Goal: Use online tool/utility: Utilize a website feature to perform a specific function

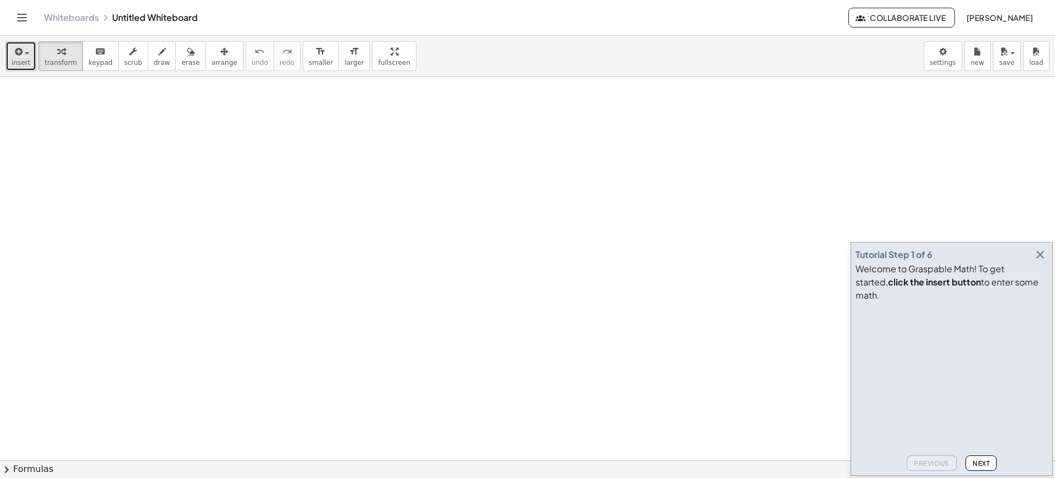
click at [18, 67] on button "insert" at bounding box center [20, 56] width 31 height 30
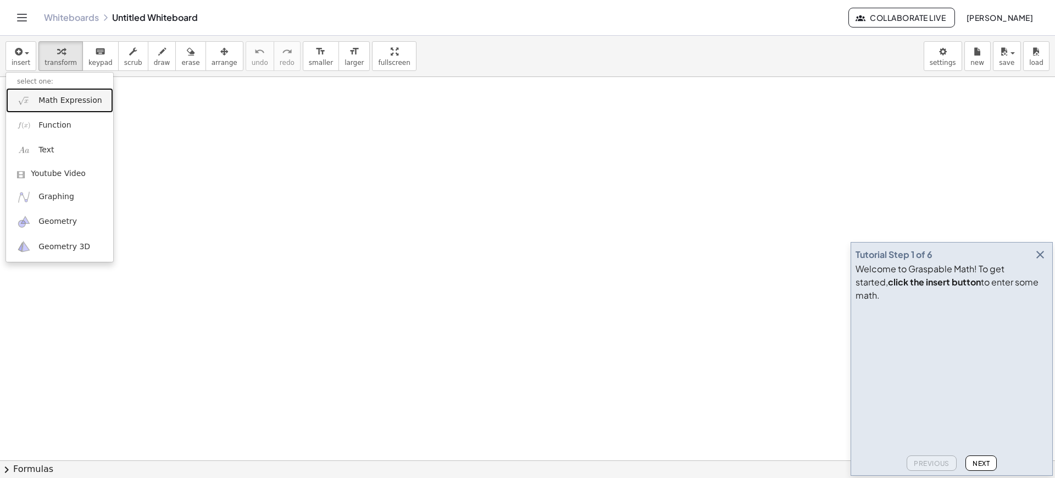
click at [58, 106] on link "Math Expression" at bounding box center [59, 100] width 107 height 25
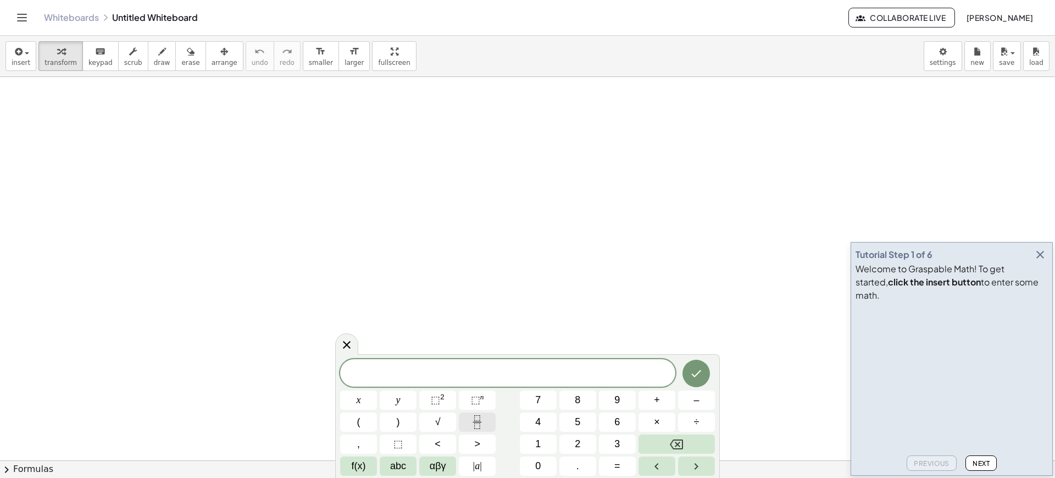
click at [483, 416] on icon "Fraction" at bounding box center [478, 422] width 14 height 14
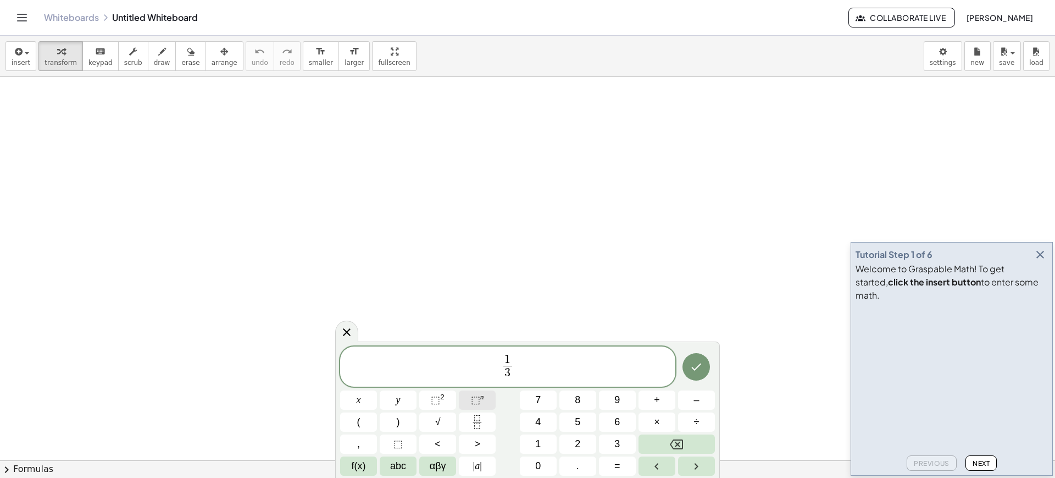
click at [483, 405] on span "⬚ n" at bounding box center [477, 399] width 13 height 15
click at [485, 399] on button "⬚ n" at bounding box center [477, 399] width 37 height 19
click at [695, 363] on icon "Done" at bounding box center [696, 364] width 13 height 13
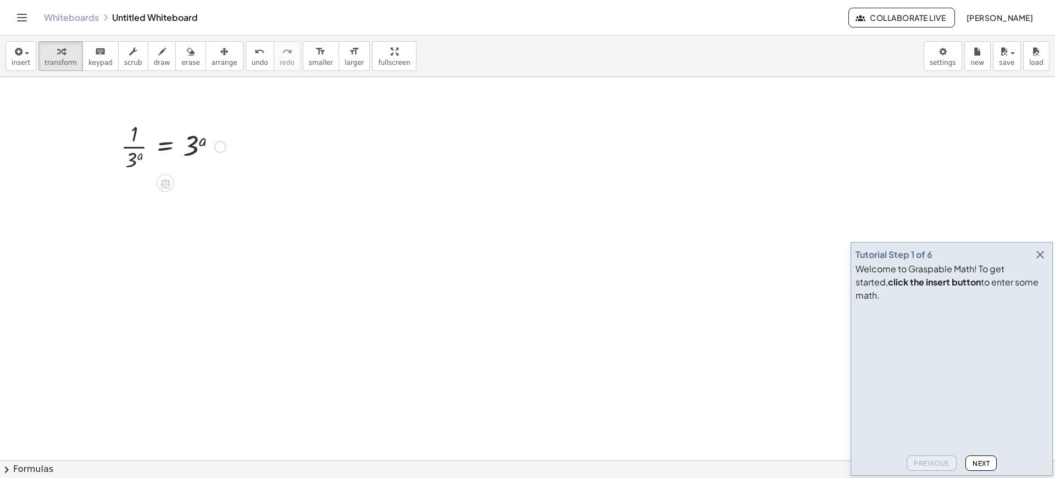
click at [134, 154] on div at bounding box center [173, 145] width 116 height 55
drag, startPoint x: 134, startPoint y: 154, endPoint x: 134, endPoint y: 138, distance: 15.9
click at [134, 138] on div at bounding box center [173, 145] width 116 height 55
drag, startPoint x: 140, startPoint y: 128, endPoint x: 141, endPoint y: 158, distance: 30.3
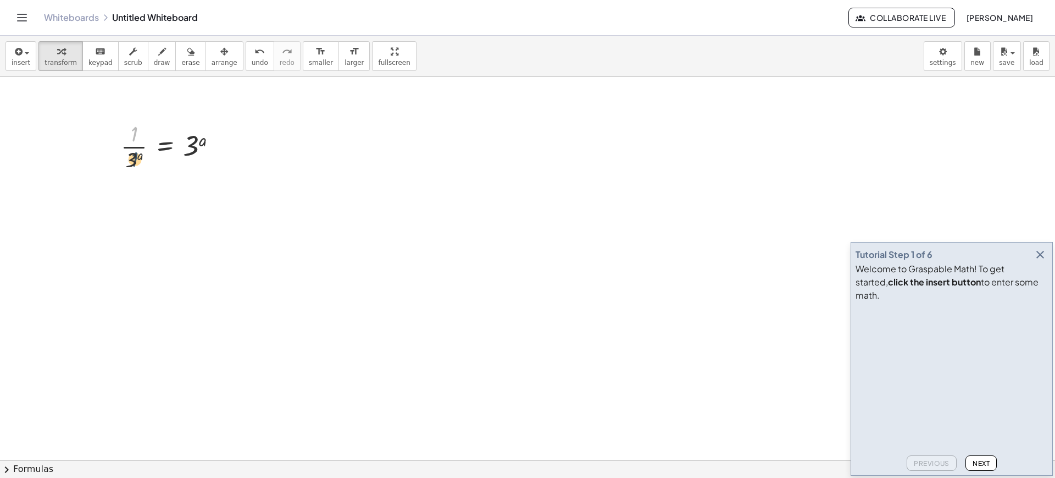
click at [141, 158] on div at bounding box center [173, 145] width 116 height 55
drag, startPoint x: 141, startPoint y: 158, endPoint x: 222, endPoint y: 145, distance: 81.8
click at [222, 145] on div at bounding box center [173, 145] width 116 height 55
drag, startPoint x: 132, startPoint y: 166, endPoint x: 236, endPoint y: 159, distance: 104.1
drag, startPoint x: 209, startPoint y: 146, endPoint x: 101, endPoint y: 167, distance: 110.3
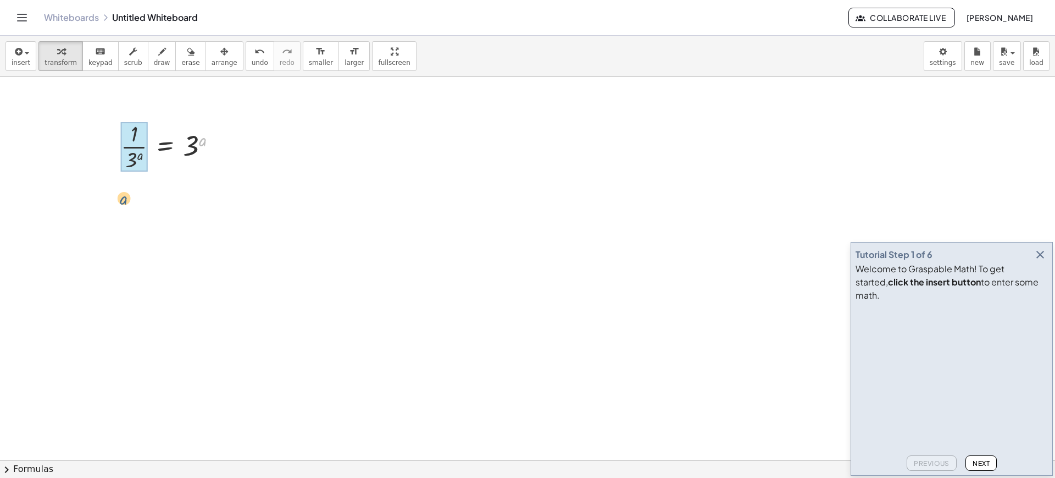
click at [151, 197] on div at bounding box center [154, 202] width 154 height 59
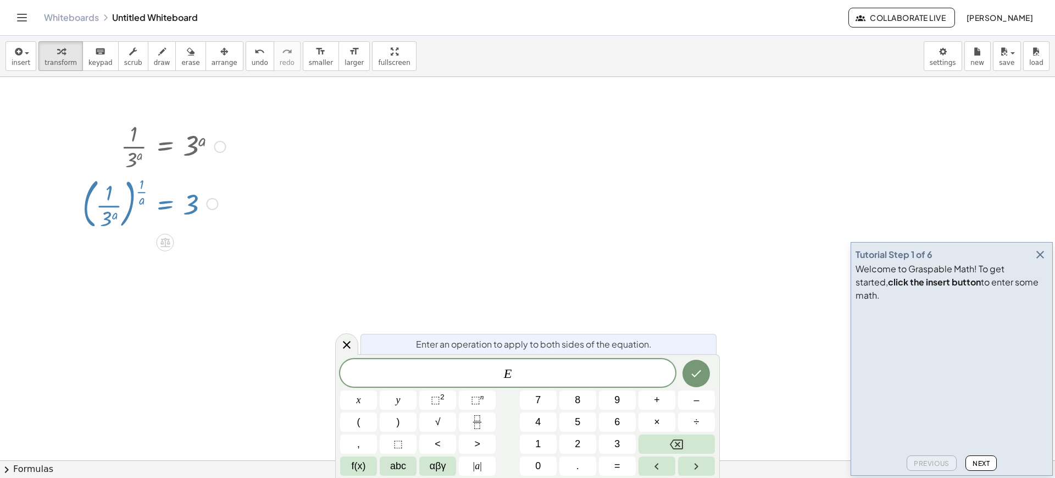
click at [151, 197] on div at bounding box center [154, 202] width 154 height 59
drag, startPoint x: 151, startPoint y: 197, endPoint x: 121, endPoint y: 212, distance: 33.4
click at [121, 212] on div at bounding box center [154, 202] width 154 height 59
drag, startPoint x: 121, startPoint y: 212, endPoint x: 141, endPoint y: 188, distance: 31.3
click at [141, 188] on div at bounding box center [154, 202] width 154 height 59
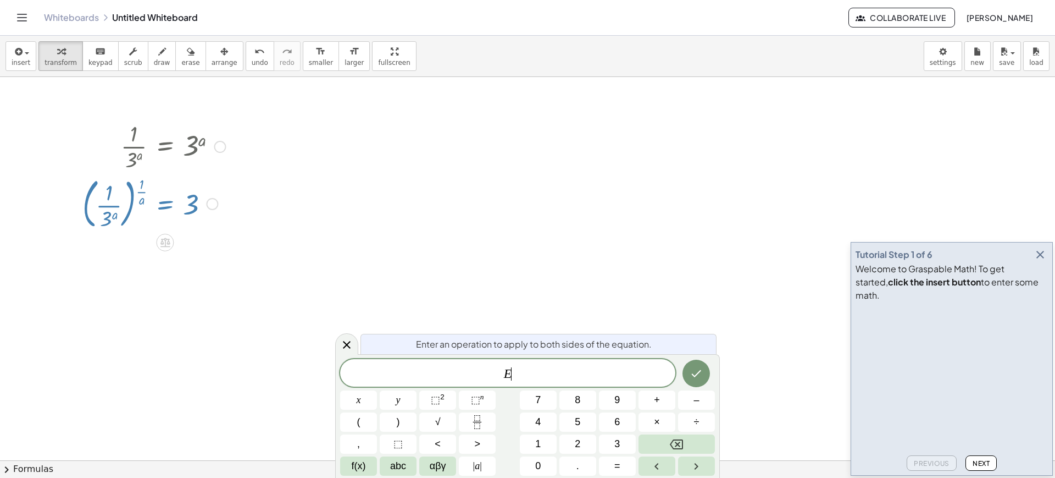
click at [114, 203] on div at bounding box center [154, 202] width 154 height 59
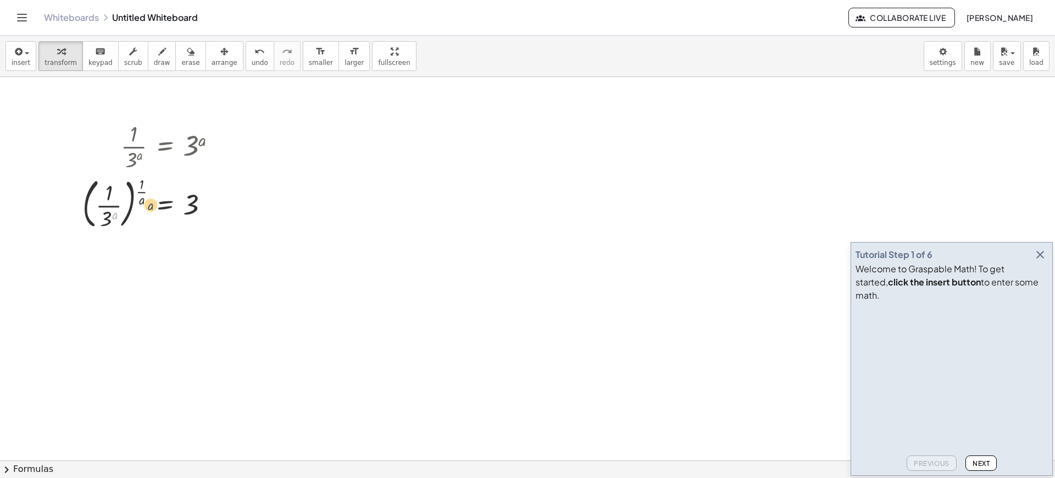
drag, startPoint x: 114, startPoint y: 211, endPoint x: 151, endPoint y: 200, distance: 37.9
click at [151, 200] on div at bounding box center [154, 202] width 154 height 59
drag, startPoint x: 148, startPoint y: 191, endPoint x: 131, endPoint y: 197, distance: 18.1
click at [131, 197] on div at bounding box center [154, 202] width 154 height 59
drag, startPoint x: 141, startPoint y: 197, endPoint x: 110, endPoint y: 203, distance: 31.4
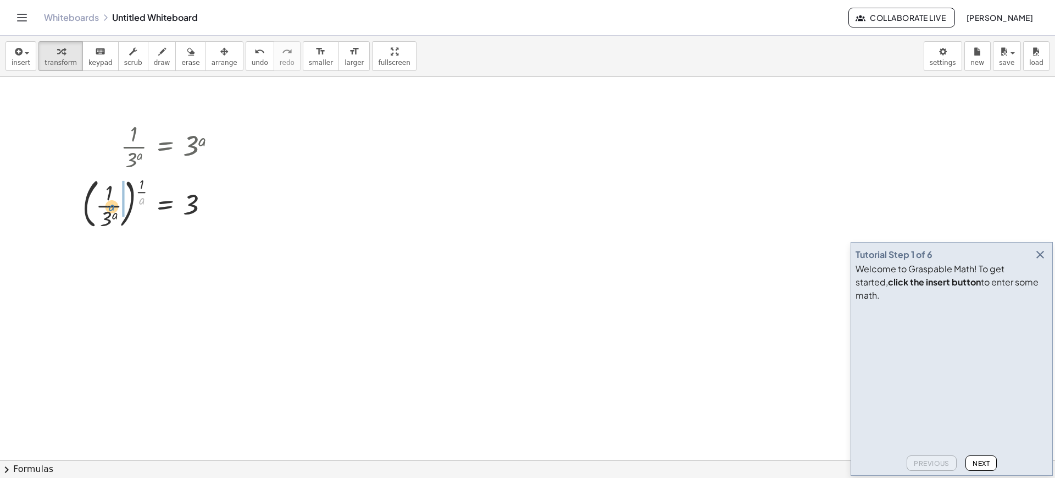
click at [110, 203] on div at bounding box center [154, 202] width 154 height 59
drag, startPoint x: 126, startPoint y: 255, endPoint x: 126, endPoint y: 283, distance: 28.0
click at [126, 283] on div at bounding box center [154, 266] width 154 height 63
drag, startPoint x: 127, startPoint y: 341, endPoint x: 100, endPoint y: 341, distance: 26.9
click at [100, 341] on div at bounding box center [154, 326] width 154 height 59
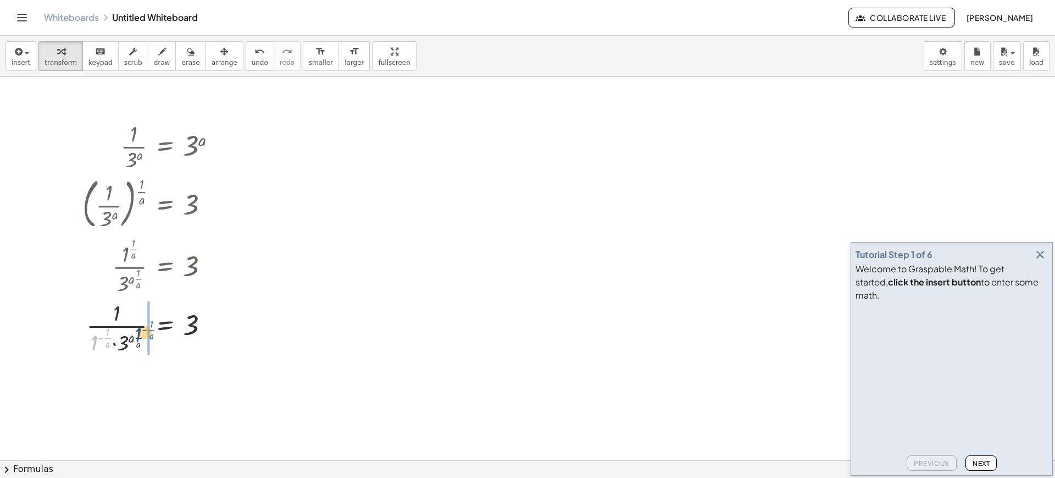
drag, startPoint x: 97, startPoint y: 341, endPoint x: 145, endPoint y: 334, distance: 48.4
click at [145, 334] on div at bounding box center [154, 326] width 154 height 59
drag, startPoint x: 82, startPoint y: 380, endPoint x: 136, endPoint y: 383, distance: 53.9
drag, startPoint x: 91, startPoint y: 401, endPoint x: 117, endPoint y: 401, distance: 26.4
click at [117, 401] on div at bounding box center [154, 385] width 154 height 59
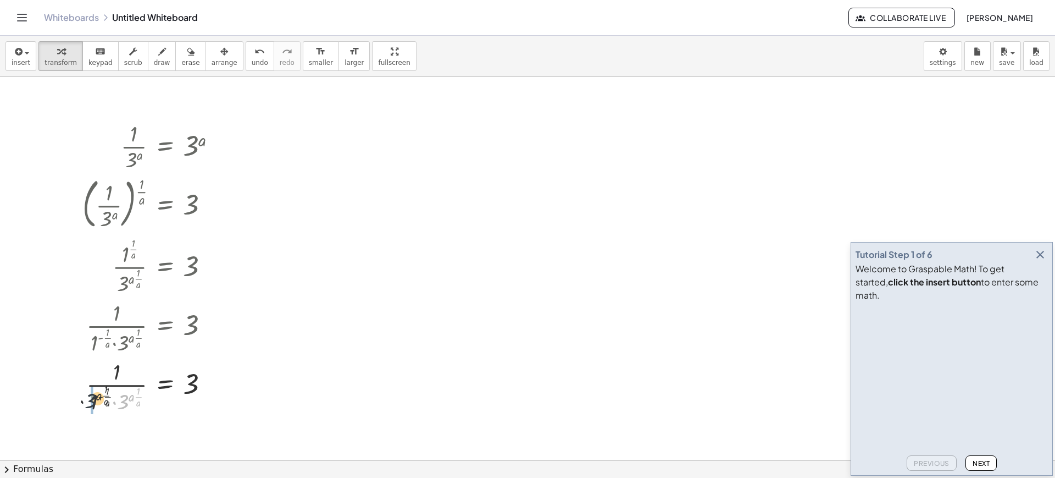
drag, startPoint x: 126, startPoint y: 401, endPoint x: 87, endPoint y: 399, distance: 38.5
click at [87, 399] on div at bounding box center [154, 385] width 154 height 59
drag, startPoint x: 128, startPoint y: 397, endPoint x: 193, endPoint y: 387, distance: 66.7
click at [193, 387] on div at bounding box center [154, 385] width 154 height 59
drag, startPoint x: 126, startPoint y: 385, endPoint x: 82, endPoint y: 391, distance: 43.8
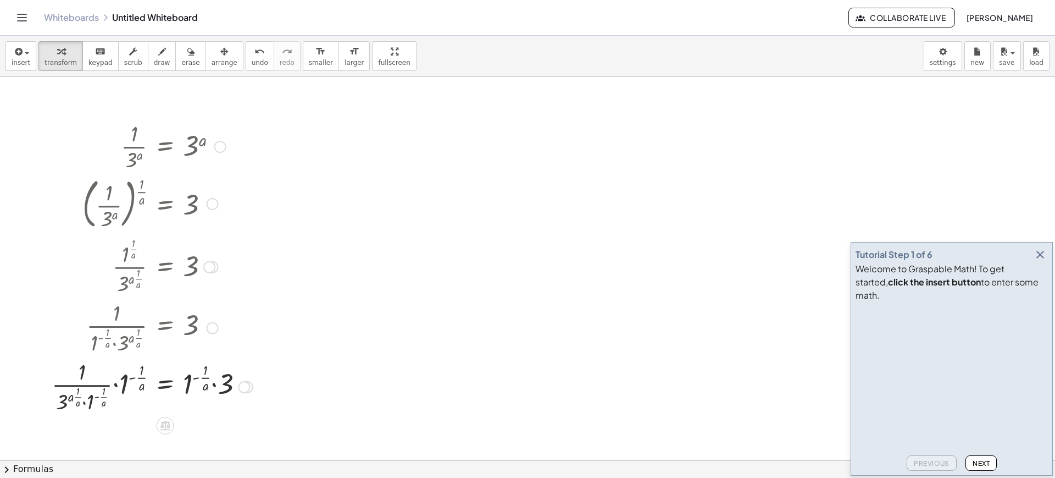
click at [82, 391] on div at bounding box center [152, 385] width 212 height 59
drag, startPoint x: 131, startPoint y: 393, endPoint x: 218, endPoint y: 391, distance: 87.4
click at [218, 391] on div at bounding box center [167, 385] width 181 height 59
drag, startPoint x: 106, startPoint y: 398, endPoint x: 229, endPoint y: 381, distance: 123.8
click at [229, 381] on div at bounding box center [167, 386] width 181 height 62
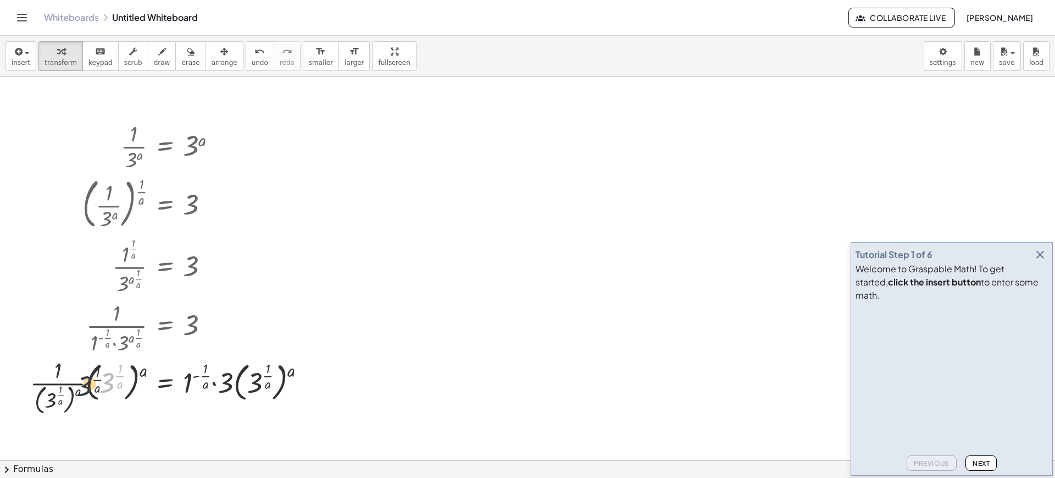
drag, startPoint x: 101, startPoint y: 367, endPoint x: 71, endPoint y: 373, distance: 30.3
click at [71, 373] on div at bounding box center [172, 386] width 295 height 62
drag, startPoint x: 107, startPoint y: 372, endPoint x: 40, endPoint y: 390, distance: 69.6
click at [40, 390] on div at bounding box center [172, 386] width 295 height 62
click at [62, 401] on div at bounding box center [172, 386] width 295 height 62
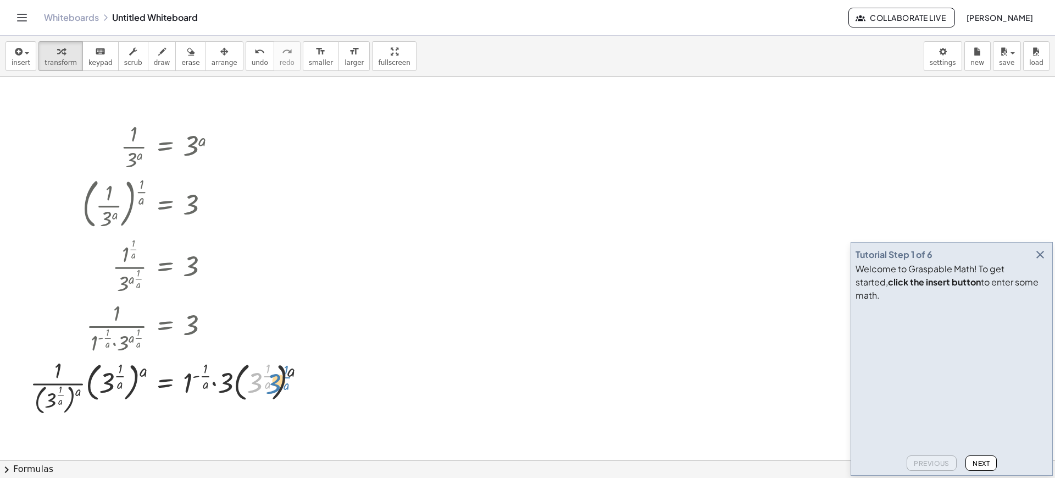
drag, startPoint x: 259, startPoint y: 377, endPoint x: 280, endPoint y: 377, distance: 21.4
click at [280, 377] on div at bounding box center [172, 386] width 295 height 62
drag, startPoint x: 286, startPoint y: 381, endPoint x: 141, endPoint y: 392, distance: 146.1
click at [141, 392] on div at bounding box center [172, 386] width 295 height 62
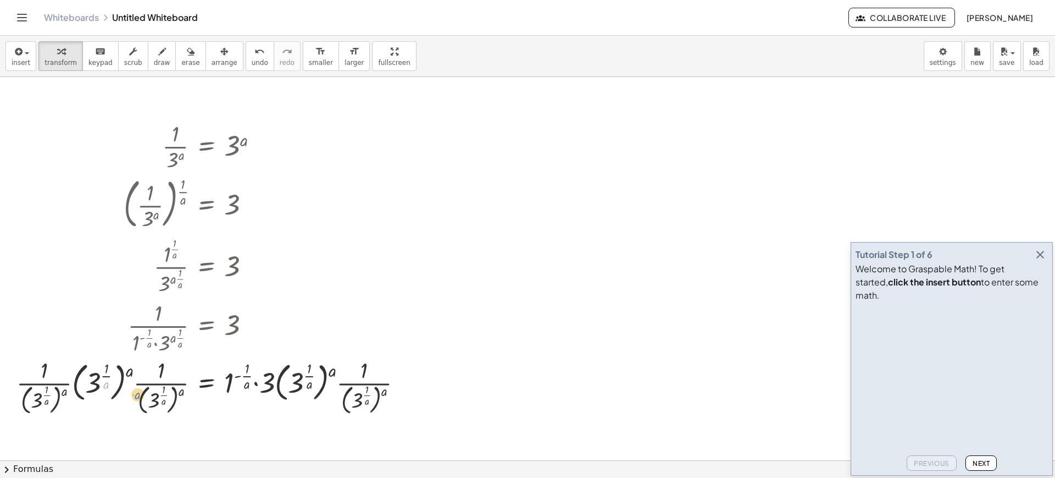
drag, startPoint x: 108, startPoint y: 381, endPoint x: 129, endPoint y: 385, distance: 21.1
click at [129, 385] on div at bounding box center [214, 386] width 406 height 62
drag, startPoint x: 83, startPoint y: 370, endPoint x: 131, endPoint y: 394, distance: 54.1
click at [131, 394] on div at bounding box center [214, 386] width 406 height 62
drag, startPoint x: 294, startPoint y: 389, endPoint x: 275, endPoint y: 389, distance: 18.1
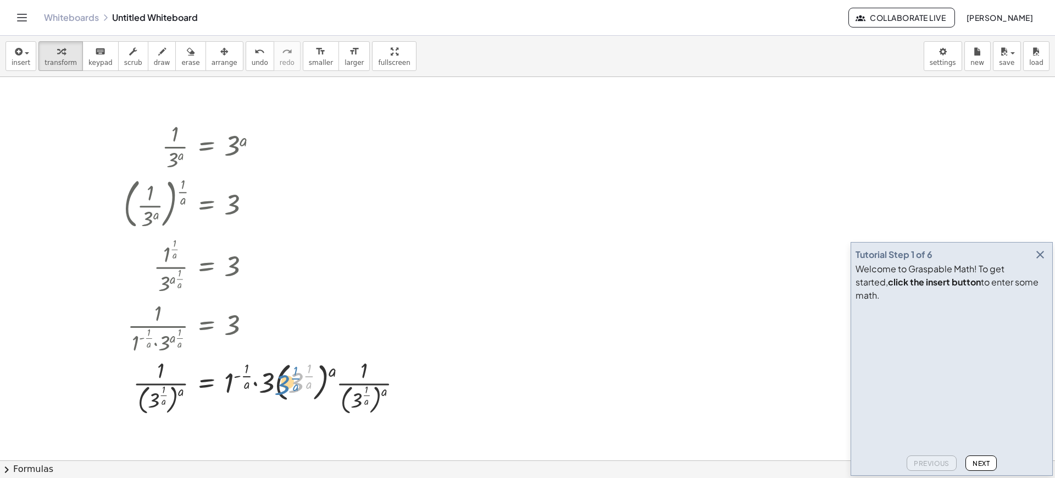
click at [275, 389] on div at bounding box center [267, 386] width 298 height 62
drag, startPoint x: 301, startPoint y: 377, endPoint x: 300, endPoint y: 383, distance: 5.6
click at [300, 383] on div at bounding box center [267, 386] width 298 height 62
click at [318, 373] on div at bounding box center [267, 386] width 298 height 62
drag, startPoint x: 318, startPoint y: 373, endPoint x: 390, endPoint y: 389, distance: 73.8
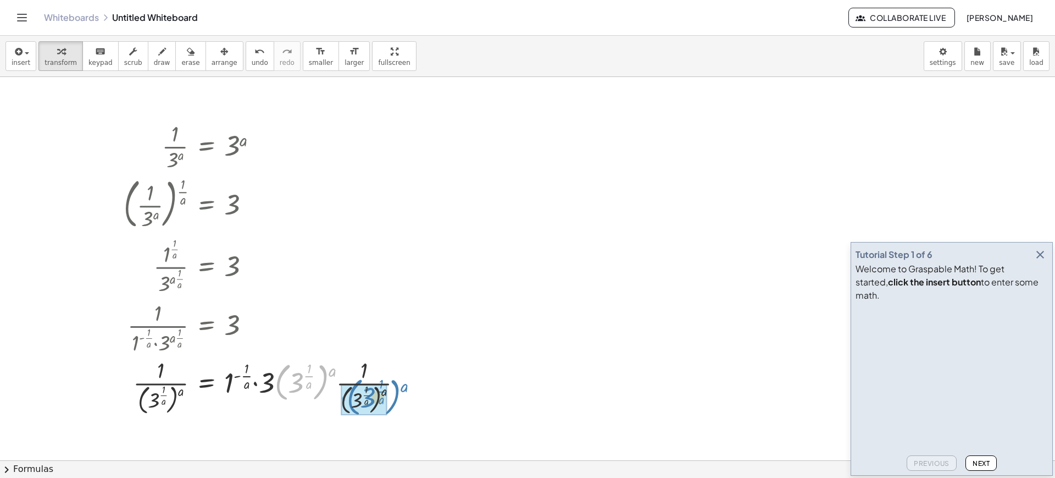
click at [390, 389] on div at bounding box center [267, 386] width 298 height 62
drag, startPoint x: 155, startPoint y: 405, endPoint x: 237, endPoint y: 381, distance: 85.1
click at [237, 381] on div at bounding box center [208, 386] width 181 height 62
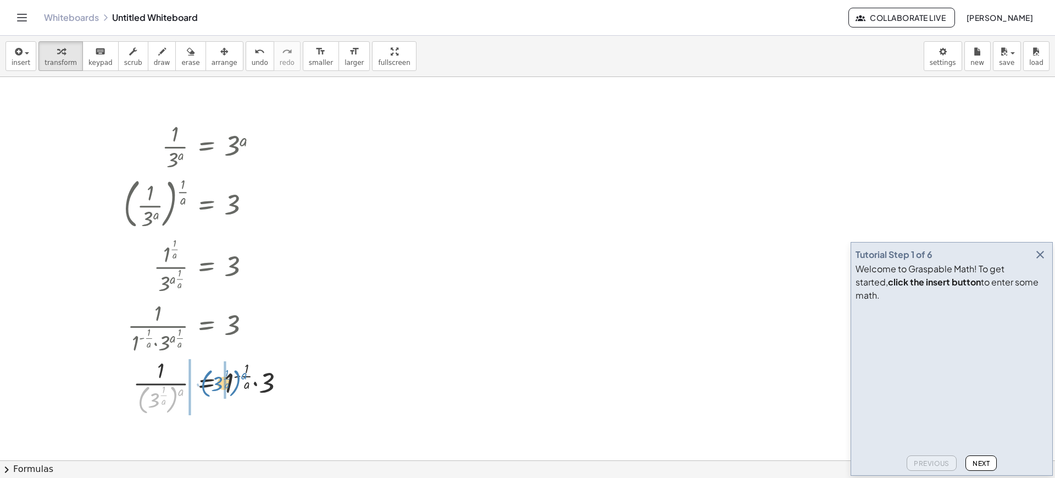
drag, startPoint x: 170, startPoint y: 397, endPoint x: 233, endPoint y: 381, distance: 65.3
click at [233, 381] on div at bounding box center [208, 386] width 181 height 62
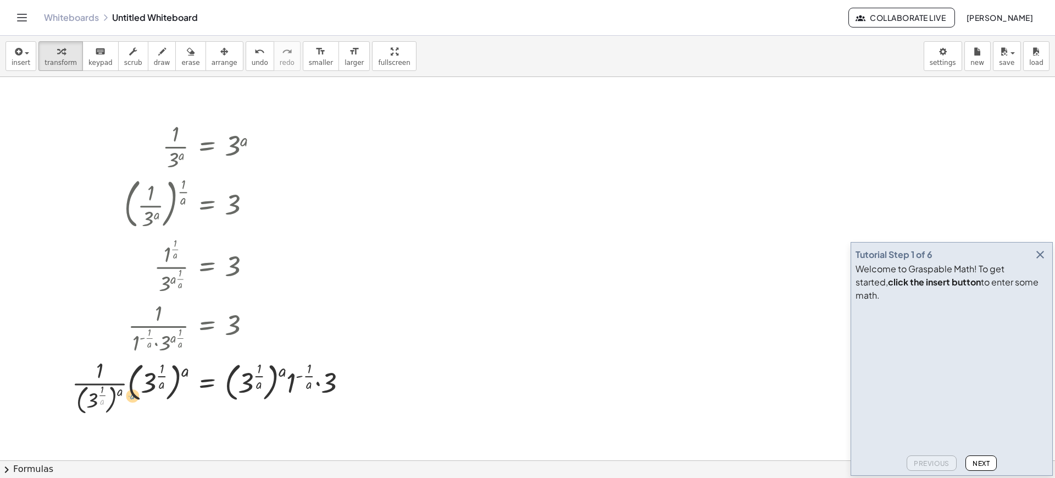
drag, startPoint x: 106, startPoint y: 400, endPoint x: 118, endPoint y: 412, distance: 16.7
click at [118, 412] on div at bounding box center [214, 386] width 295 height 62
click at [156, 388] on div at bounding box center [214, 386] width 295 height 62
click at [185, 374] on div at bounding box center [214, 386] width 295 height 62
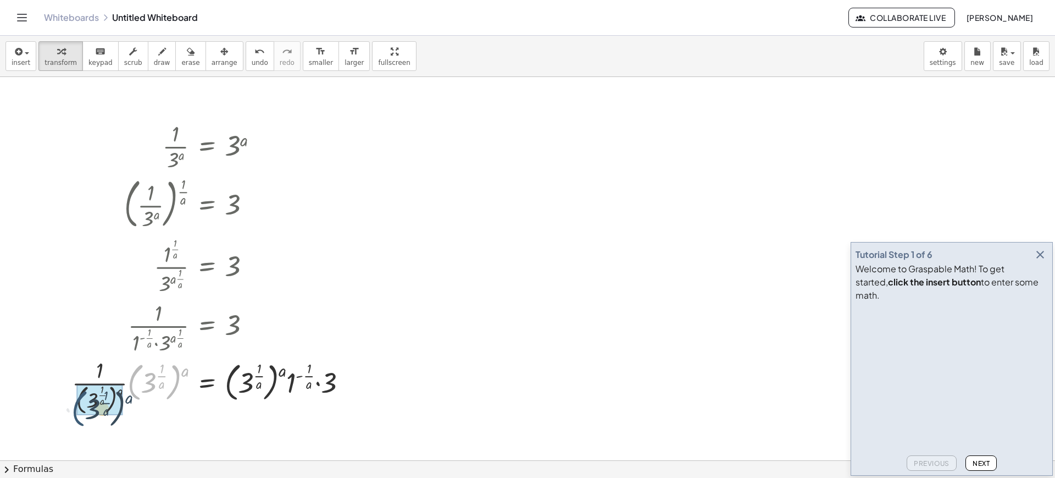
drag, startPoint x: 138, startPoint y: 375, endPoint x: 81, endPoint y: 402, distance: 62.7
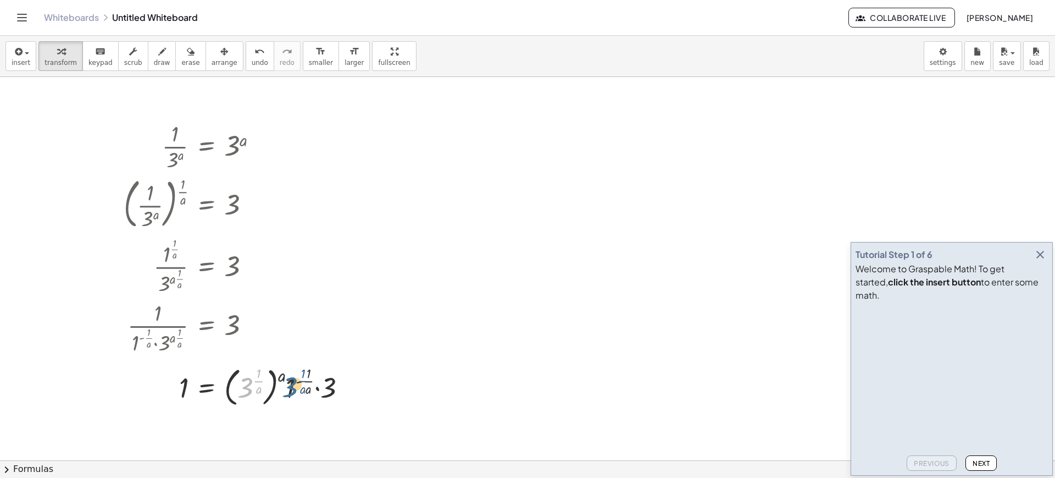
drag, startPoint x: 248, startPoint y: 383, endPoint x: 301, endPoint y: 381, distance: 52.8
click at [301, 381] on div at bounding box center [239, 385] width 243 height 47
click at [337, 387] on div at bounding box center [239, 385] width 243 height 47
drag, startPoint x: 337, startPoint y: 387, endPoint x: 181, endPoint y: 388, distance: 155.6
click at [181, 388] on div at bounding box center [239, 385] width 243 height 47
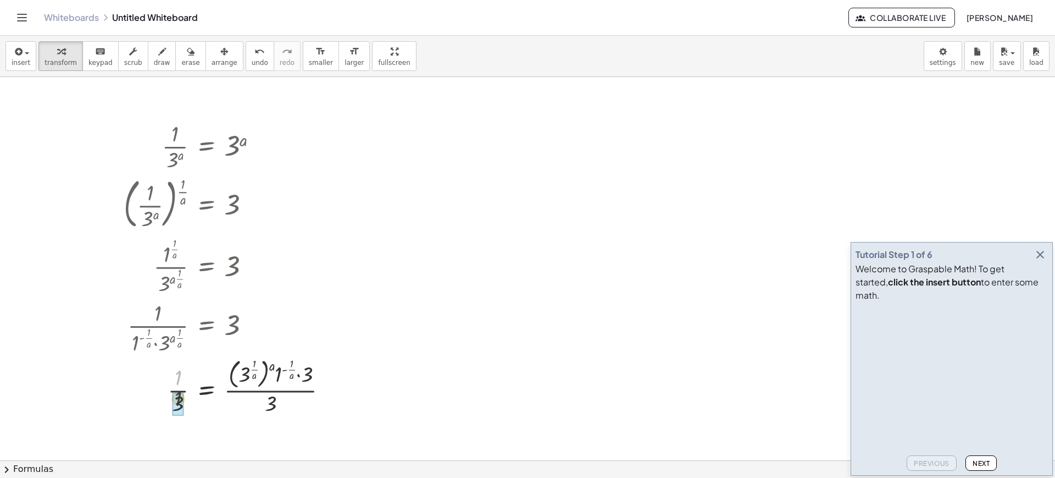
drag, startPoint x: 181, startPoint y: 374, endPoint x: 182, endPoint y: 402, distance: 28.1
drag, startPoint x: 182, startPoint y: 402, endPoint x: 182, endPoint y: 357, distance: 45.1
click at [182, 357] on div at bounding box center [230, 386] width 224 height 62
drag, startPoint x: 268, startPoint y: 402, endPoint x: 296, endPoint y: 376, distance: 38.5
click at [296, 376] on div at bounding box center [230, 386] width 224 height 62
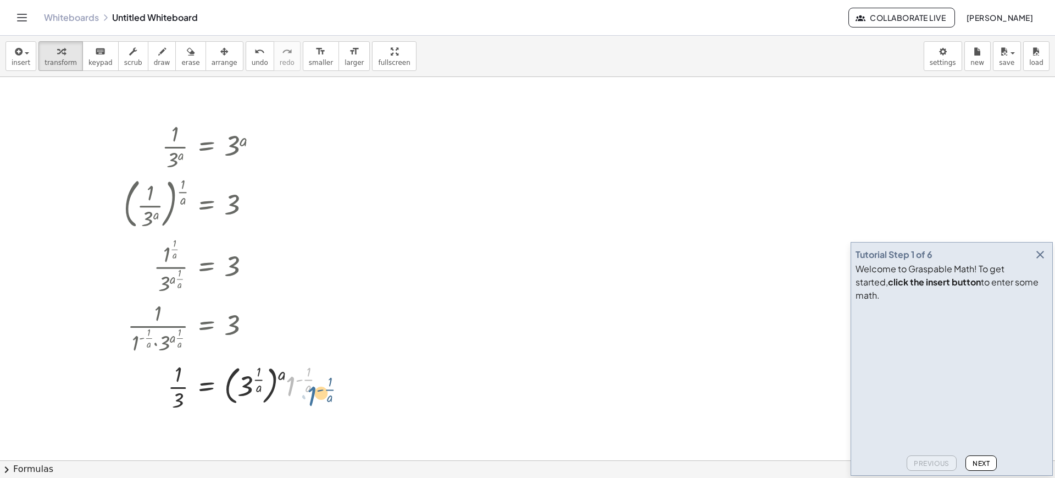
drag, startPoint x: 286, startPoint y: 375, endPoint x: 308, endPoint y: 385, distance: 23.6
click at [308, 385] on div at bounding box center [228, 385] width 221 height 55
drag, startPoint x: 289, startPoint y: 381, endPoint x: 293, endPoint y: 386, distance: 6.2
click at [293, 386] on div at bounding box center [228, 385] width 221 height 55
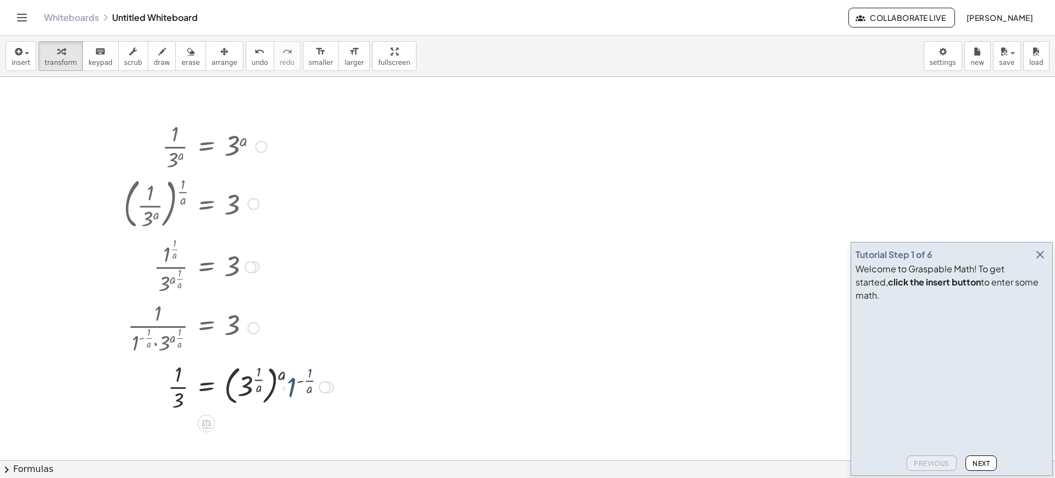
click at [293, 386] on div at bounding box center [228, 385] width 221 height 55
click at [266, 370] on div at bounding box center [219, 385] width 202 height 55
click at [282, 377] on div at bounding box center [219, 385] width 202 height 55
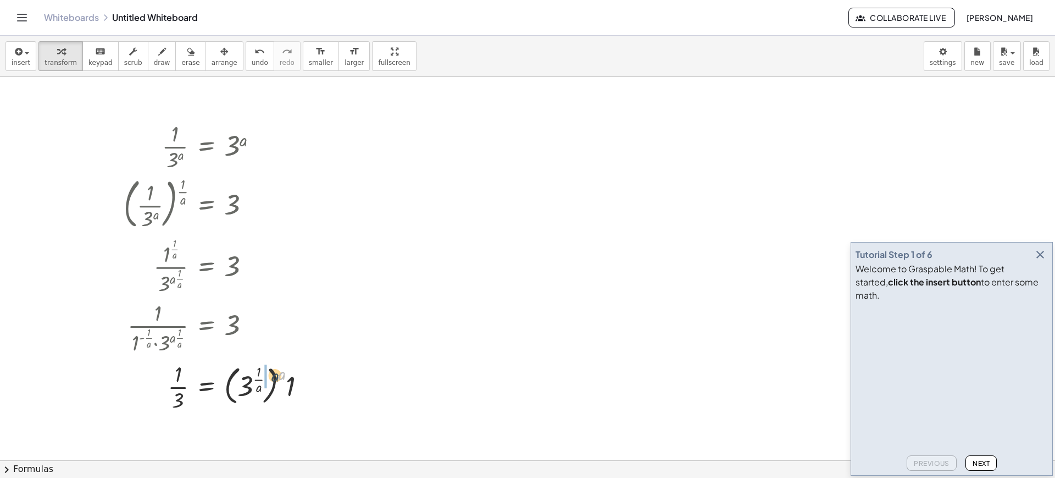
drag, startPoint x: 282, startPoint y: 377, endPoint x: 261, endPoint y: 380, distance: 21.1
click at [261, 380] on div at bounding box center [219, 385] width 202 height 55
drag, startPoint x: 255, startPoint y: 379, endPoint x: 239, endPoint y: 371, distance: 18.2
click at [239, 371] on div at bounding box center [208, 385] width 181 height 55
drag, startPoint x: 245, startPoint y: 384, endPoint x: 257, endPoint y: 375, distance: 15.1
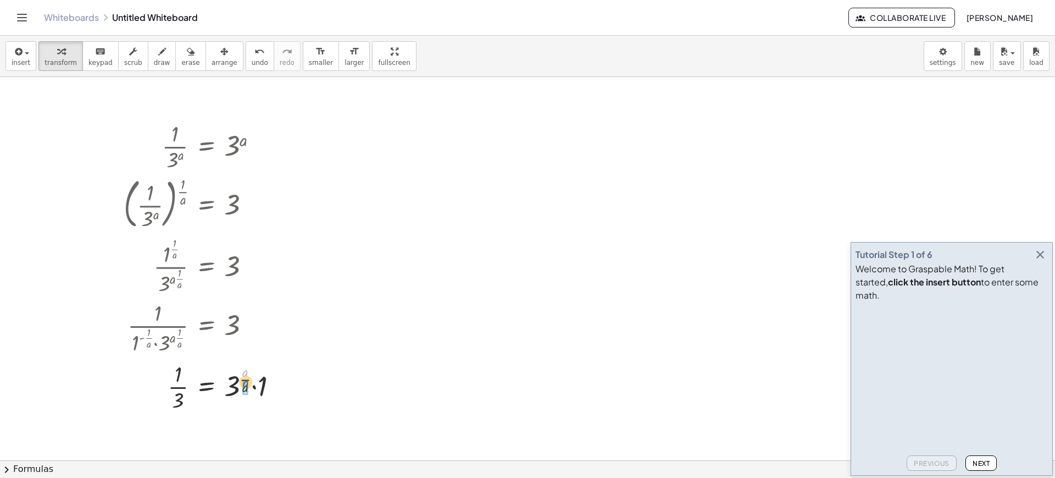
drag, startPoint x: 247, startPoint y: 373, endPoint x: 248, endPoint y: 391, distance: 18.2
click at [248, 391] on div at bounding box center [205, 385] width 174 height 55
drag, startPoint x: 245, startPoint y: 377, endPoint x: 238, endPoint y: 388, distance: 13.1
drag, startPoint x: 255, startPoint y: 396, endPoint x: 231, endPoint y: 395, distance: 24.2
drag, startPoint x: 180, startPoint y: 403, endPoint x: 326, endPoint y: 375, distance: 148.8
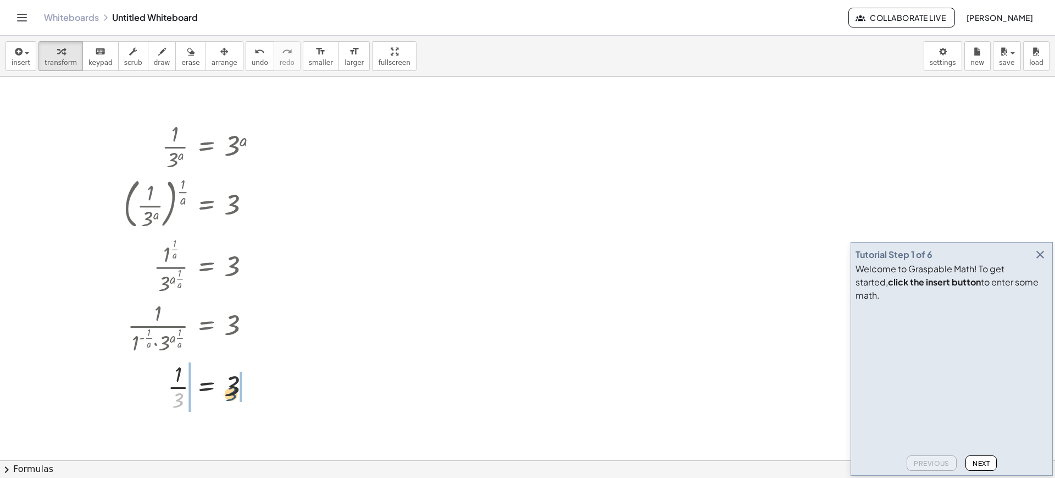
drag, startPoint x: 235, startPoint y: 387, endPoint x: 153, endPoint y: 368, distance: 84.0
click at [153, 368] on div at bounding box center [195, 385] width 154 height 55
drag, startPoint x: 142, startPoint y: 378, endPoint x: 191, endPoint y: 392, distance: 51.0
drag, startPoint x: 132, startPoint y: 381, endPoint x: 181, endPoint y: 385, distance: 49.1
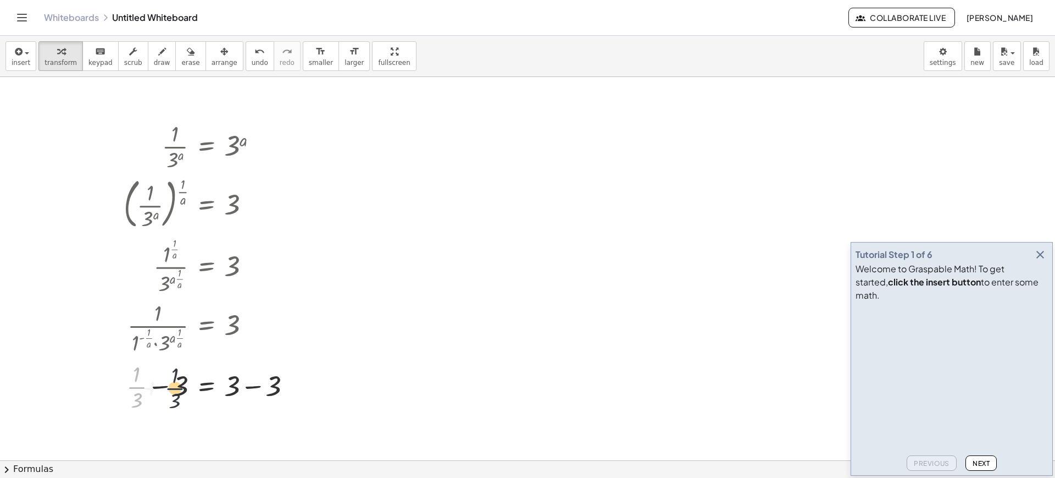
click at [181, 385] on div at bounding box center [212, 385] width 188 height 55
drag, startPoint x: 181, startPoint y: 385, endPoint x: 141, endPoint y: 392, distance: 40.1
click at [141, 392] on div at bounding box center [199, 385] width 206 height 55
drag, startPoint x: 139, startPoint y: 391, endPoint x: 200, endPoint y: 380, distance: 61.9
click at [200, 380] on div at bounding box center [199, 385] width 206 height 55
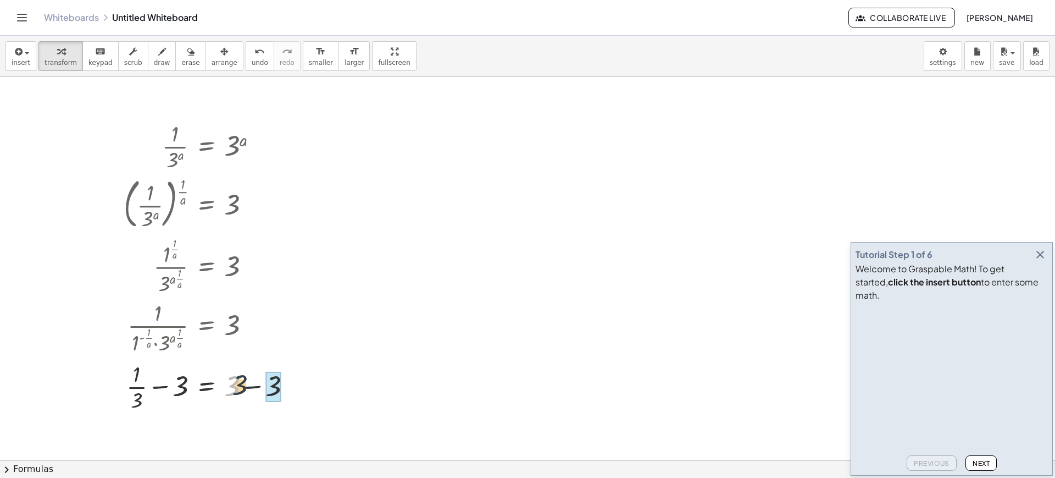
drag, startPoint x: 225, startPoint y: 392, endPoint x: 274, endPoint y: 388, distance: 49.1
click at [140, 405] on div at bounding box center [195, 385] width 154 height 55
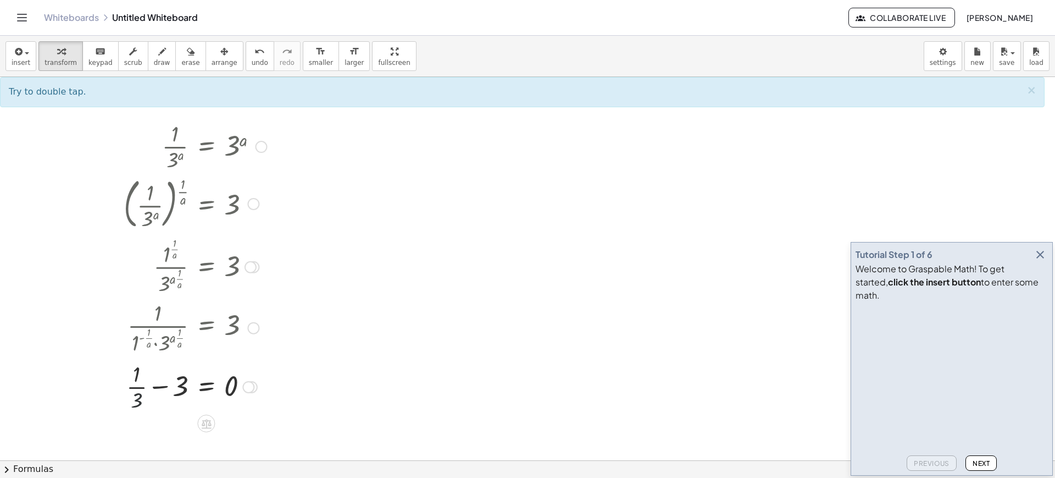
click at [140, 405] on div at bounding box center [195, 385] width 154 height 55
drag, startPoint x: 140, startPoint y: 405, endPoint x: 176, endPoint y: 396, distance: 37.3
click at [176, 396] on div at bounding box center [195, 385] width 154 height 55
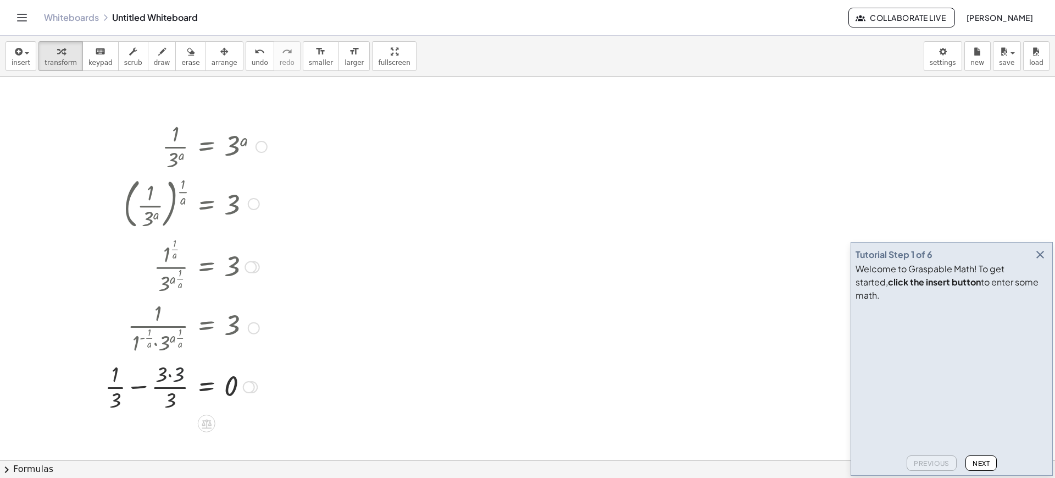
drag, startPoint x: 173, startPoint y: 374, endPoint x: 181, endPoint y: 374, distance: 8.8
click at [181, 374] on div at bounding box center [185, 385] width 173 height 55
click at [181, 374] on div at bounding box center [183, 385] width 179 height 55
click at [181, 374] on div at bounding box center [185, 385] width 173 height 55
drag, startPoint x: 181, startPoint y: 374, endPoint x: 154, endPoint y: 367, distance: 27.7
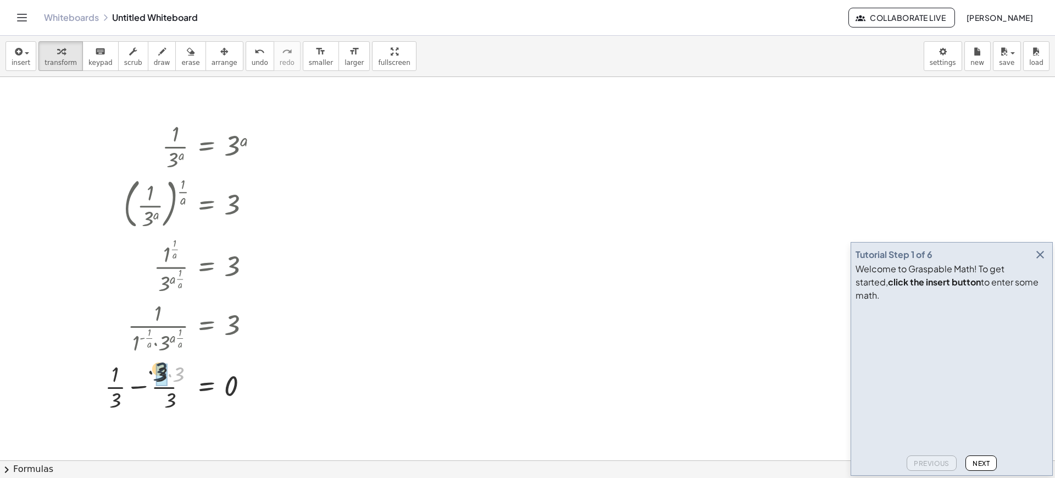
click at [154, 367] on div at bounding box center [185, 385] width 173 height 55
drag, startPoint x: 154, startPoint y: 377, endPoint x: 179, endPoint y: 370, distance: 25.1
click at [179, 370] on div at bounding box center [183, 385] width 179 height 55
drag, startPoint x: 162, startPoint y: 370, endPoint x: 179, endPoint y: 368, distance: 17.2
drag, startPoint x: 134, startPoint y: 375, endPoint x: 188, endPoint y: 375, distance: 53.9
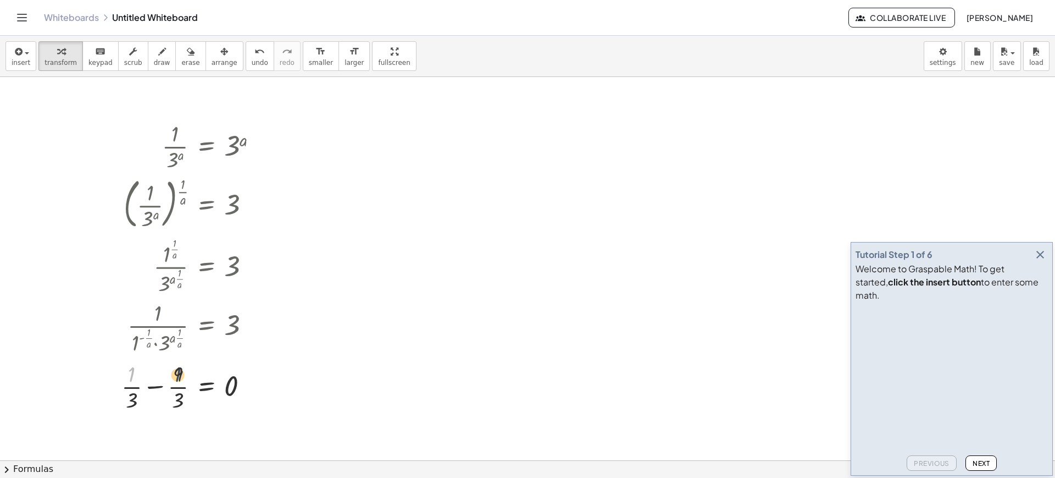
click at [188, 375] on div at bounding box center [194, 385] width 157 height 55
drag, startPoint x: 135, startPoint y: 382, endPoint x: 197, endPoint y: 374, distance: 62.1
click at [197, 374] on div at bounding box center [194, 385] width 157 height 55
drag, startPoint x: 131, startPoint y: 377, endPoint x: 172, endPoint y: 379, distance: 40.7
click at [172, 379] on div at bounding box center [182, 385] width 182 height 55
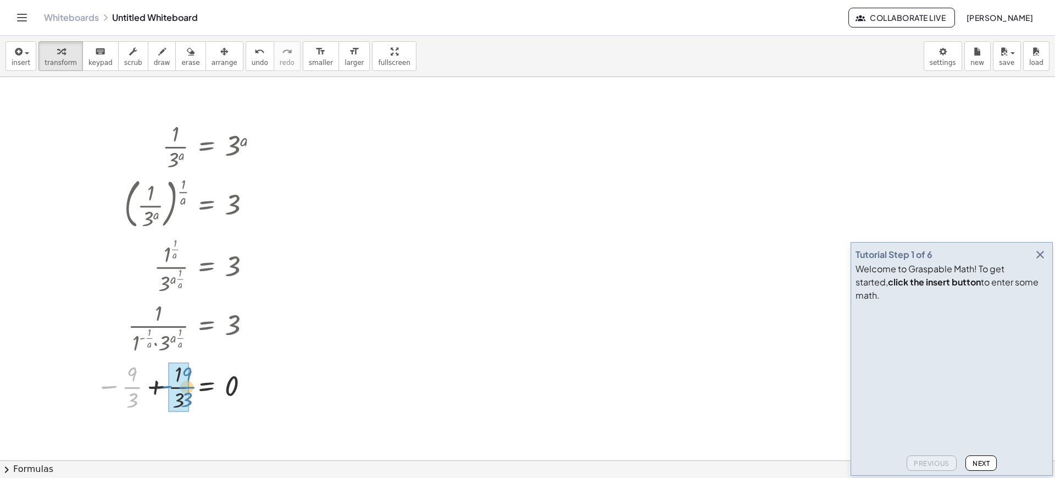
drag, startPoint x: 135, startPoint y: 391, endPoint x: 189, endPoint y: 389, distance: 53.9
click at [189, 389] on div at bounding box center [182, 385] width 182 height 55
drag, startPoint x: 178, startPoint y: 383, endPoint x: 184, endPoint y: 401, distance: 19.0
click at [184, 401] on div at bounding box center [195, 385] width 154 height 55
drag, startPoint x: 174, startPoint y: 367, endPoint x: 175, endPoint y: 403, distance: 35.7
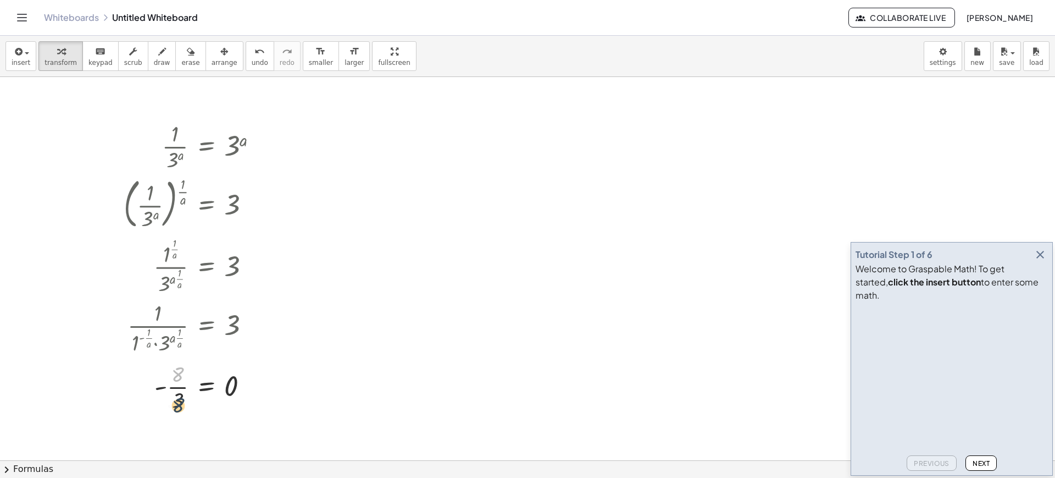
click at [175, 403] on div at bounding box center [195, 385] width 154 height 55
drag, startPoint x: 158, startPoint y: 389, endPoint x: 252, endPoint y: 391, distance: 94.0
click at [252, 391] on div at bounding box center [195, 385] width 154 height 55
drag, startPoint x: 186, startPoint y: 384, endPoint x: 186, endPoint y: 425, distance: 40.7
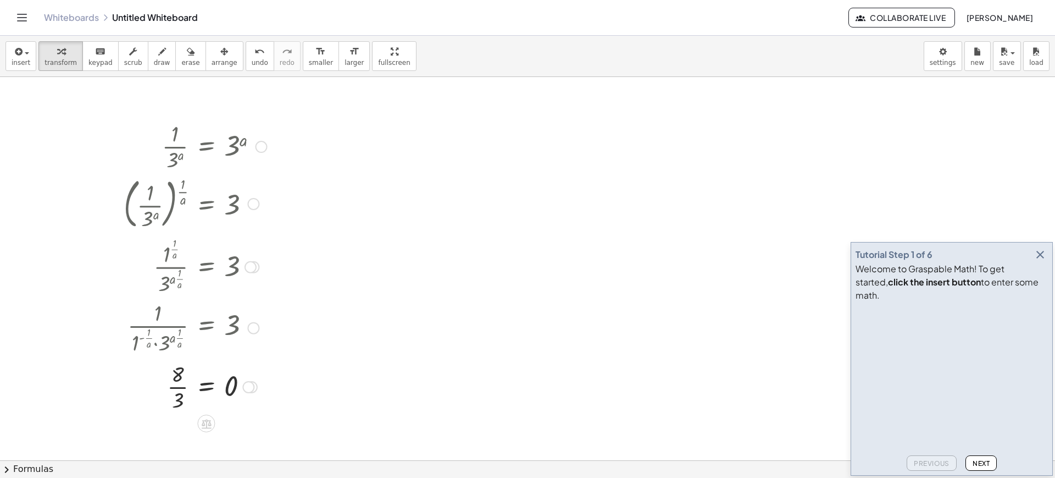
click at [168, 215] on div at bounding box center [195, 202] width 154 height 59
drag, startPoint x: 179, startPoint y: 254, endPoint x: 229, endPoint y: 257, distance: 49.5
click at [229, 257] on div at bounding box center [195, 266] width 154 height 63
click at [252, 65] on span "undo" at bounding box center [260, 63] width 16 height 8
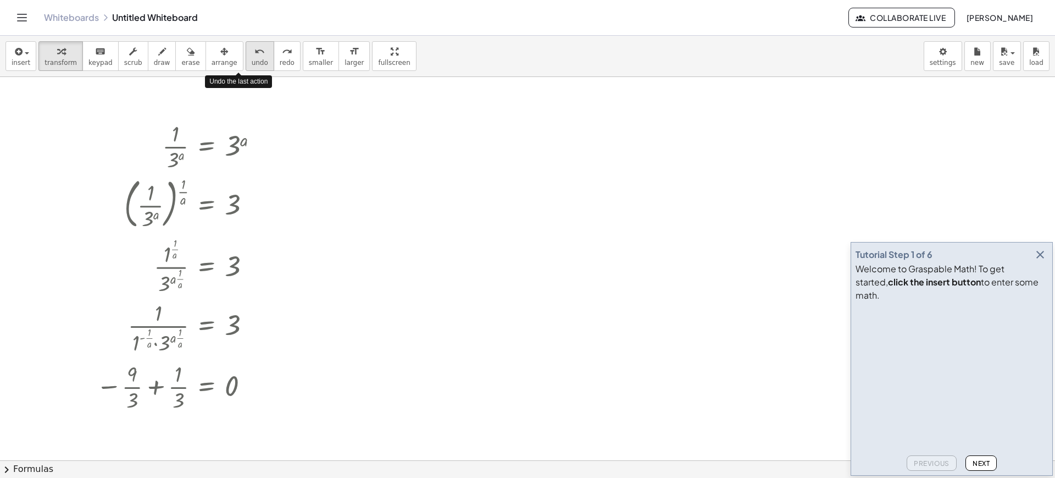
click at [252, 65] on span "undo" at bounding box center [260, 63] width 16 height 8
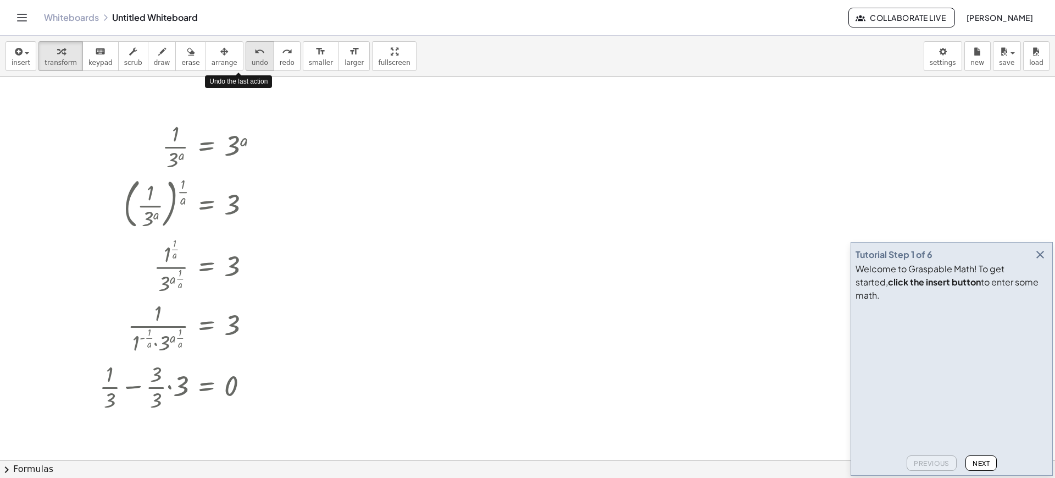
click at [252, 65] on span "undo" at bounding box center [260, 63] width 16 height 8
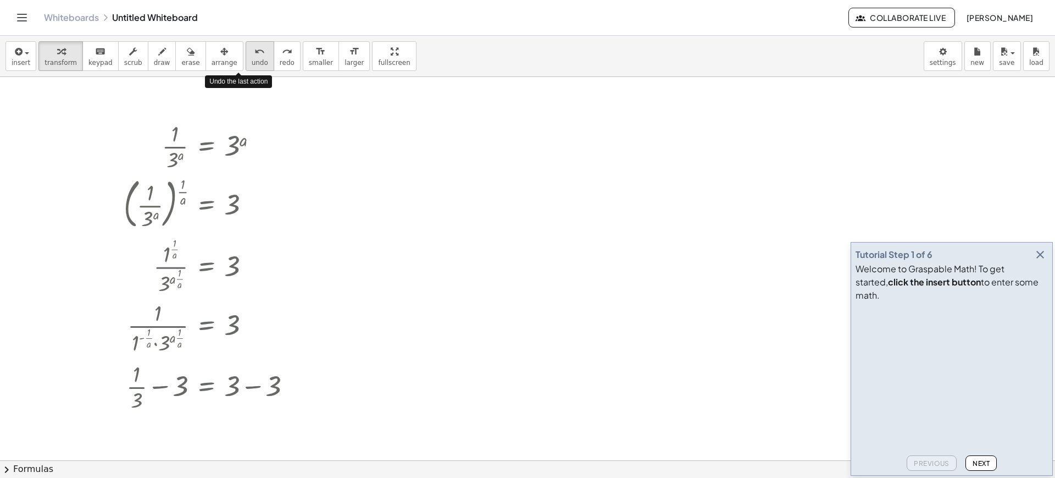
click at [252, 65] on span "undo" at bounding box center [260, 63] width 16 height 8
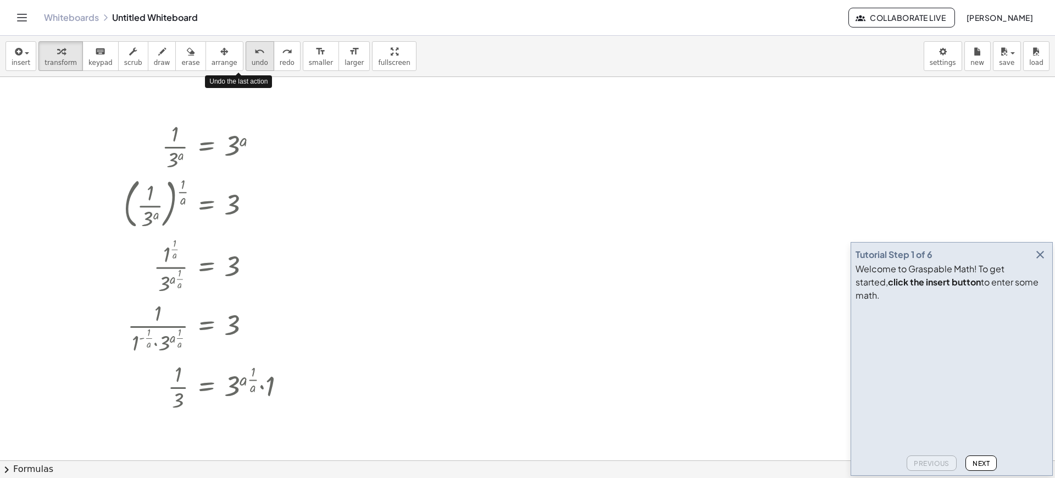
click at [252, 65] on span "undo" at bounding box center [260, 63] width 16 height 8
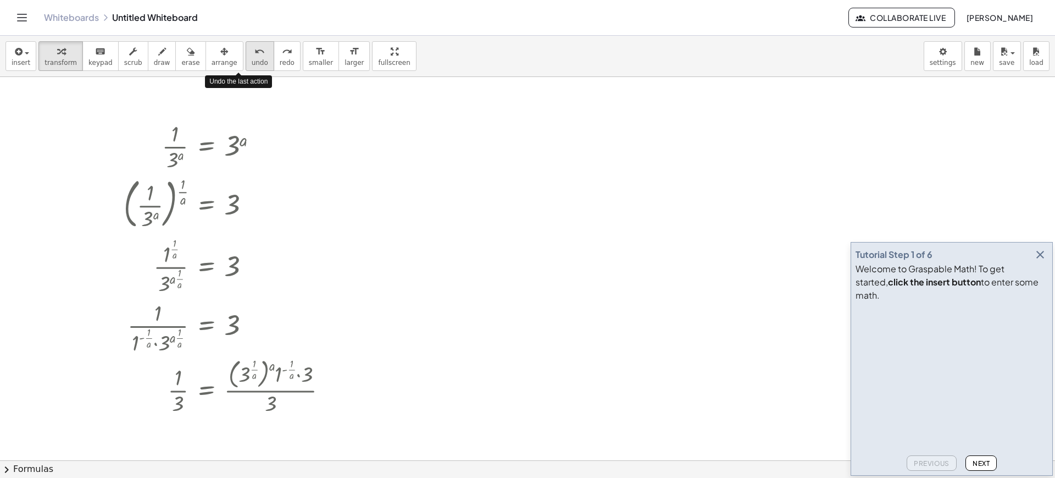
click at [252, 65] on span "undo" at bounding box center [260, 63] width 16 height 8
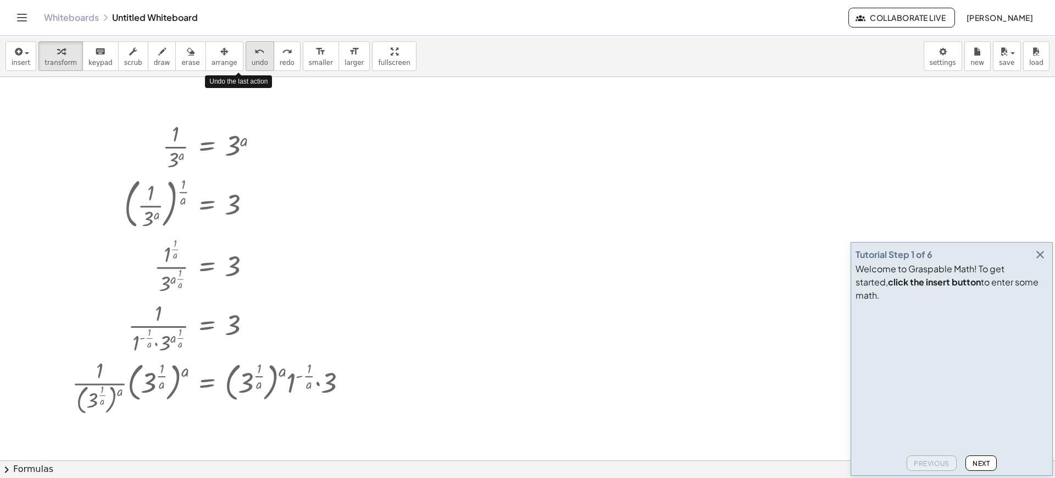
click at [252, 65] on span "undo" at bounding box center [260, 63] width 16 height 8
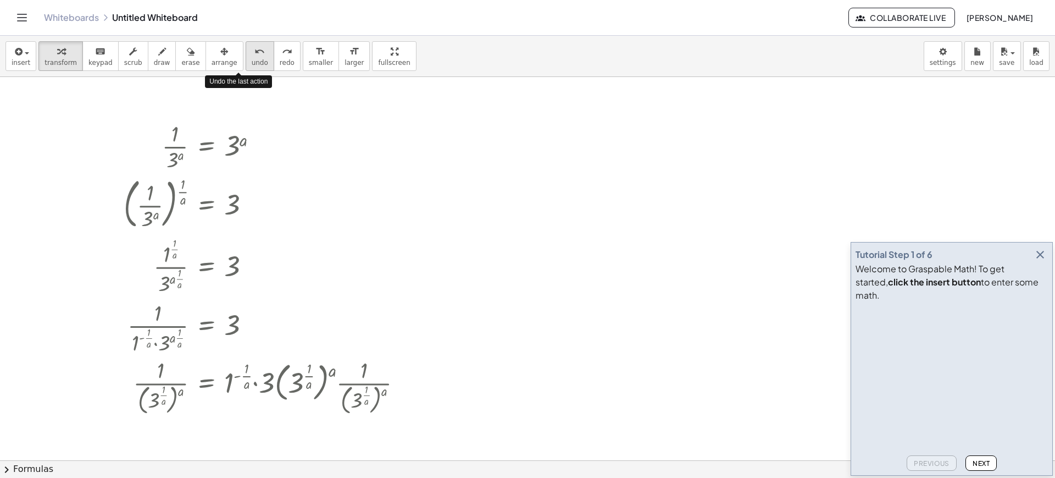
click at [252, 65] on span "undo" at bounding box center [260, 63] width 16 height 8
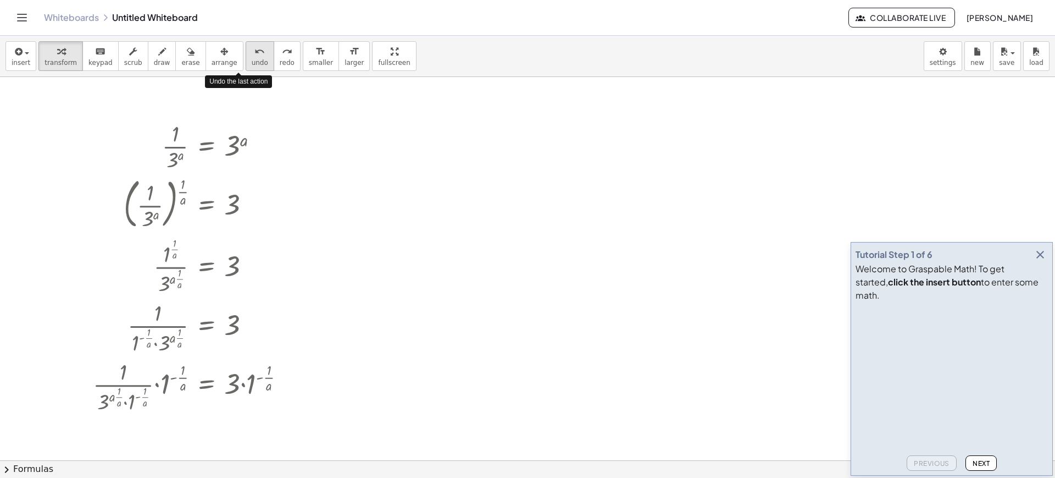
click at [252, 65] on span "undo" at bounding box center [260, 63] width 16 height 8
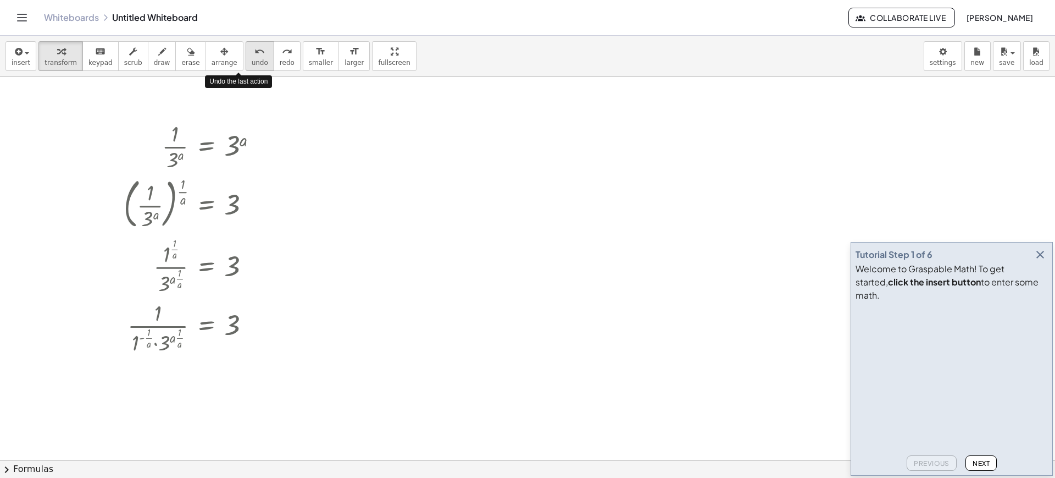
click at [252, 65] on span "undo" at bounding box center [260, 63] width 16 height 8
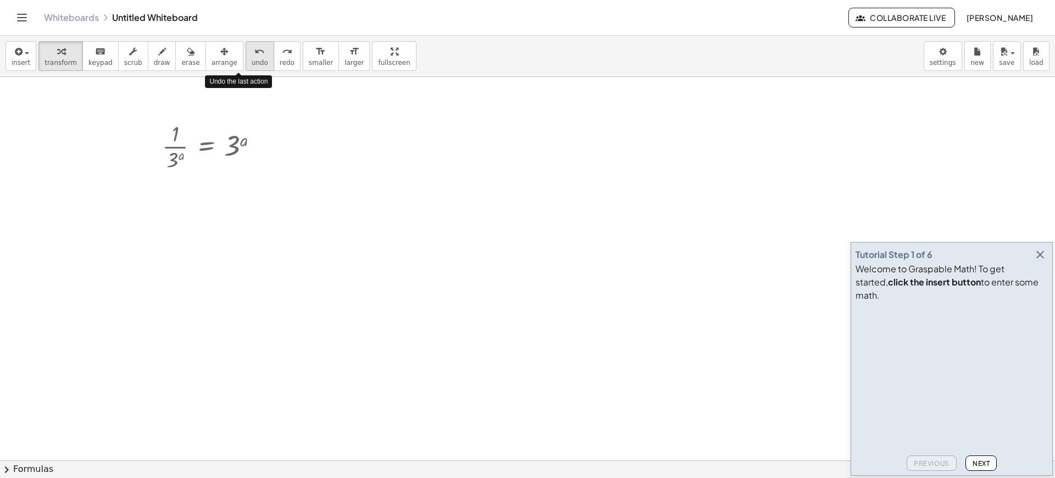
click at [252, 65] on span "undo" at bounding box center [260, 63] width 16 height 8
click at [274, 65] on button "redo redo" at bounding box center [287, 56] width 27 height 30
drag, startPoint x: 138, startPoint y: 158, endPoint x: 153, endPoint y: 125, distance: 36.4
click at [153, 125] on div at bounding box center [173, 145] width 116 height 55
drag, startPoint x: 143, startPoint y: 158, endPoint x: 154, endPoint y: 114, distance: 45.5
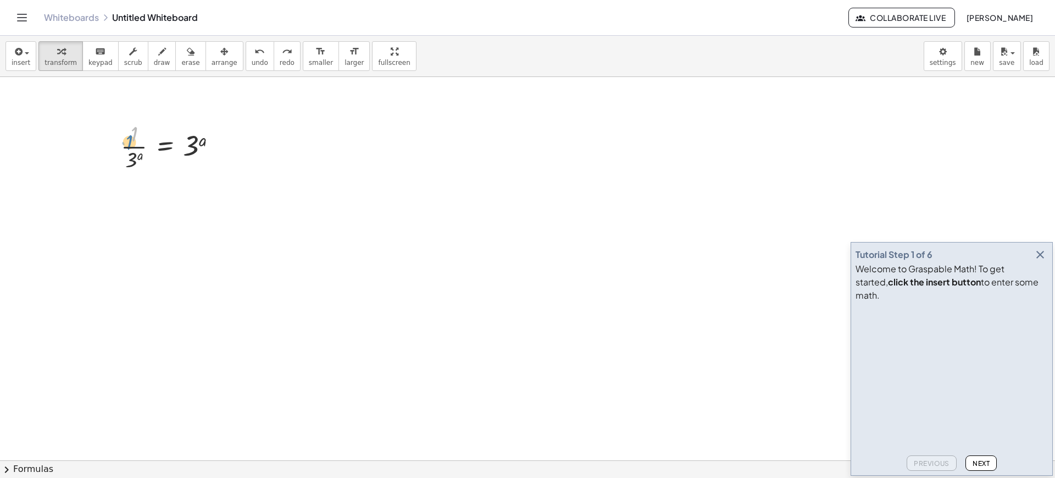
click at [132, 137] on div at bounding box center [173, 145] width 116 height 55
drag, startPoint x: 131, startPoint y: 126, endPoint x: 97, endPoint y: 134, distance: 34.9
drag, startPoint x: 132, startPoint y: 157, endPoint x: 152, endPoint y: 128, distance: 35.2
click at [152, 128] on div at bounding box center [173, 145] width 116 height 55
drag, startPoint x: 140, startPoint y: 158, endPoint x: 151, endPoint y: 161, distance: 11.9
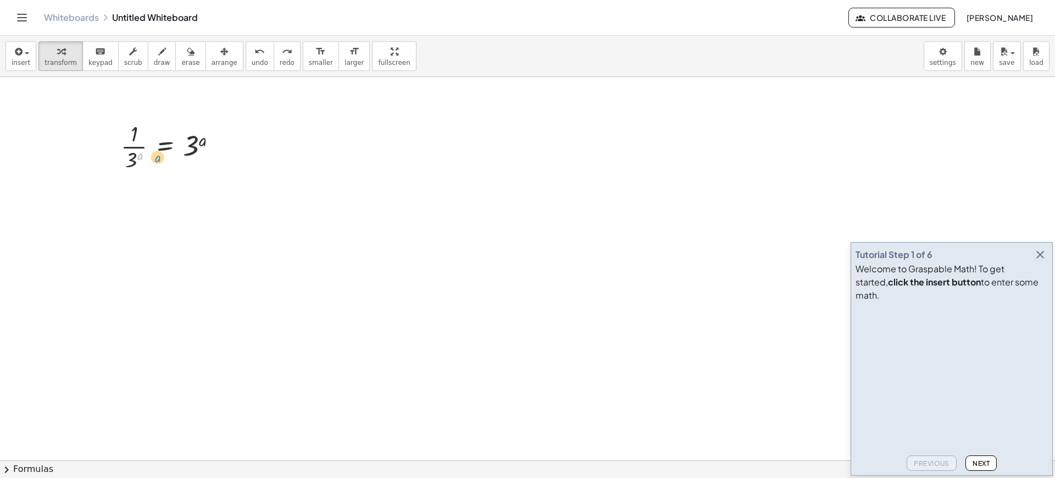
click at [151, 161] on div at bounding box center [173, 145] width 116 height 55
drag, startPoint x: 134, startPoint y: 163, endPoint x: 235, endPoint y: 132, distance: 106.4
drag, startPoint x: 134, startPoint y: 165, endPoint x: 200, endPoint y: 160, distance: 66.7
click at [200, 160] on div at bounding box center [173, 145] width 116 height 55
drag, startPoint x: 106, startPoint y: 218, endPoint x: 128, endPoint y: 199, distance: 29.6
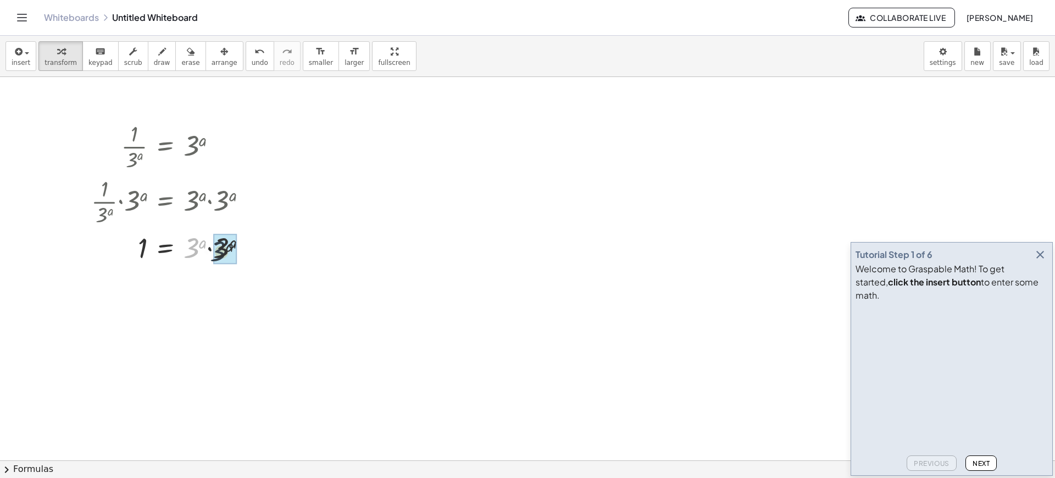
drag, startPoint x: 187, startPoint y: 243, endPoint x: 227, endPoint y: 247, distance: 40.4
drag, startPoint x: 194, startPoint y: 285, endPoint x: 225, endPoint y: 288, distance: 31.0
click at [225, 288] on div at bounding box center [174, 284] width 176 height 36
drag, startPoint x: 225, startPoint y: 286, endPoint x: 204, endPoint y: 286, distance: 20.3
drag, startPoint x: 190, startPoint y: 323, endPoint x: 142, endPoint y: 333, distance: 49.0
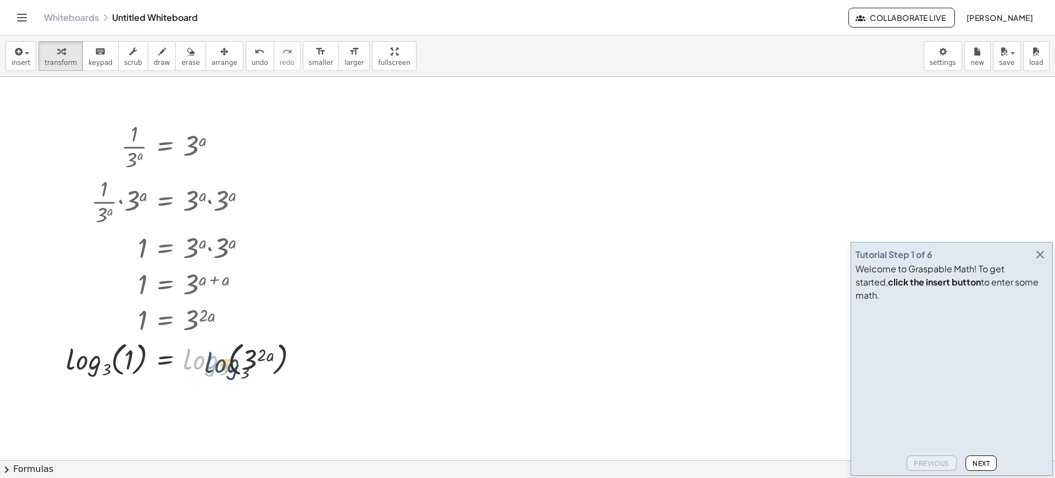
drag, startPoint x: 218, startPoint y: 370, endPoint x: 253, endPoint y: 364, distance: 36.3
click at [253, 364] on div at bounding box center [186, 359] width 252 height 42
drag, startPoint x: 253, startPoint y: 364, endPoint x: 229, endPoint y: 366, distance: 24.3
click at [229, 366] on div at bounding box center [186, 359] width 252 height 42
drag, startPoint x: 68, startPoint y: 362, endPoint x: 108, endPoint y: 368, distance: 40.6
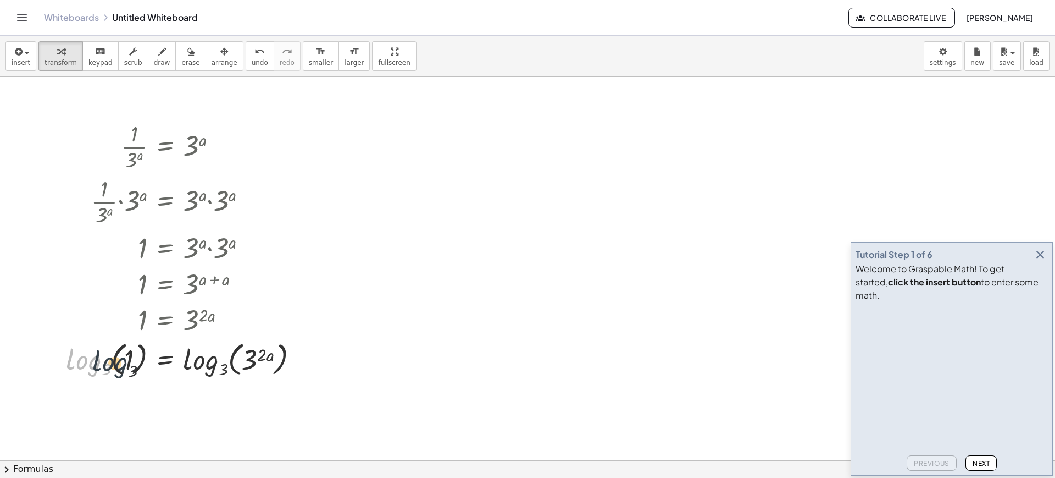
click at [108, 368] on div at bounding box center [186, 359] width 252 height 42
drag, startPoint x: 248, startPoint y: 362, endPoint x: 200, endPoint y: 374, distance: 49.9
click at [200, 374] on div at bounding box center [186, 359] width 252 height 42
drag, startPoint x: 204, startPoint y: 370, endPoint x: 237, endPoint y: 373, distance: 33.6
click at [237, 373] on div at bounding box center [186, 359] width 252 height 42
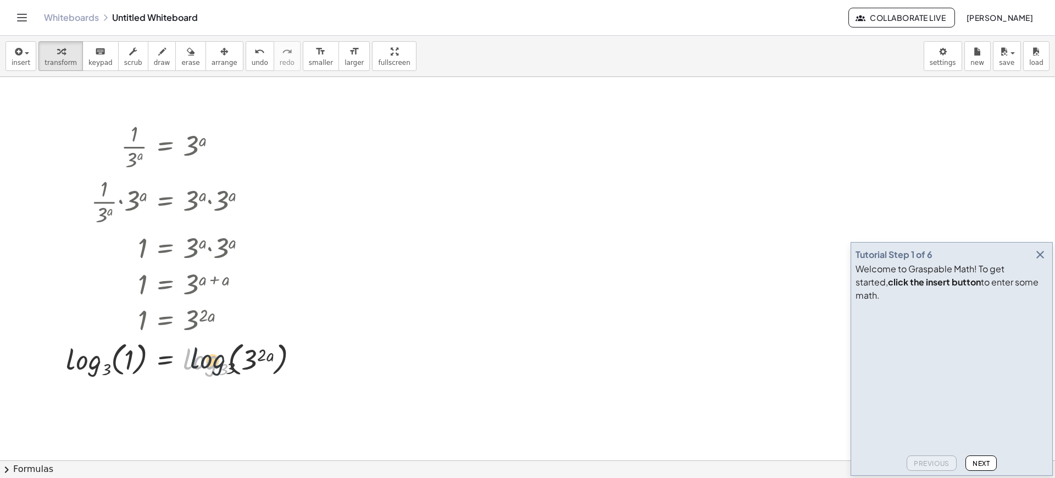
drag, startPoint x: 195, startPoint y: 367, endPoint x: 257, endPoint y: 363, distance: 62.2
click at [257, 363] on div at bounding box center [186, 359] width 252 height 42
drag, startPoint x: 279, startPoint y: 359, endPoint x: 221, endPoint y: 360, distance: 58.3
click at [221, 360] on div at bounding box center [186, 359] width 252 height 42
drag, startPoint x: 262, startPoint y: 357, endPoint x: 223, endPoint y: 369, distance: 40.9
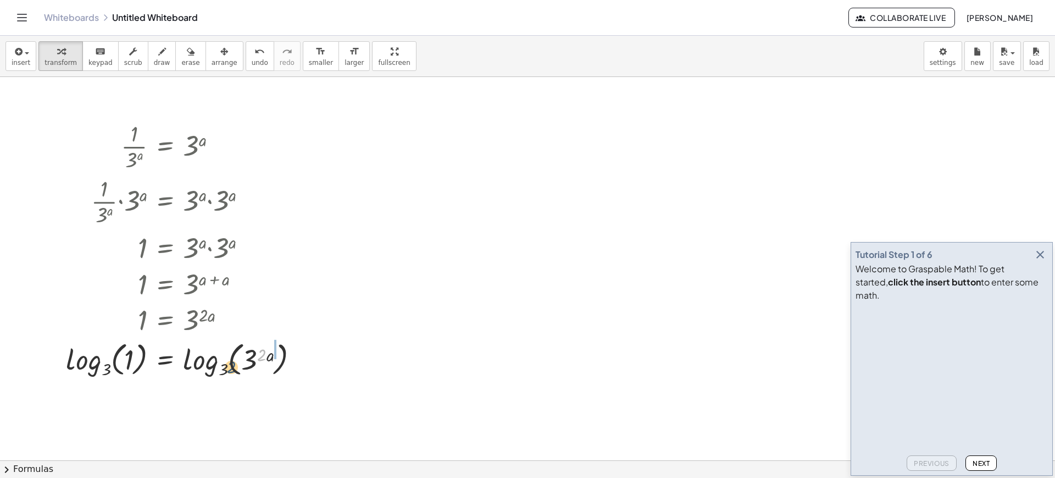
click at [223, 369] on div at bounding box center [186, 359] width 252 height 42
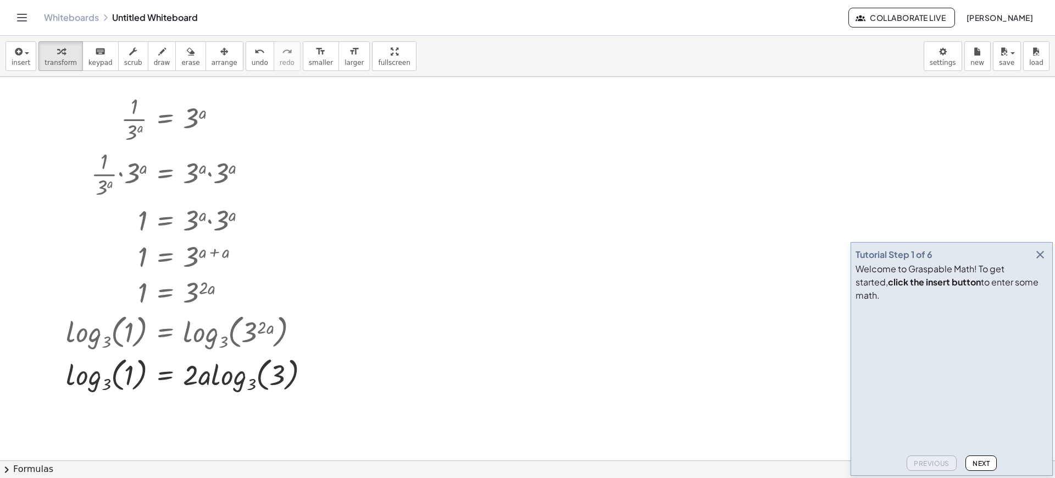
scroll to position [137, 0]
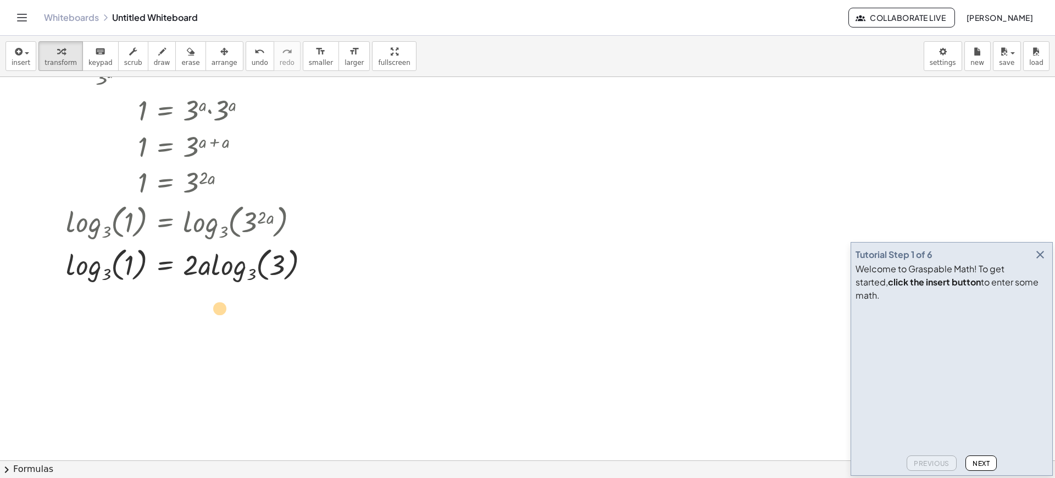
drag, startPoint x: 289, startPoint y: 262, endPoint x: 283, endPoint y: 263, distance: 6.1
click at [283, 263] on div at bounding box center [191, 264] width 263 height 42
drag, startPoint x: 251, startPoint y: 269, endPoint x: 278, endPoint y: 267, distance: 27.6
click at [278, 267] on div at bounding box center [191, 264] width 263 height 42
drag, startPoint x: 278, startPoint y: 267, endPoint x: 259, endPoint y: 273, distance: 20.2
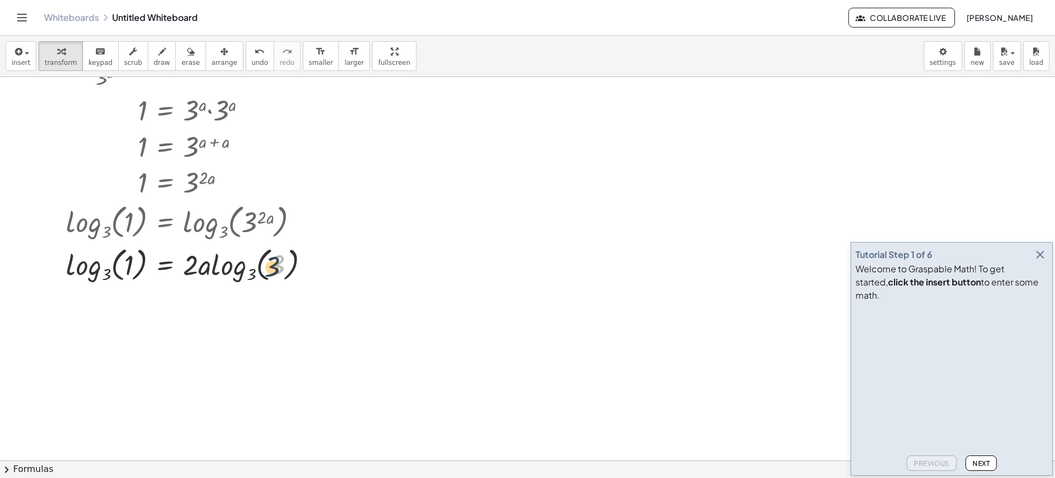
click at [259, 273] on div at bounding box center [191, 264] width 263 height 42
drag, startPoint x: 272, startPoint y: 263, endPoint x: 242, endPoint y: 272, distance: 30.6
click at [242, 272] on div at bounding box center [191, 264] width 263 height 42
drag, startPoint x: 233, startPoint y: 271, endPoint x: 275, endPoint y: 275, distance: 42.6
click at [275, 275] on div at bounding box center [191, 264] width 263 height 42
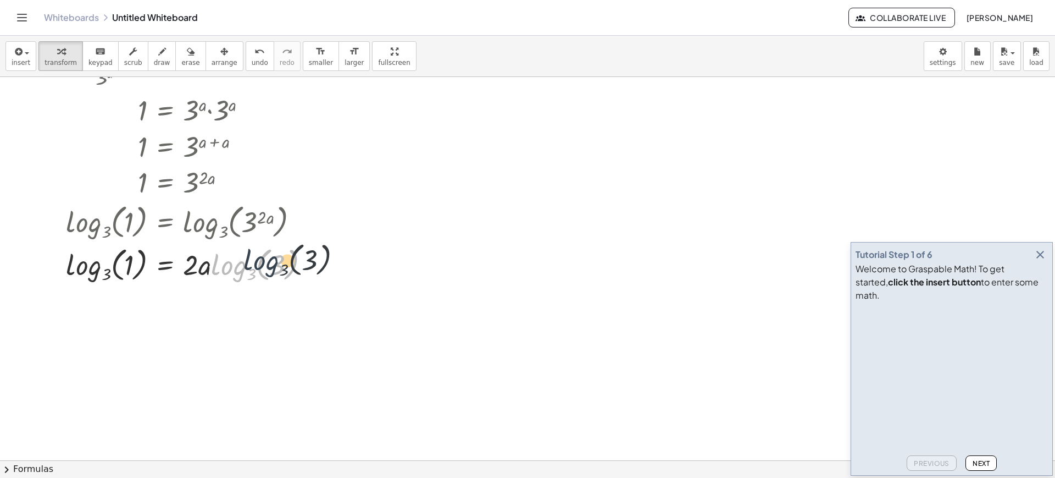
drag, startPoint x: 235, startPoint y: 270, endPoint x: 269, endPoint y: 265, distance: 34.4
click at [269, 265] on div at bounding box center [191, 264] width 263 height 42
click at [273, 265] on div at bounding box center [191, 264] width 263 height 42
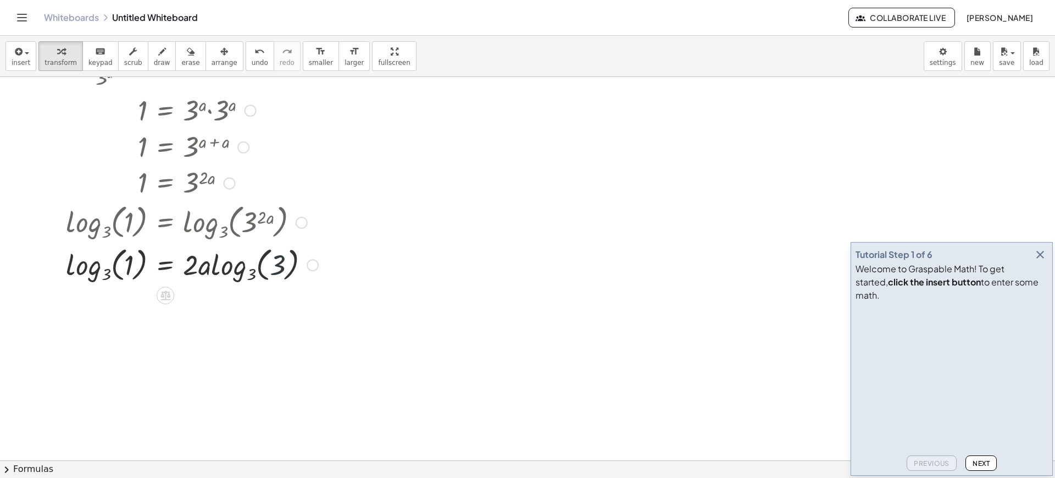
click at [273, 265] on div at bounding box center [191, 264] width 263 height 42
drag, startPoint x: 273, startPoint y: 265, endPoint x: 237, endPoint y: 273, distance: 36.7
click at [237, 273] on div at bounding box center [191, 264] width 263 height 42
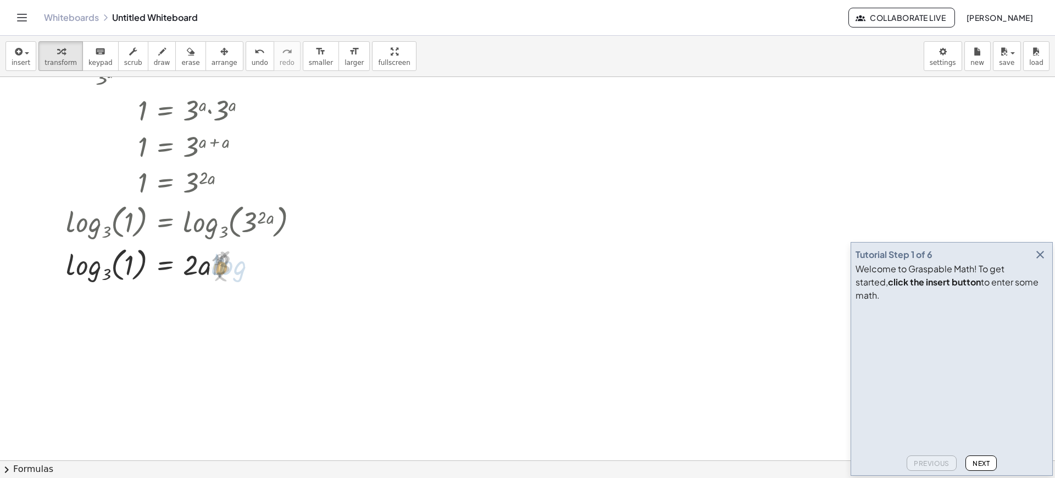
click at [241, 276] on div at bounding box center [186, 264] width 252 height 42
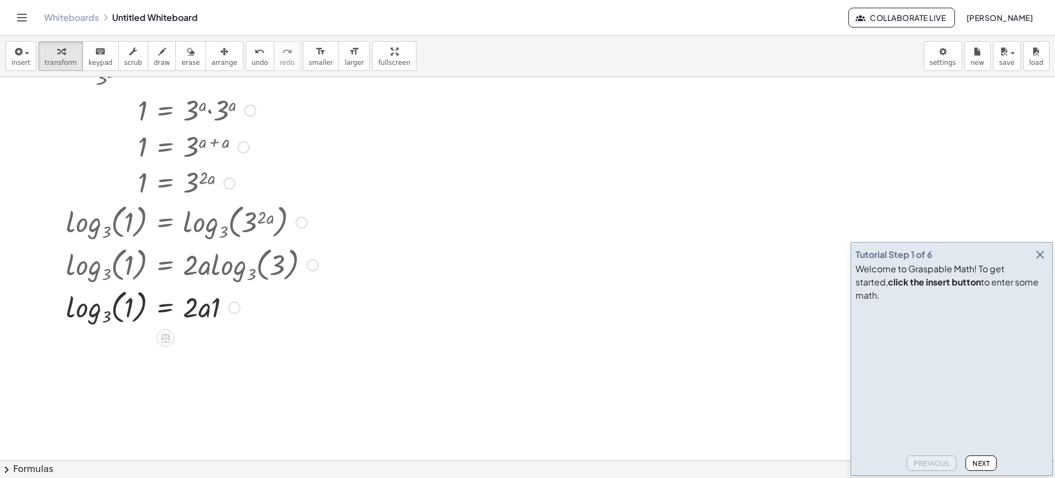
click at [216, 302] on div at bounding box center [191, 306] width 263 height 42
click at [106, 358] on div at bounding box center [191, 349] width 263 height 42
click at [106, 358] on div at bounding box center [191, 348] width 263 height 37
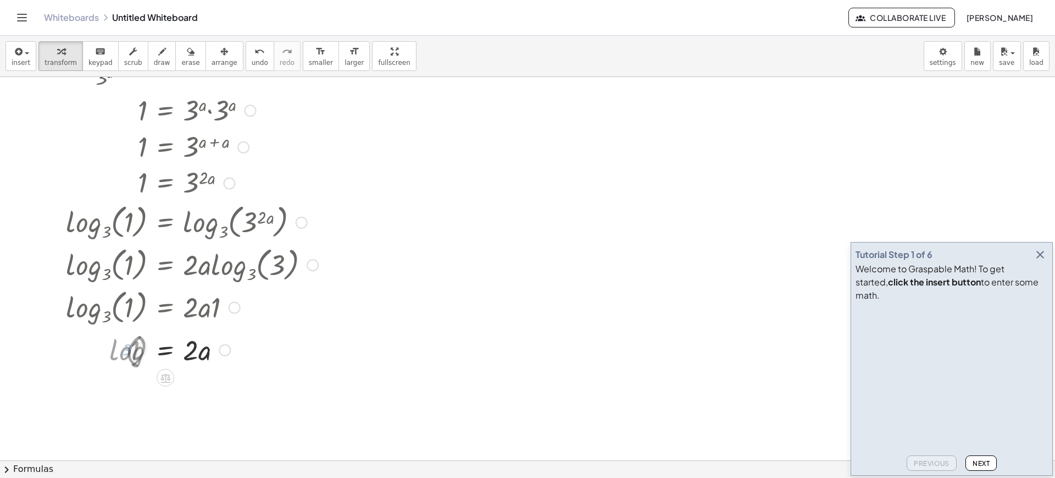
click at [106, 358] on div at bounding box center [191, 348] width 263 height 37
click at [439, 174] on div at bounding box center [527, 359] width 1055 height 838
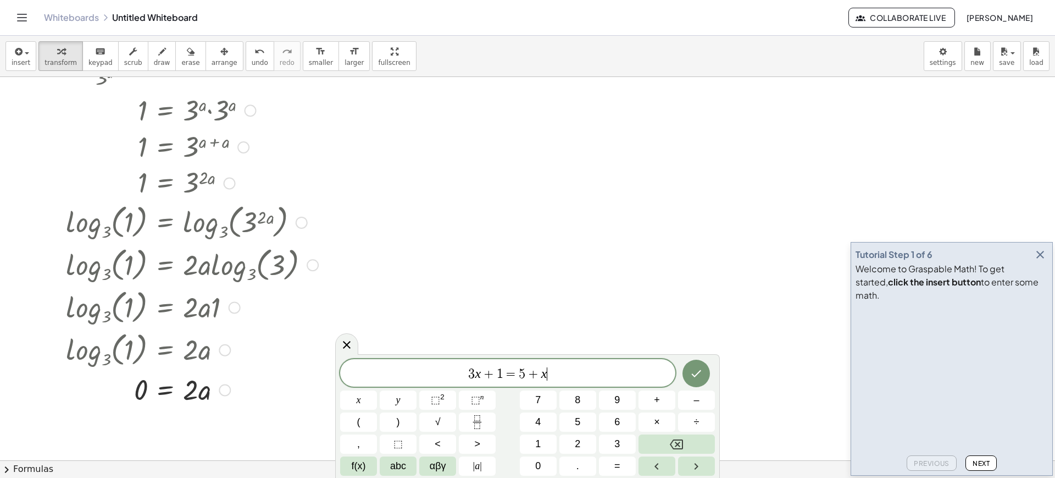
click at [198, 391] on div at bounding box center [191, 388] width 263 height 37
drag, startPoint x: 198, startPoint y: 391, endPoint x: 108, endPoint y: 387, distance: 90.3
click at [108, 387] on div at bounding box center [191, 388] width 263 height 37
click at [196, 431] on div at bounding box center [191, 425] width 263 height 37
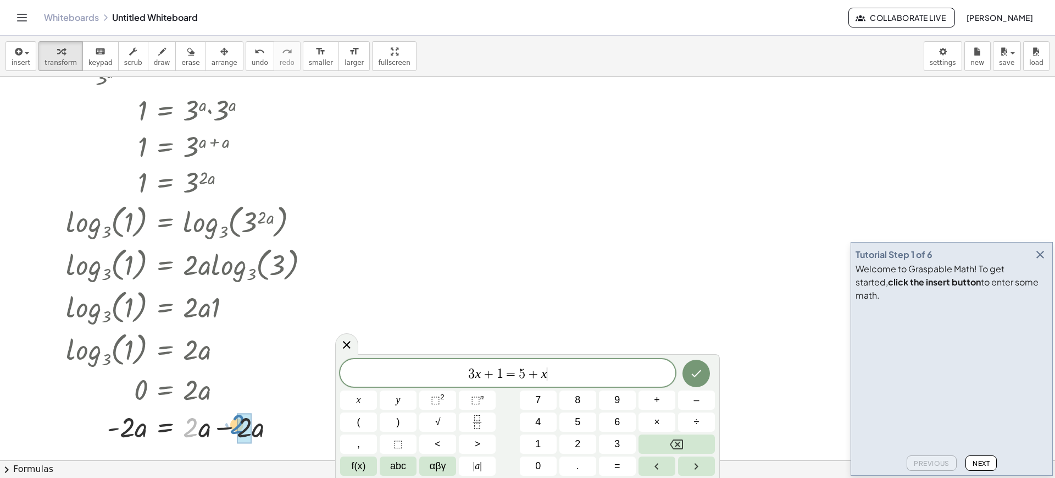
drag, startPoint x: 196, startPoint y: 431, endPoint x: 256, endPoint y: 427, distance: 60.0
click at [256, 427] on div at bounding box center [191, 425] width 263 height 37
drag, startPoint x: 169, startPoint y: 429, endPoint x: 231, endPoint y: 434, distance: 62.4
click at [231, 434] on div at bounding box center [191, 427] width 263 height 42
click at [587, 272] on div at bounding box center [527, 359] width 1055 height 838
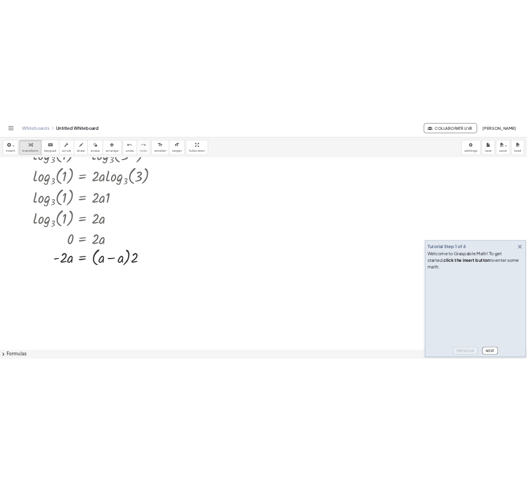
scroll to position [302, 0]
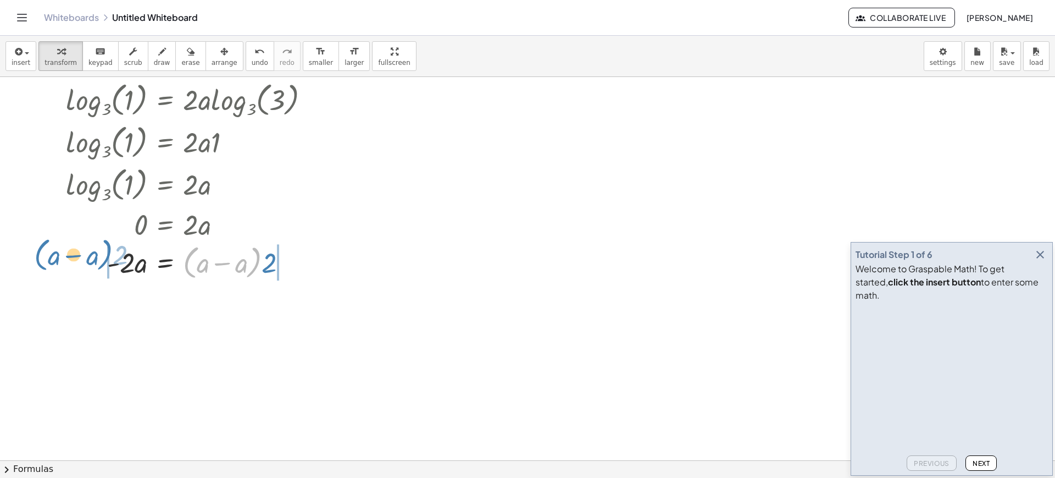
drag, startPoint x: 195, startPoint y: 280, endPoint x: 54, endPoint y: 277, distance: 141.3
click at [54, 277] on div "· 1 · 3 a = 3 a · · 1 · 3 a · 3 a = · 3 a · 3 a 1 = · 3 a · 3 a 1 = 3 ( + a + a…" at bounding box center [187, 49] width 277 height 472
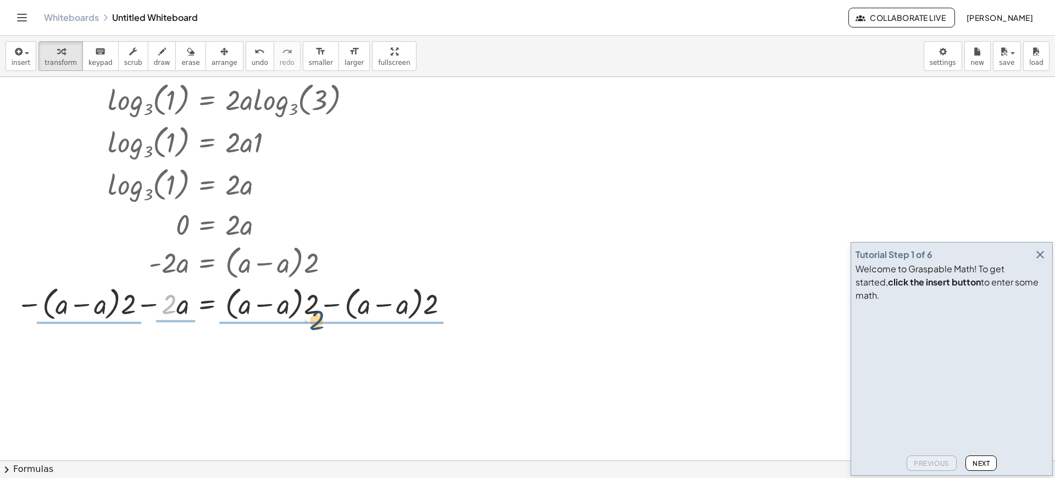
drag, startPoint x: 170, startPoint y: 303, endPoint x: 349, endPoint y: 309, distance: 179.3
click at [349, 309] on div at bounding box center [234, 303] width 447 height 42
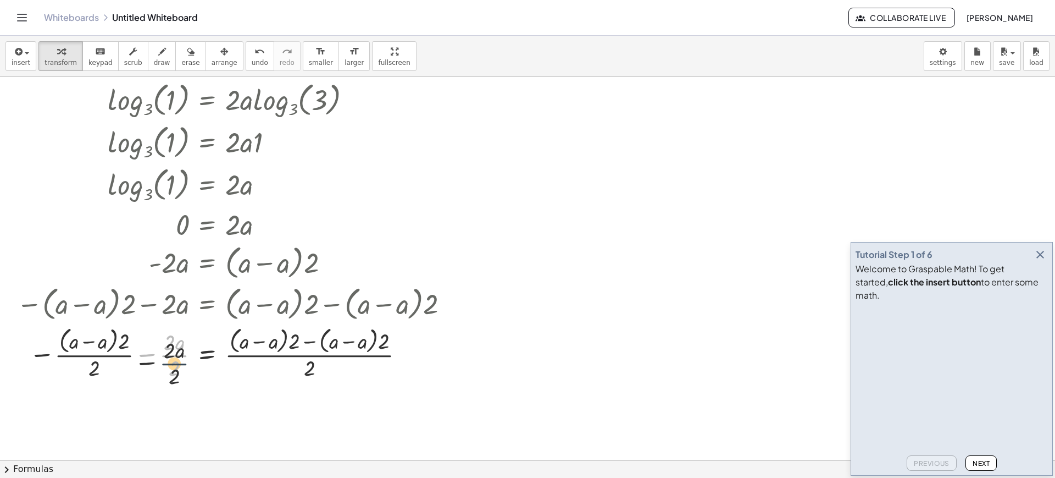
drag, startPoint x: 179, startPoint y: 355, endPoint x: 179, endPoint y: 371, distance: 16.5
click at [179, 371] on div at bounding box center [234, 353] width 447 height 58
drag, startPoint x: 171, startPoint y: 337, endPoint x: 178, endPoint y: 371, distance: 34.7
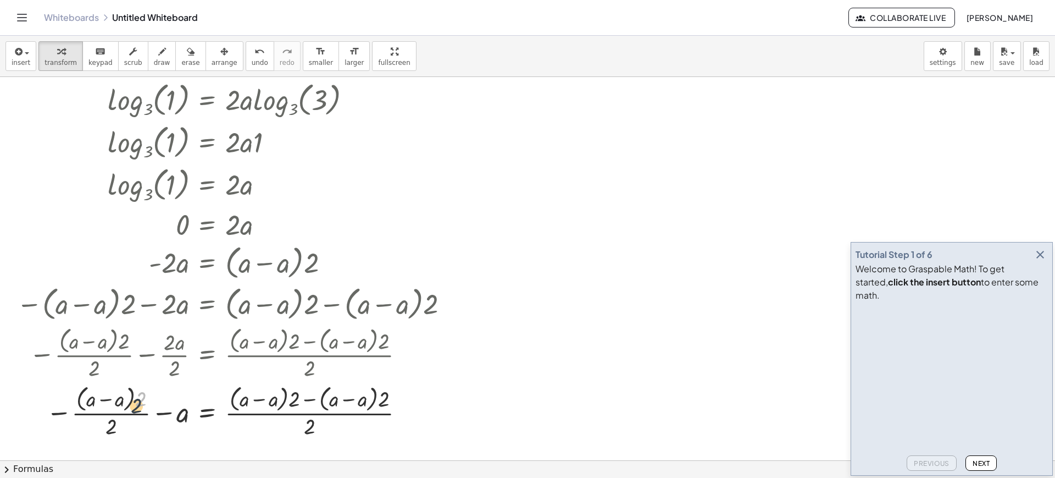
drag, startPoint x: 145, startPoint y: 395, endPoint x: 125, endPoint y: 418, distance: 30.1
click at [125, 418] on div at bounding box center [234, 410] width 447 height 58
drag, startPoint x: 137, startPoint y: 402, endPoint x: 112, endPoint y: 427, distance: 36.2
click at [255, 56] on icon "undo" at bounding box center [260, 51] width 10 height 13
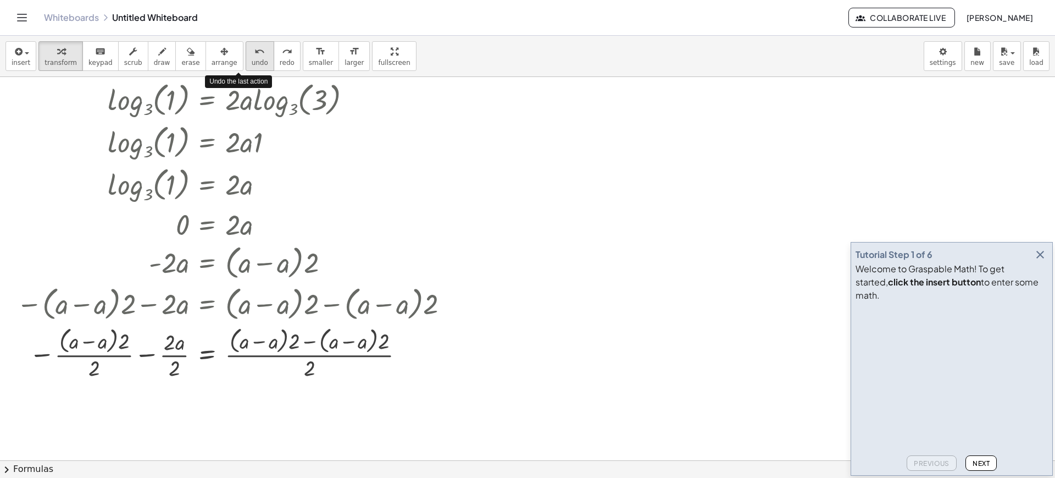
click at [255, 56] on icon "undo" at bounding box center [260, 51] width 10 height 13
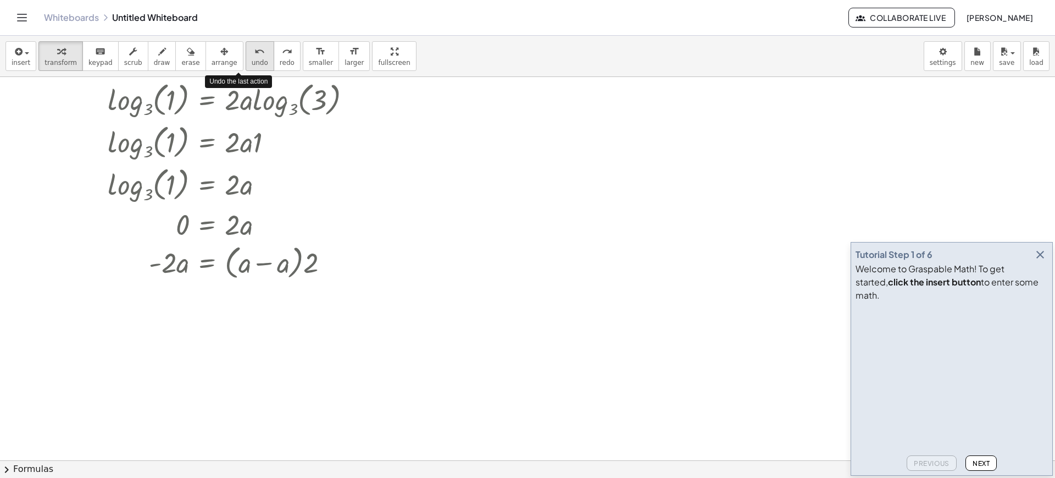
click at [255, 56] on icon "undo" at bounding box center [260, 51] width 10 height 13
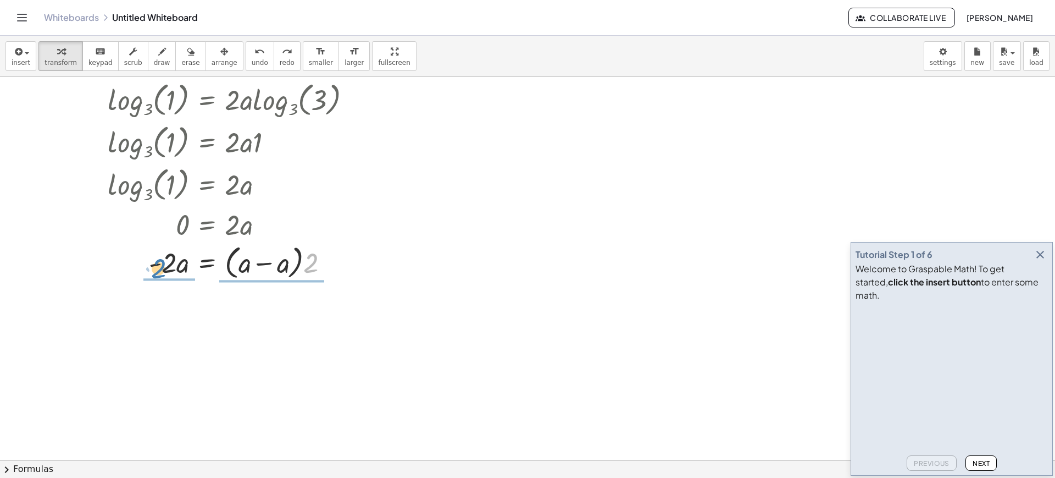
drag, startPoint x: 318, startPoint y: 268, endPoint x: 169, endPoint y: 274, distance: 149.6
click at [169, 274] on div at bounding box center [233, 262] width 263 height 42
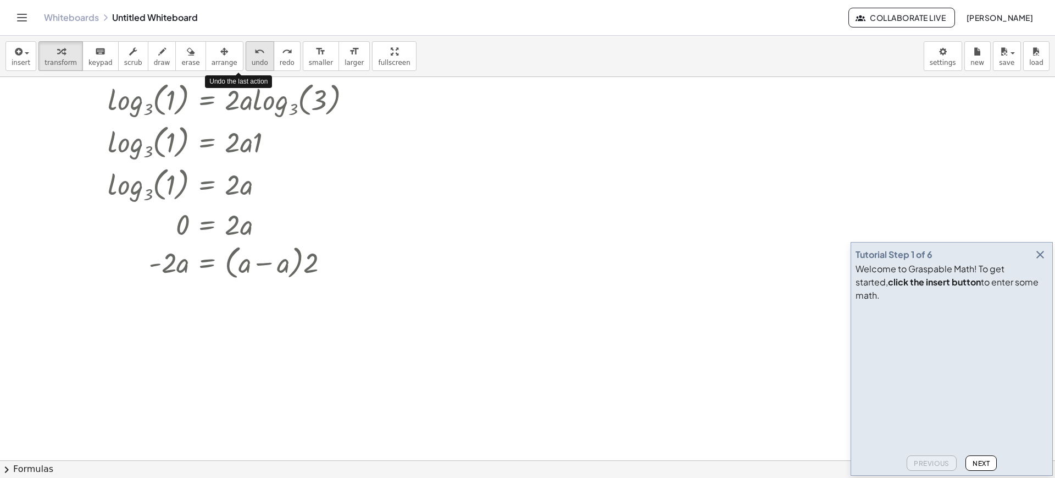
click at [255, 57] on icon "undo" at bounding box center [260, 51] width 10 height 13
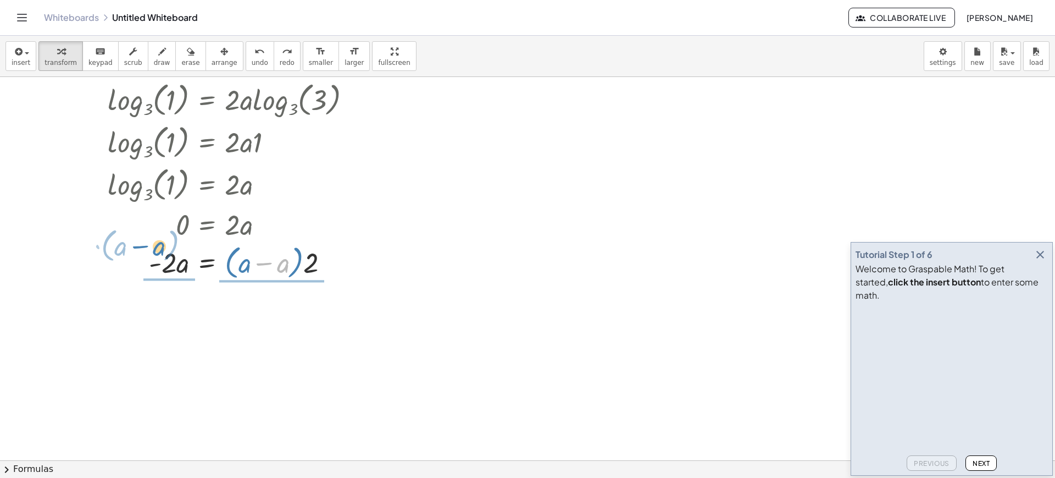
drag, startPoint x: 276, startPoint y: 258, endPoint x: 148, endPoint y: 242, distance: 129.1
click at [148, 242] on div at bounding box center [240, 262] width 279 height 42
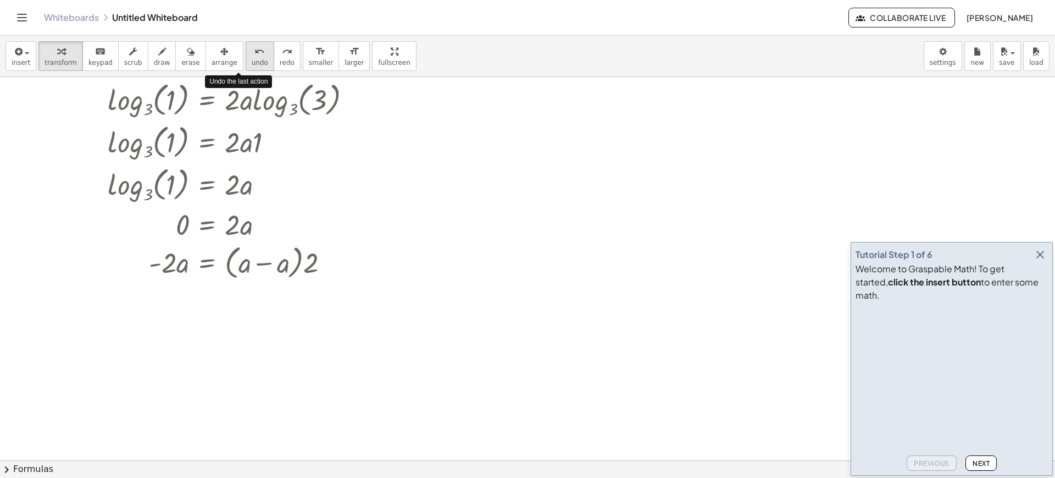
click at [255, 52] on icon "undo" at bounding box center [260, 51] width 10 height 13
drag, startPoint x: 310, startPoint y: 266, endPoint x: 259, endPoint y: 264, distance: 51.1
click at [259, 264] on div at bounding box center [244, 262] width 271 height 42
drag, startPoint x: 295, startPoint y: 301, endPoint x: 235, endPoint y: 301, distance: 59.9
click at [235, 301] on div at bounding box center [233, 300] width 263 height 37
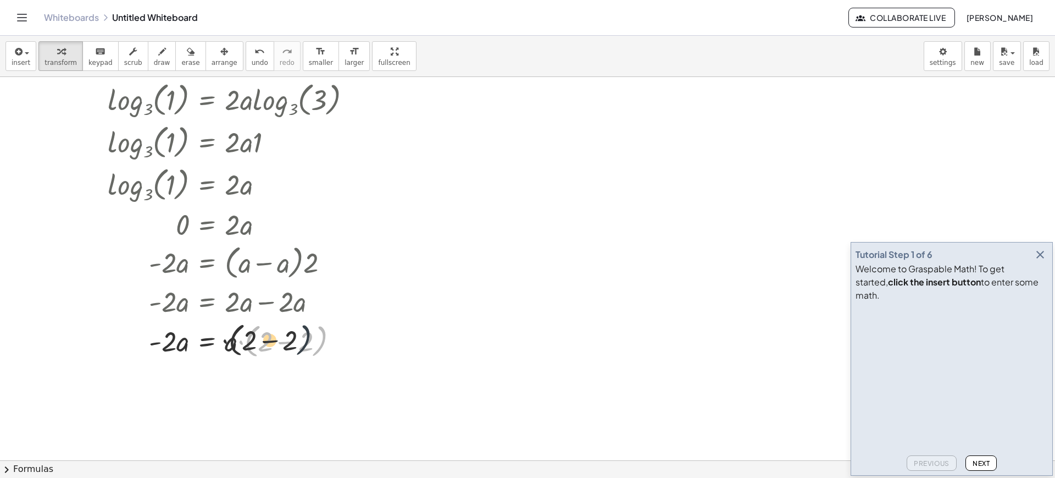
drag, startPoint x: 320, startPoint y: 339, endPoint x: 267, endPoint y: 336, distance: 53.4
click at [267, 336] on div at bounding box center [233, 340] width 263 height 42
drag, startPoint x: 237, startPoint y: 342, endPoint x: 289, endPoint y: 344, distance: 52.2
click at [289, 344] on div at bounding box center [233, 340] width 263 height 42
drag, startPoint x: 237, startPoint y: 383, endPoint x: 292, endPoint y: 388, distance: 55.7
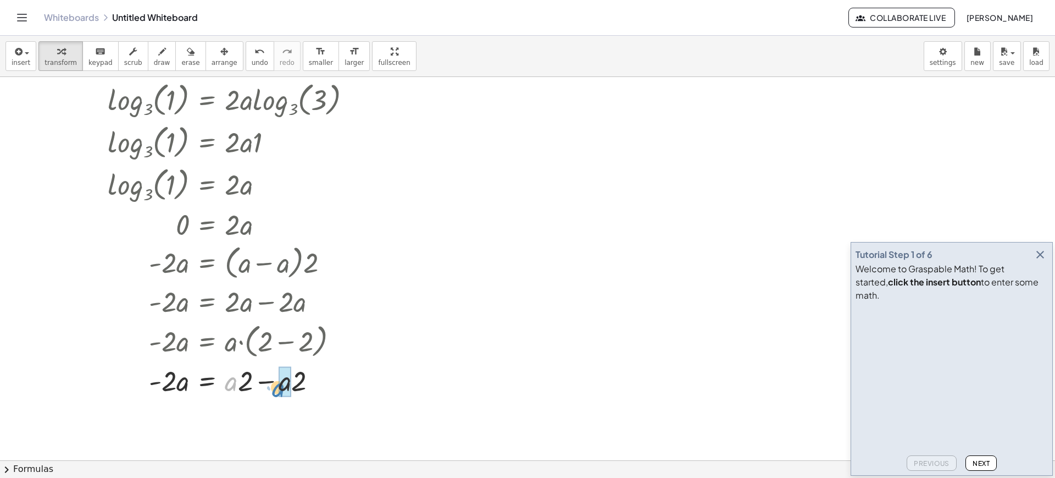
click at [292, 388] on div at bounding box center [233, 379] width 263 height 37
click at [264, 421] on div at bounding box center [233, 419] width 263 height 41
click at [264, 421] on div at bounding box center [262, 420] width 12 height 12
click at [170, 430] on div at bounding box center [233, 418] width 263 height 37
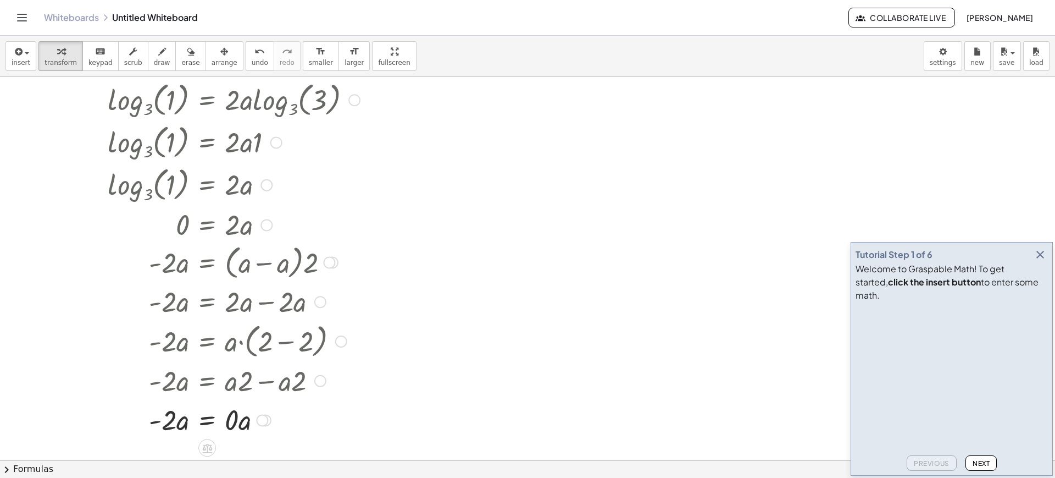
click at [151, 420] on div at bounding box center [233, 418] width 263 height 37
drag, startPoint x: 239, startPoint y: 230, endPoint x: 233, endPoint y: 231, distance: 5.6
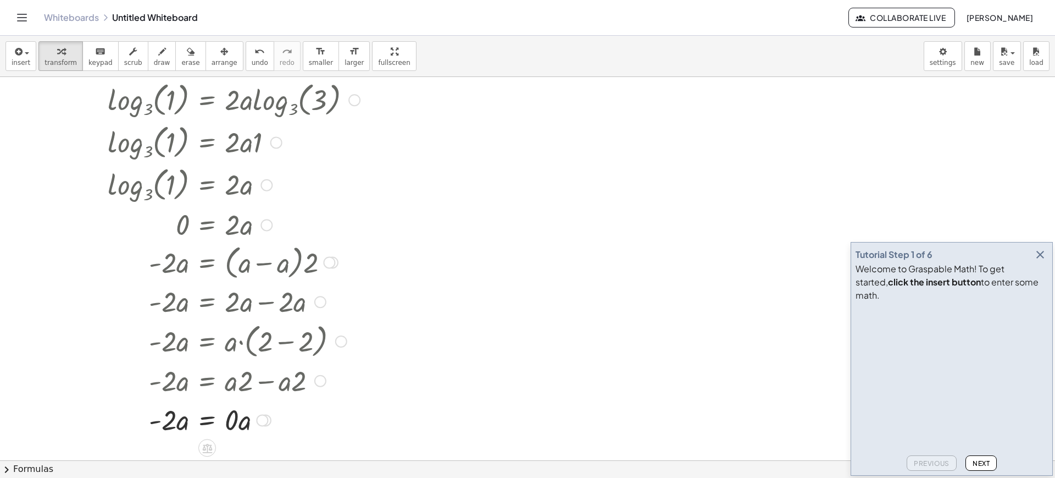
click at [233, 231] on div at bounding box center [233, 223] width 263 height 37
drag, startPoint x: 233, startPoint y: 231, endPoint x: 255, endPoint y: 264, distance: 39.6
click at [246, 70] on button "undo undo" at bounding box center [260, 56] width 29 height 30
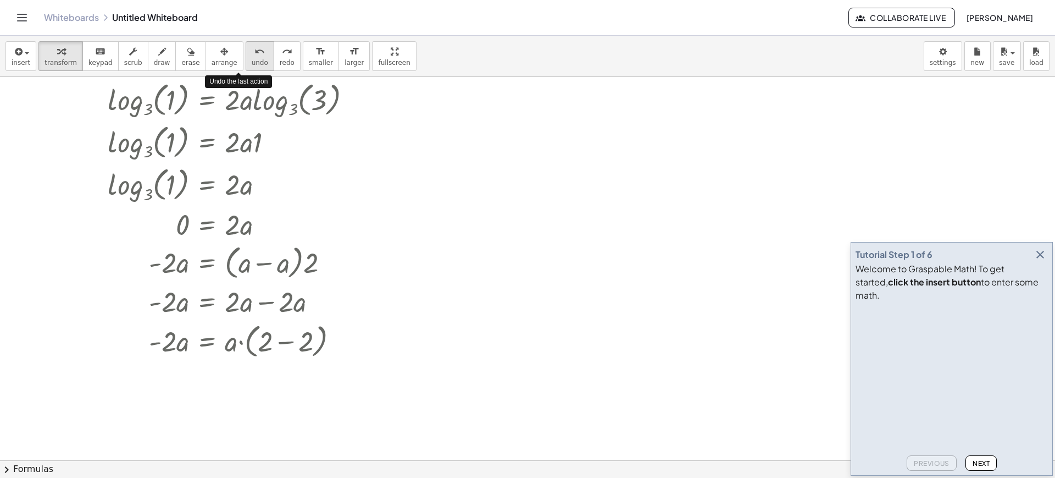
click at [246, 70] on button "undo undo" at bounding box center [260, 56] width 29 height 30
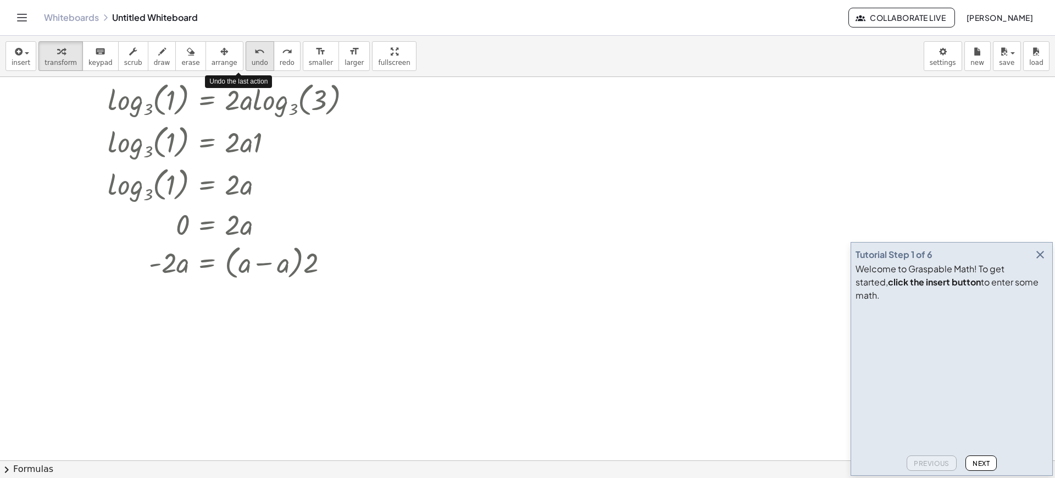
click at [246, 70] on button "undo undo" at bounding box center [260, 56] width 29 height 30
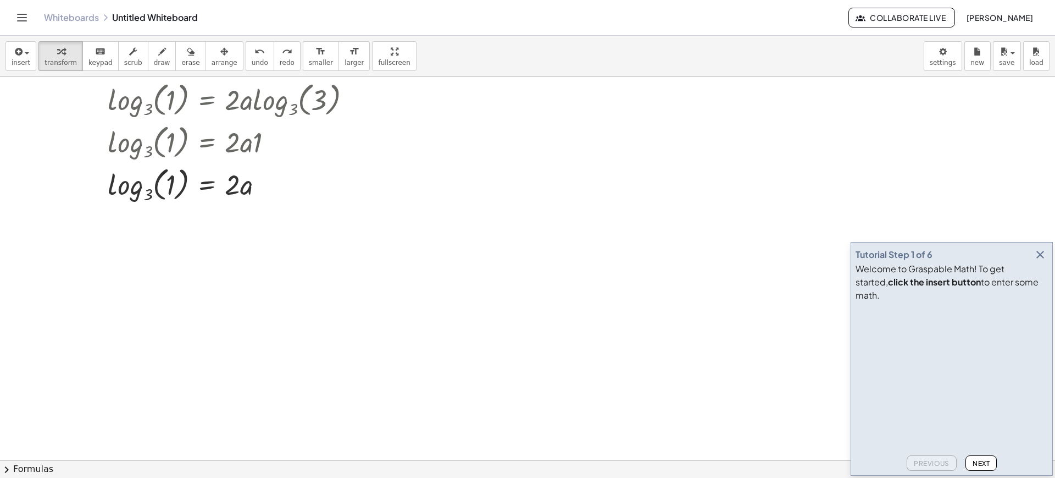
click at [256, 71] on div "insert select one: Math Expression Function Text Youtube Video Graphing Geometr…" at bounding box center [527, 56] width 1055 height 41
click at [280, 67] on span "redo" at bounding box center [287, 63] width 15 height 8
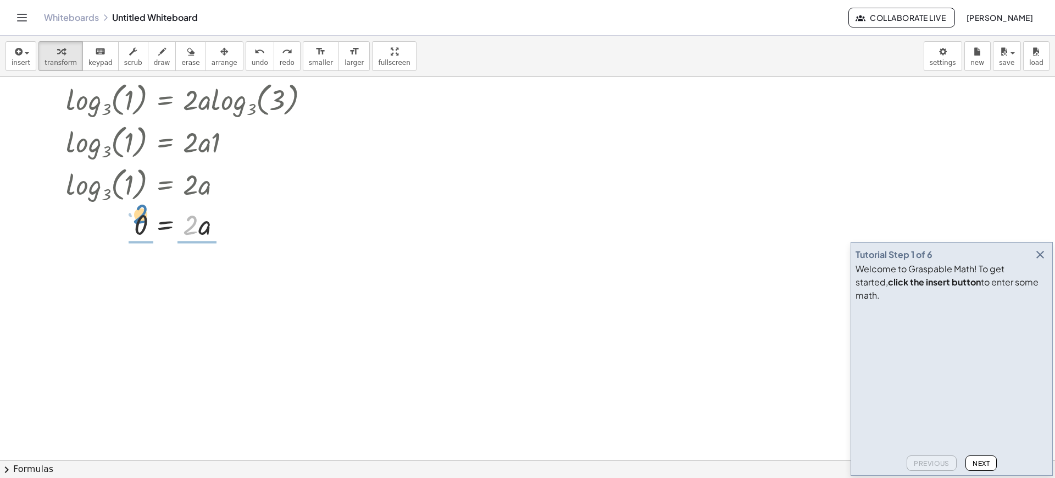
drag, startPoint x: 190, startPoint y: 225, endPoint x: 140, endPoint y: 214, distance: 51.2
click at [140, 214] on div at bounding box center [191, 223] width 263 height 37
click at [140, 214] on div at bounding box center [194, 223] width 255 height 37
drag, startPoint x: 198, startPoint y: 269, endPoint x: 204, endPoint y: 301, distance: 33.0
drag, startPoint x: 195, startPoint y: 267, endPoint x: 196, endPoint y: 282, distance: 14.9
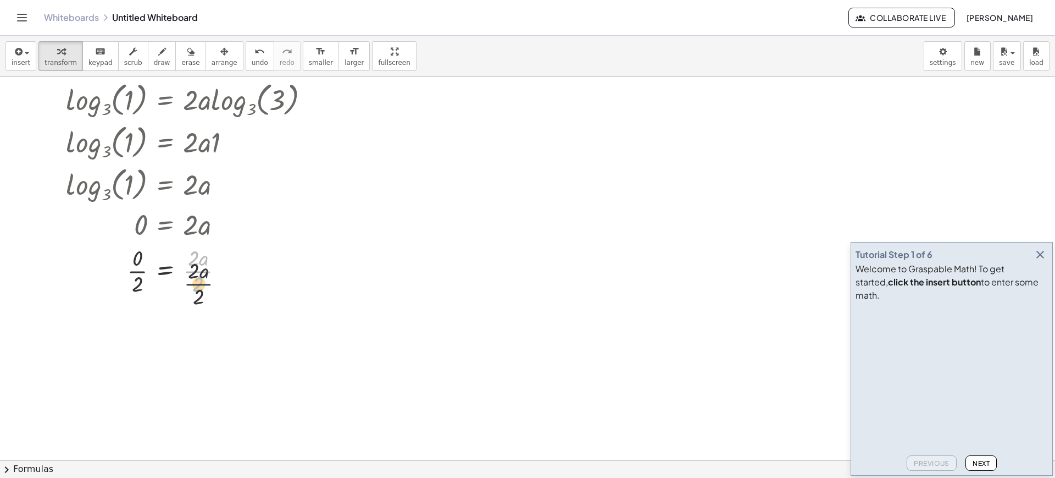
click at [196, 282] on div at bounding box center [191, 269] width 263 height 55
drag, startPoint x: 198, startPoint y: 286, endPoint x: 193, endPoint y: 271, distance: 16.0
click at [193, 271] on div at bounding box center [191, 269] width 263 height 55
drag, startPoint x: 141, startPoint y: 333, endPoint x: 141, endPoint y: 323, distance: 9.3
click at [141, 323] on div at bounding box center [191, 325] width 263 height 55
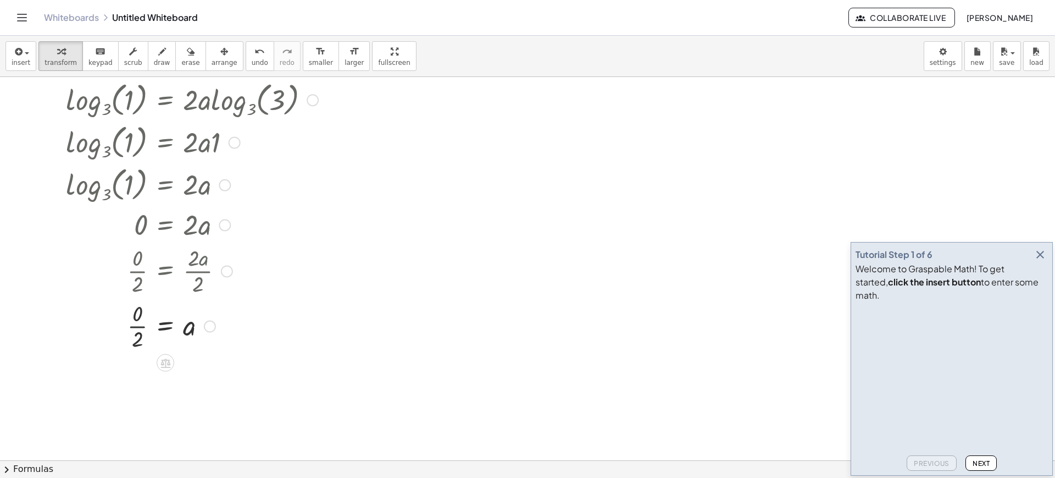
click at [139, 329] on div at bounding box center [191, 325] width 263 height 55
click at [139, 329] on div at bounding box center [191, 325] width 263 height 36
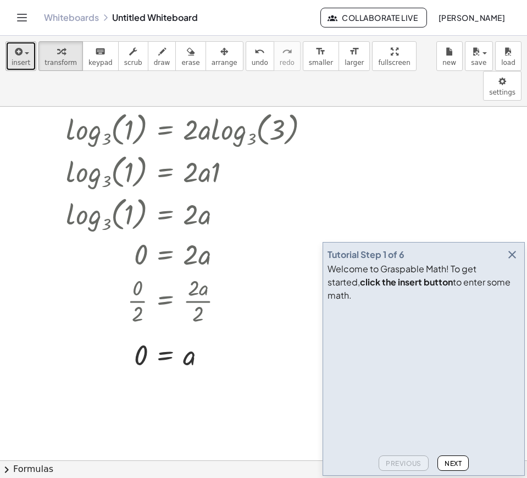
click at [31, 60] on button "insert" at bounding box center [20, 56] width 31 height 30
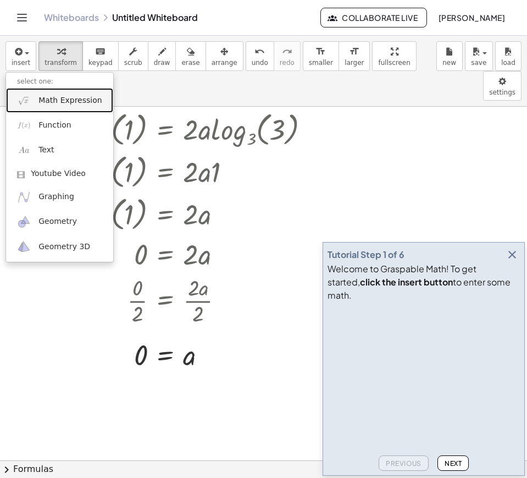
click at [53, 96] on span "Math Expression" at bounding box center [69, 100] width 63 height 11
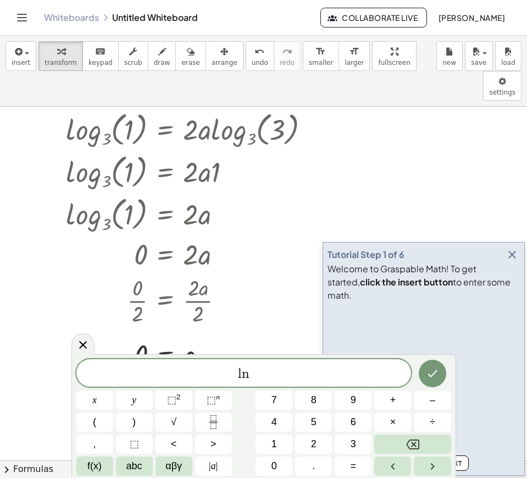
click at [302, 367] on span "l n" at bounding box center [243, 373] width 335 height 15
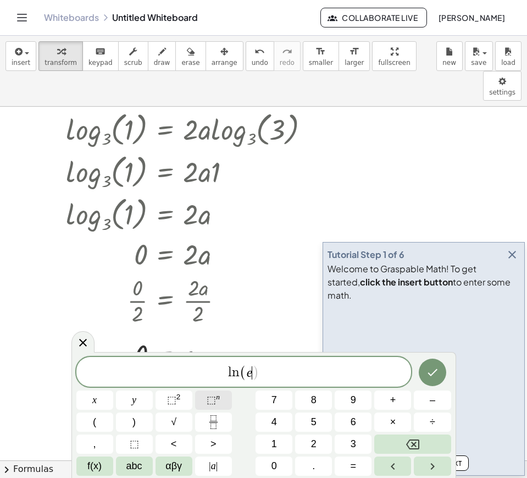
click at [220, 398] on button "⬚ n" at bounding box center [213, 399] width 37 height 19
drag, startPoint x: 230, startPoint y: 389, endPoint x: 224, endPoint y: 396, distance: 10.1
click at [224, 396] on div "l n ( e ) x y ⬚ 2 ⬚ n 7 8 9 + – ( ) √ 4 5 6 × ÷ , ⬚ < > 1 2 3 f(x) abc αβγ | a …" at bounding box center [263, 416] width 375 height 119
click at [224, 396] on button "⬚ n" at bounding box center [213, 399] width 37 height 19
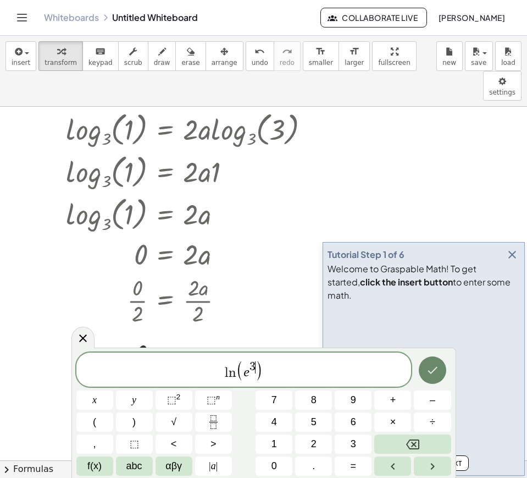
click at [441, 373] on button "Done" at bounding box center [432, 369] width 27 height 27
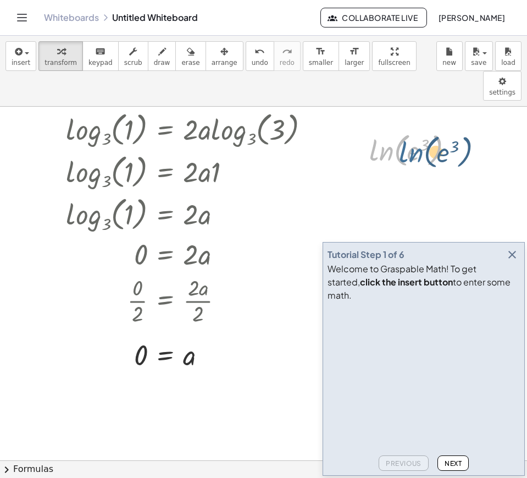
drag, startPoint x: 381, startPoint y: 128, endPoint x: 412, endPoint y: 129, distance: 30.3
click at [412, 129] on div at bounding box center [416, 150] width 104 height 42
drag, startPoint x: 423, startPoint y: 129, endPoint x: 414, endPoint y: 128, distance: 8.3
click at [414, 129] on div at bounding box center [416, 150] width 104 height 42
click at [419, 129] on div at bounding box center [416, 150] width 104 height 42
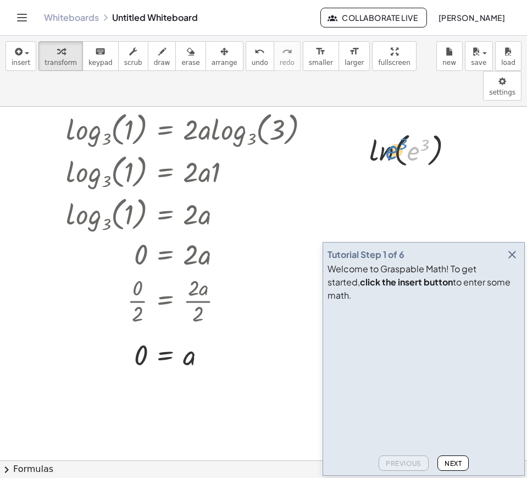
drag, startPoint x: 416, startPoint y: 120, endPoint x: 392, endPoint y: 119, distance: 23.7
click at [392, 129] on div at bounding box center [416, 150] width 104 height 42
drag, startPoint x: 384, startPoint y: 124, endPoint x: 380, endPoint y: 113, distance: 11.6
click at [380, 129] on div at bounding box center [416, 150] width 104 height 42
drag, startPoint x: 380, startPoint y: 123, endPoint x: 381, endPoint y: 112, distance: 10.6
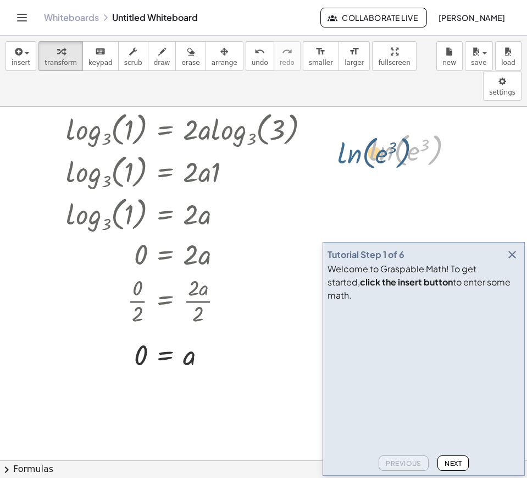
click at [381, 129] on div at bounding box center [416, 150] width 104 height 42
drag, startPoint x: 381, startPoint y: 112, endPoint x: 387, endPoint y: 120, distance: 9.5
click at [387, 120] on div "· 1 · 3 a = 3 a · · 1 · 3 a · 3 a = · 3 a · 3 a 1 = · 3 a · 3 a 1 = 3 ( + a + a…" at bounding box center [263, 223] width 527 height 838
click at [387, 126] on div "ln ( , e 3 ) 3" at bounding box center [412, 167] width 118 height 83
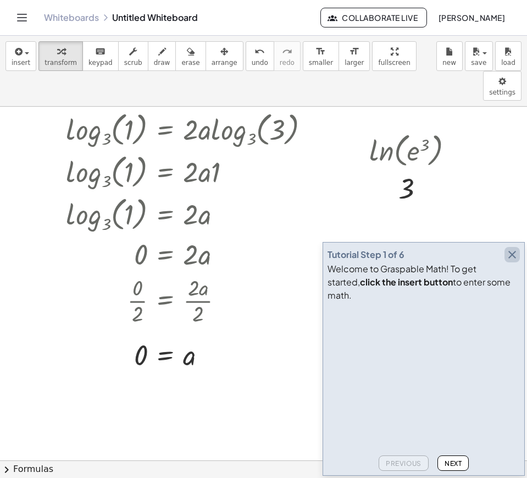
click at [510, 261] on icon "button" at bounding box center [512, 254] width 13 height 13
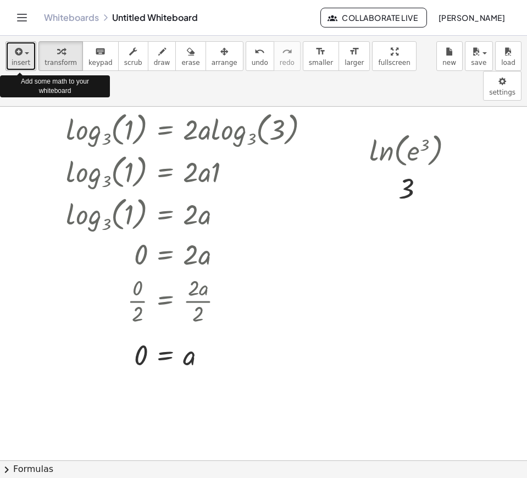
click at [9, 52] on button "insert" at bounding box center [20, 56] width 31 height 30
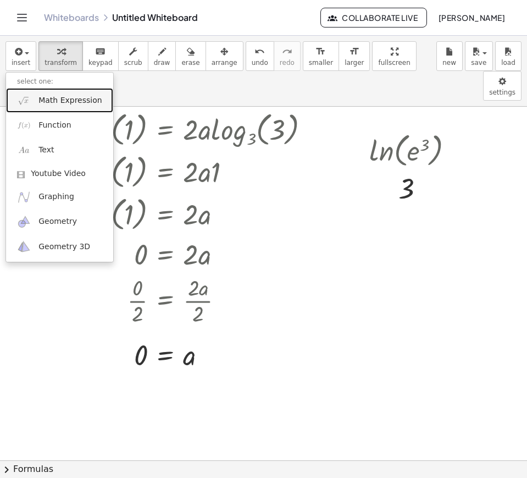
click at [40, 98] on span "Math Expression" at bounding box center [69, 100] width 63 height 11
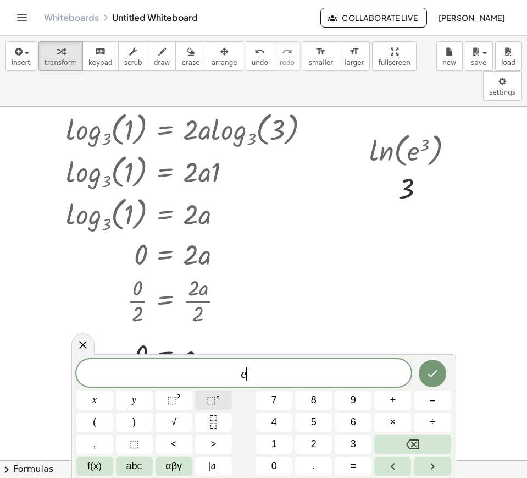
click at [208, 396] on span "⬚" at bounding box center [211, 399] width 9 height 11
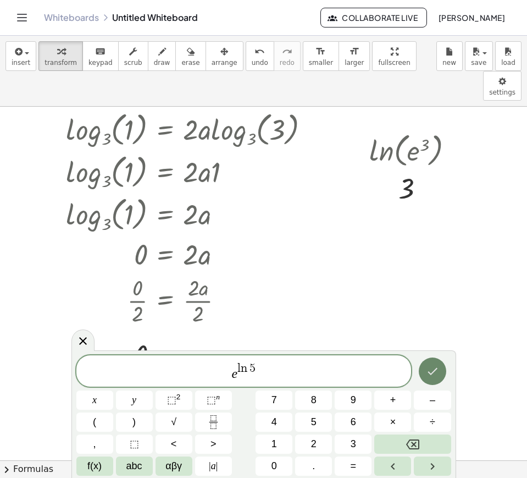
click at [444, 375] on button "Done" at bounding box center [432, 370] width 27 height 27
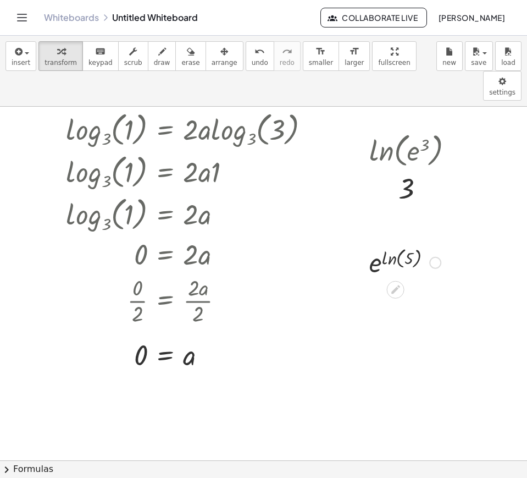
click at [394, 244] on div at bounding box center [405, 262] width 82 height 36
click at [394, 244] on div at bounding box center [404, 262] width 83 height 36
drag, startPoint x: 223, startPoint y: 67, endPoint x: 239, endPoint y: 60, distance: 16.7
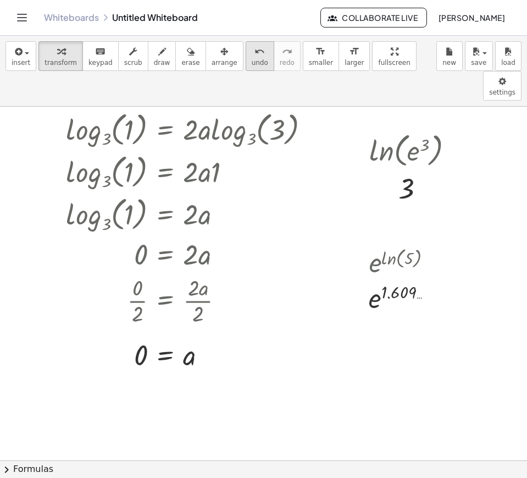
click at [239, 60] on div "insert select one: Math Expression Function Text Youtube Video Graphing Geometr…" at bounding box center [263, 71] width 527 height 71
click at [252, 60] on span "undo" at bounding box center [260, 63] width 16 height 8
drag, startPoint x: 381, startPoint y: 223, endPoint x: 375, endPoint y: 227, distance: 7.9
click at [375, 244] on div at bounding box center [405, 262] width 82 height 36
drag, startPoint x: 372, startPoint y: 239, endPoint x: 380, endPoint y: 233, distance: 9.9
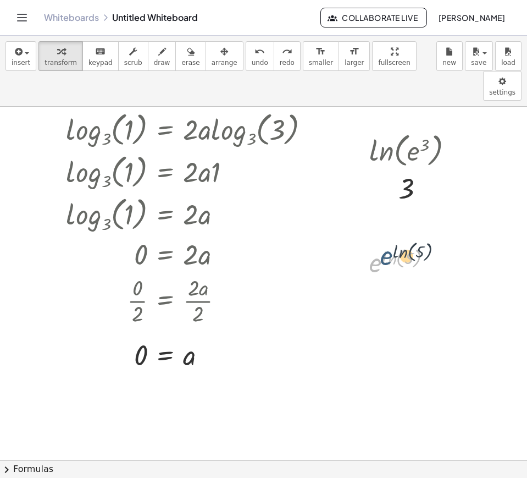
click at [380, 244] on div at bounding box center [405, 262] width 82 height 36
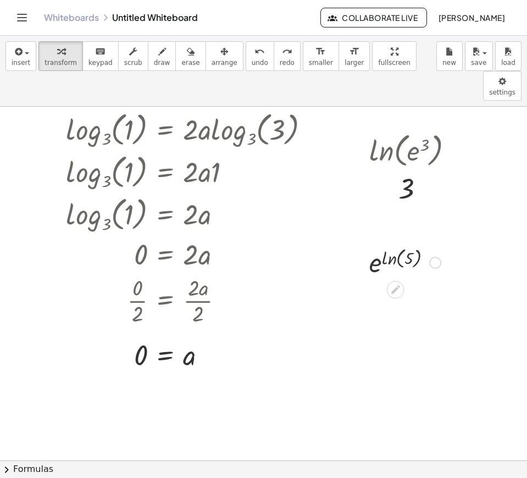
click at [377, 244] on div at bounding box center [405, 262] width 82 height 36
drag, startPoint x: 377, startPoint y: 237, endPoint x: 381, endPoint y: 231, distance: 7.4
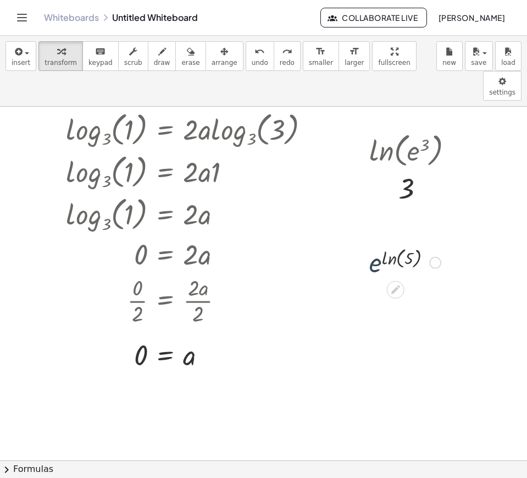
click at [381, 244] on div at bounding box center [405, 262] width 82 height 36
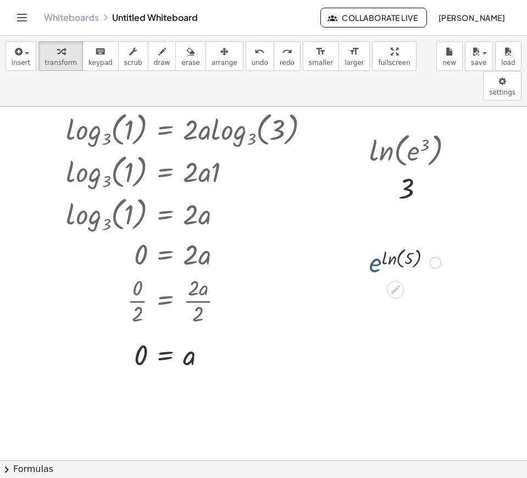
click at [381, 244] on div at bounding box center [405, 262] width 82 height 36
click at [386, 244] on div at bounding box center [405, 262] width 82 height 36
drag, startPoint x: 386, startPoint y: 230, endPoint x: 376, endPoint y: 233, distance: 10.3
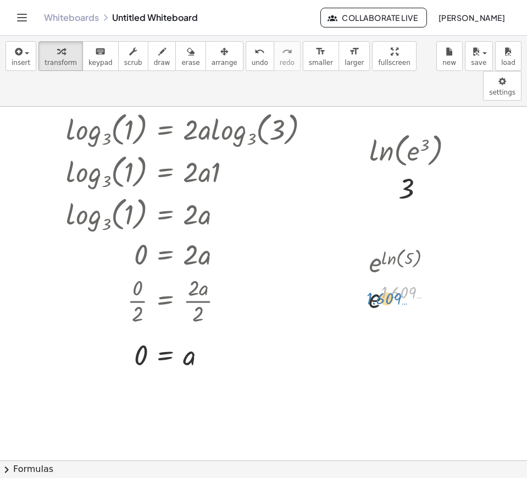
click at [395, 263] on div "e ln ( , 5 ) 1.609 … e 1.609 …" at bounding box center [395, 263] width 0 height 0
drag, startPoint x: 378, startPoint y: 275, endPoint x: 396, endPoint y: 268, distance: 19.7
click at [396, 280] on div at bounding box center [404, 298] width 83 height 36
drag, startPoint x: 407, startPoint y: 261, endPoint x: 383, endPoint y: 272, distance: 25.8
click at [383, 280] on div at bounding box center [404, 298] width 83 height 36
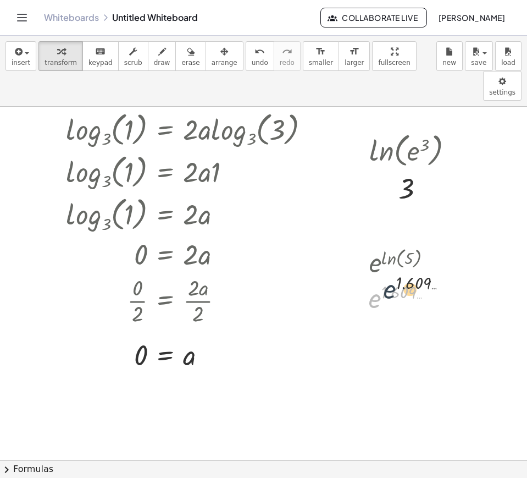
drag, startPoint x: 376, startPoint y: 274, endPoint x: 408, endPoint y: 253, distance: 38.3
click at [408, 280] on div at bounding box center [404, 298] width 83 height 36
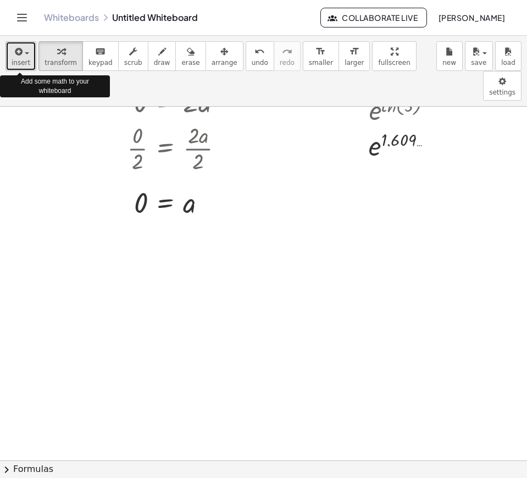
click at [12, 64] on span "insert" at bounding box center [21, 63] width 19 height 8
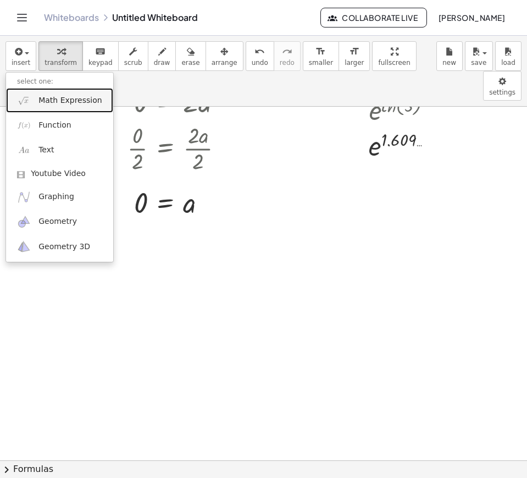
click at [31, 93] on img at bounding box center [24, 100] width 14 height 14
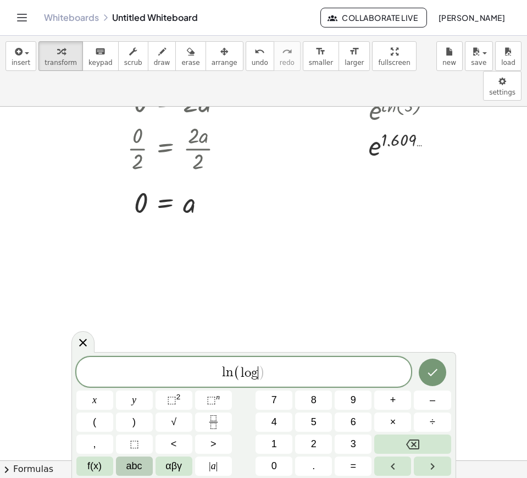
click at [137, 456] on button "abc" at bounding box center [134, 465] width 37 height 19
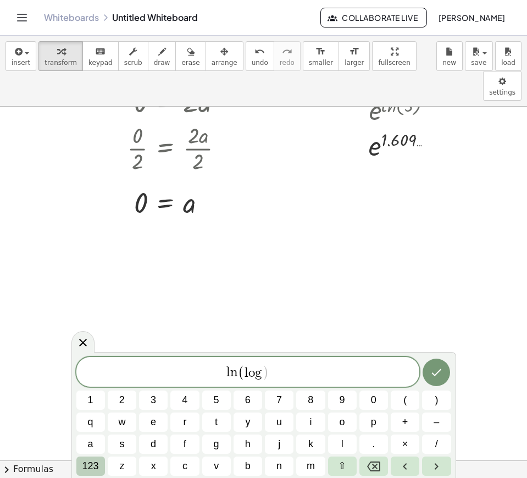
click at [94, 461] on span "123" at bounding box center [90, 465] width 16 height 15
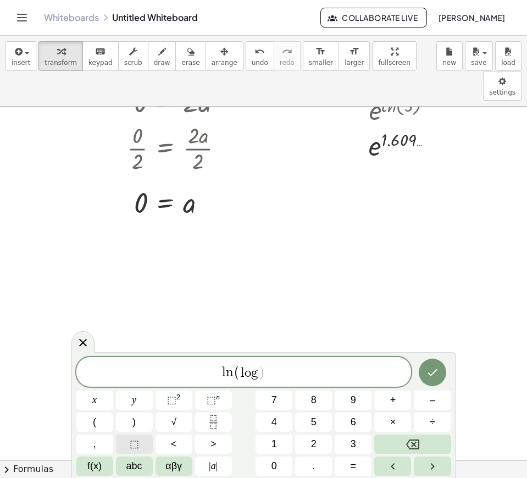
click at [121, 445] on button "⬚" at bounding box center [134, 443] width 37 height 19
click at [438, 445] on button "Backspace" at bounding box center [412, 443] width 76 height 19
click at [226, 400] on button "⬚ n" at bounding box center [213, 399] width 37 height 19
click at [223, 423] on button "Fraction" at bounding box center [213, 421] width 37 height 19
click at [198, 425] on button "Fraction" at bounding box center [213, 421] width 37 height 19
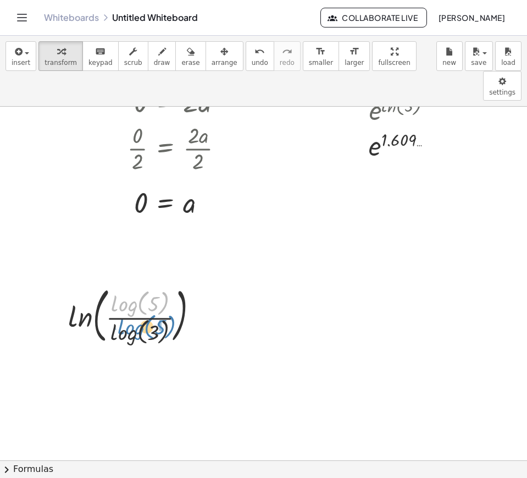
drag, startPoint x: 139, startPoint y: 281, endPoint x: 144, endPoint y: 308, distance: 27.5
click at [144, 308] on div at bounding box center [138, 314] width 150 height 65
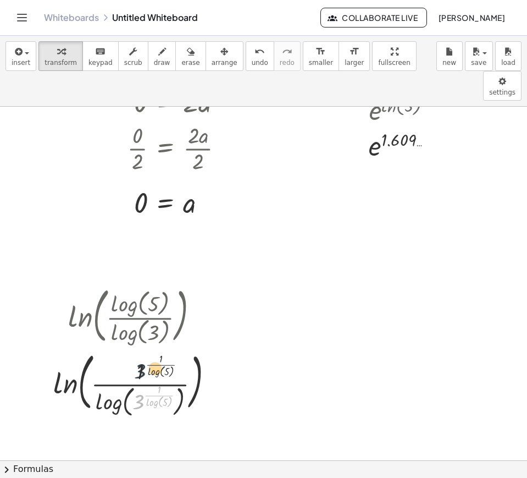
drag, startPoint x: 134, startPoint y: 366, endPoint x: 137, endPoint y: 323, distance: 43.0
click at [137, 347] on div at bounding box center [138, 381] width 180 height 68
drag, startPoint x: 102, startPoint y: 385, endPoint x: 128, endPoint y: 343, distance: 49.3
click at [128, 343] on div "ln ( , · log ( , 5 ) · log ( , 3 ) ) ln ( , · log ( , 5 ) · log ( , 3 ) ) · 1 (…" at bounding box center [133, 348] width 193 height 139
drag, startPoint x: 112, startPoint y: 385, endPoint x: 114, endPoint y: 377, distance: 8.0
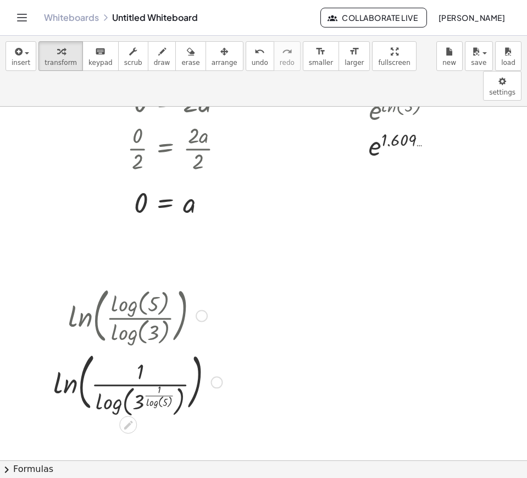
click at [114, 377] on div at bounding box center [138, 381] width 180 height 68
drag, startPoint x: 114, startPoint y: 377, endPoint x: 124, endPoint y: 343, distance: 35.5
click at [124, 347] on div at bounding box center [138, 381] width 180 height 68
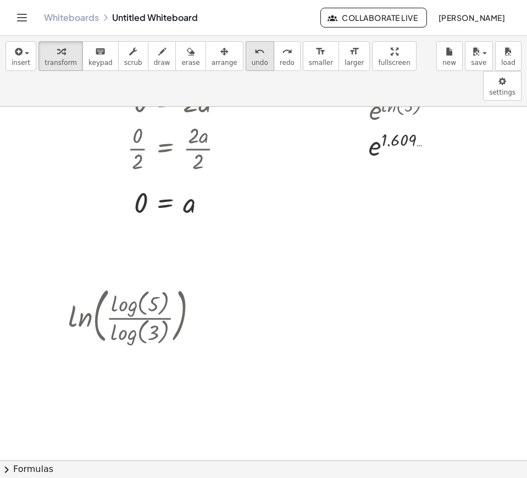
click at [252, 64] on span "undo" at bounding box center [260, 63] width 16 height 8
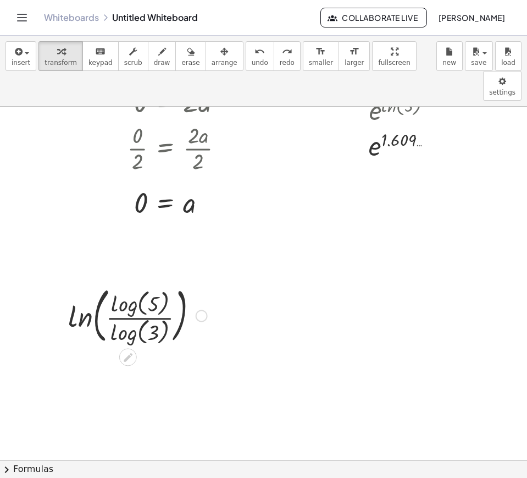
click at [128, 282] on div at bounding box center [138, 314] width 150 height 65
click at [128, 283] on div at bounding box center [138, 314] width 150 height 62
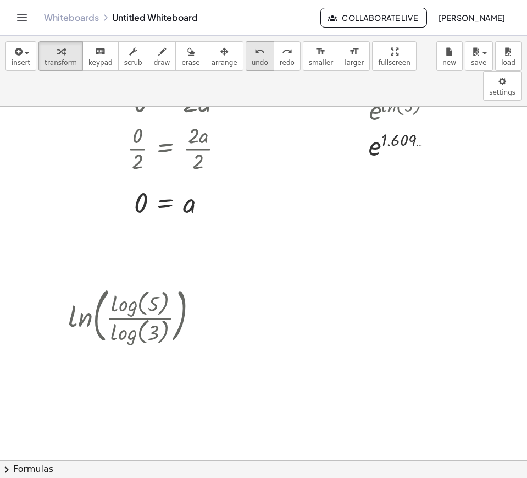
click at [255, 53] on icon "undo" at bounding box center [260, 51] width 10 height 13
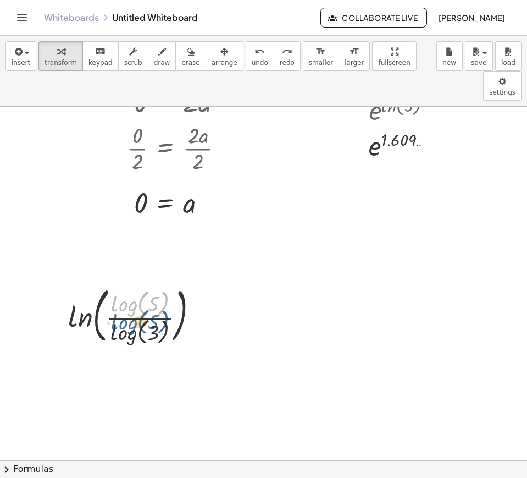
drag, startPoint x: 161, startPoint y: 275, endPoint x: 154, endPoint y: 272, distance: 7.4
click at [154, 282] on div at bounding box center [138, 314] width 150 height 65
drag, startPoint x: 150, startPoint y: 291, endPoint x: 152, endPoint y: 279, distance: 11.9
click at [152, 282] on div at bounding box center [138, 314] width 150 height 65
drag, startPoint x: 146, startPoint y: 303, endPoint x: 151, endPoint y: 273, distance: 30.2
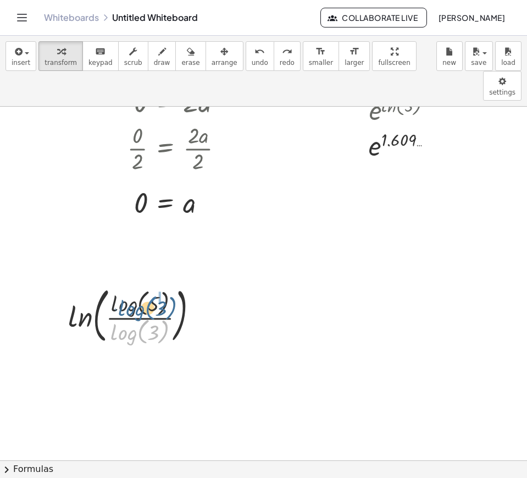
click at [151, 282] on div at bounding box center [138, 314] width 150 height 65
click at [146, 296] on div at bounding box center [138, 314] width 150 height 65
drag, startPoint x: 143, startPoint y: 305, endPoint x: 144, endPoint y: 267, distance: 37.4
click at [144, 282] on div at bounding box center [138, 314] width 150 height 65
drag, startPoint x: 127, startPoint y: 302, endPoint x: 132, endPoint y: 264, distance: 38.3
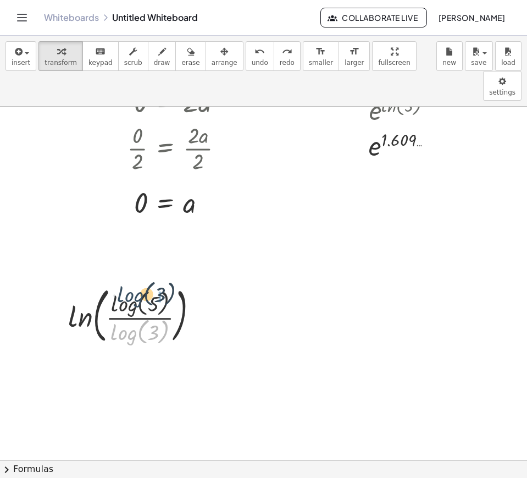
click at [132, 282] on div at bounding box center [138, 314] width 150 height 65
drag, startPoint x: 150, startPoint y: 269, endPoint x: 150, endPoint y: 301, distance: 31.9
click at [150, 301] on div at bounding box center [138, 314] width 150 height 65
drag, startPoint x: 150, startPoint y: 308, endPoint x: 143, endPoint y: 277, distance: 31.6
click at [143, 282] on div at bounding box center [138, 314] width 150 height 65
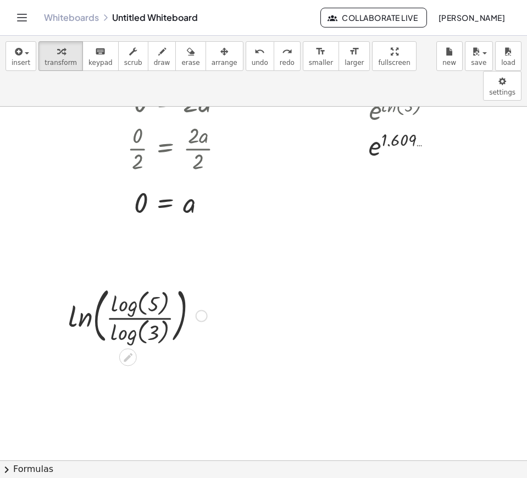
click at [122, 297] on div at bounding box center [138, 314] width 150 height 65
click at [122, 297] on div at bounding box center [138, 315] width 150 height 62
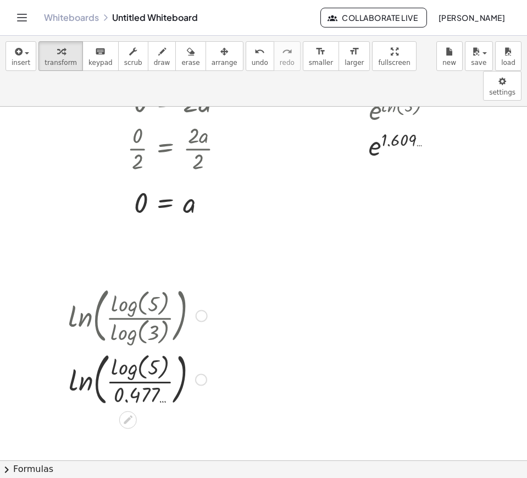
click at [201, 373] on div at bounding box center [201, 379] width 12 height 12
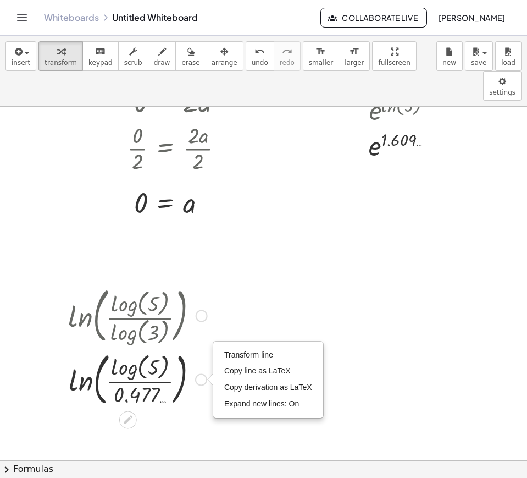
click at [201, 373] on div "Transform line Copy line as LaTeX Copy derivation as LaTeX Expand new lines: On" at bounding box center [201, 379] width 12 height 12
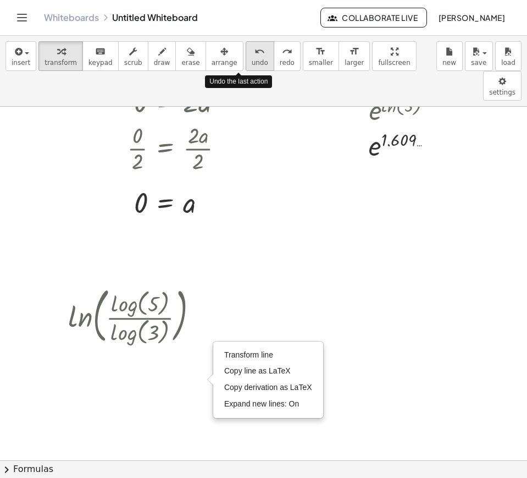
click at [255, 51] on icon "undo" at bounding box center [260, 51] width 10 height 13
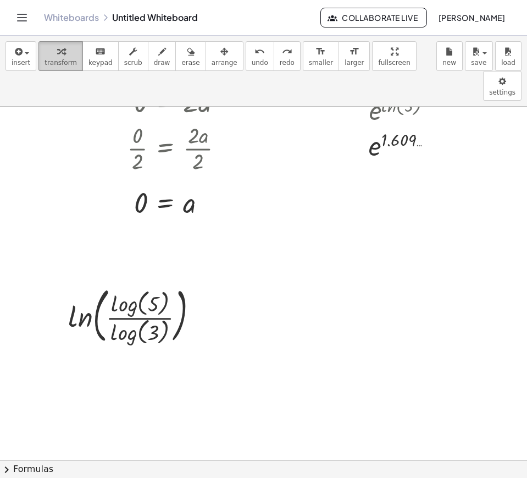
click at [64, 59] on span "transform" at bounding box center [61, 63] width 32 height 8
click at [24, 63] on span "insert" at bounding box center [21, 63] width 19 height 8
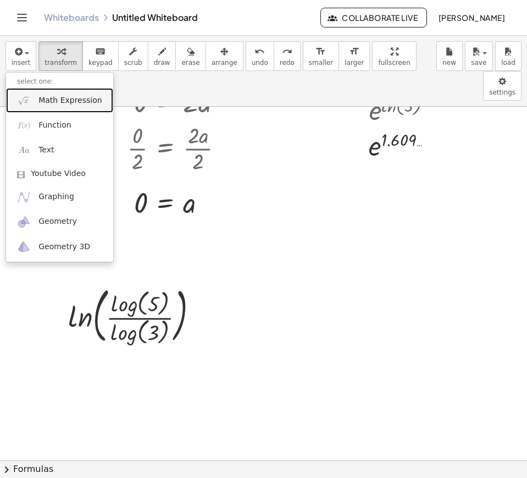
click at [44, 99] on span "Math Expression" at bounding box center [69, 100] width 63 height 11
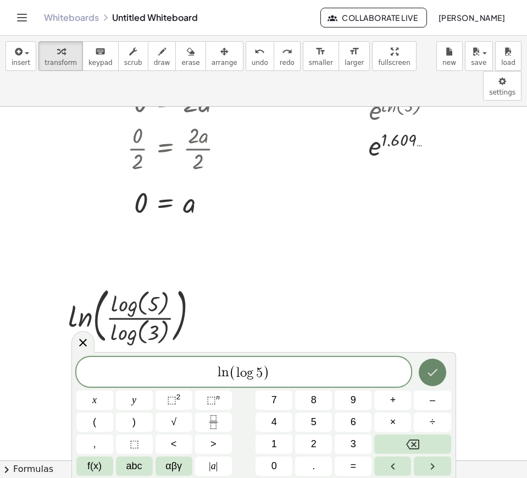
click at [433, 369] on icon "Done" at bounding box center [432, 372] width 13 height 13
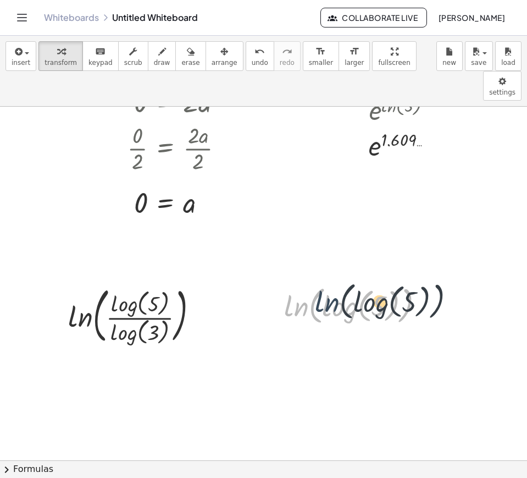
drag, startPoint x: 305, startPoint y: 287, endPoint x: 338, endPoint y: 283, distance: 33.8
click at [338, 283] on div at bounding box center [358, 305] width 159 height 46
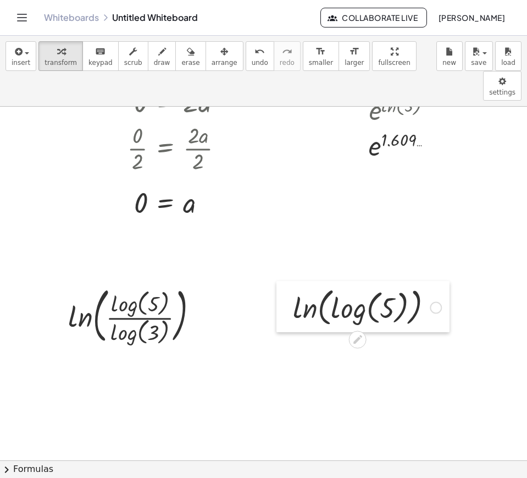
drag, startPoint x: 283, startPoint y: 280, endPoint x: 296, endPoint y: 281, distance: 12.8
click at [293, 281] on div at bounding box center [284, 306] width 16 height 51
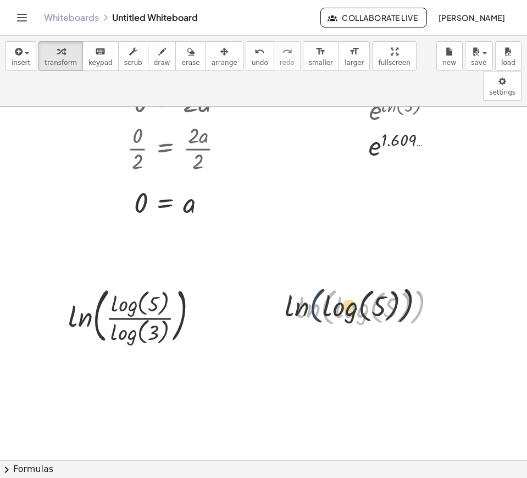
drag, startPoint x: 333, startPoint y: 280, endPoint x: 314, endPoint y: 279, distance: 18.2
click at [314, 284] on div at bounding box center [370, 307] width 159 height 46
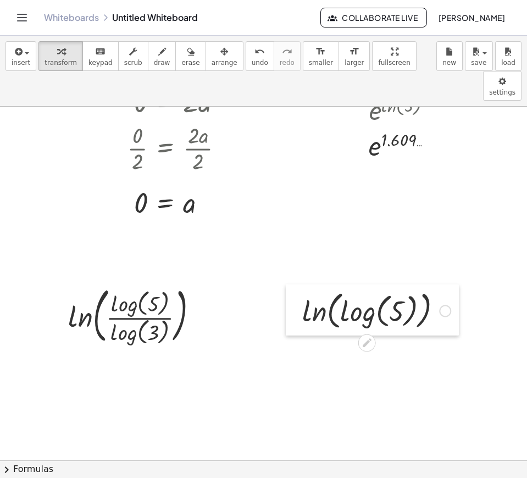
drag, startPoint x: 291, startPoint y: 275, endPoint x: 298, endPoint y: 280, distance: 8.9
click at [298, 284] on div at bounding box center [294, 309] width 16 height 51
click at [317, 290] on div at bounding box center [377, 311] width 159 height 46
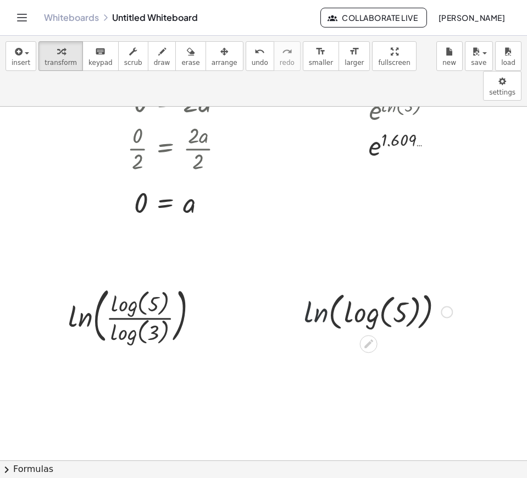
click at [317, 290] on div at bounding box center [377, 311] width 159 height 46
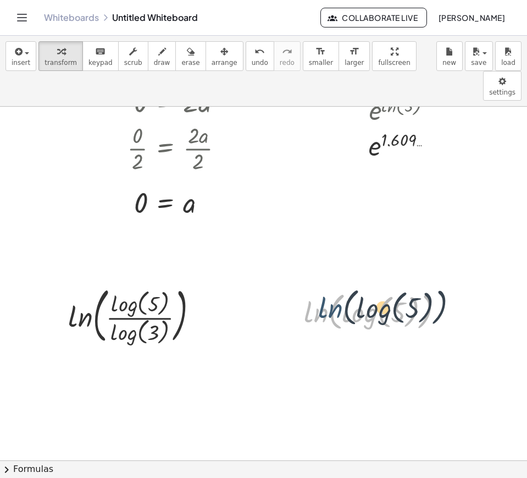
drag, startPoint x: 317, startPoint y: 290, endPoint x: 333, endPoint y: 286, distance: 16.0
click at [333, 288] on div at bounding box center [377, 311] width 159 height 46
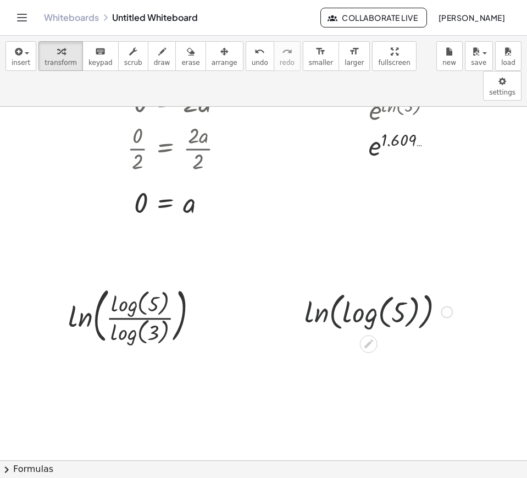
click at [368, 288] on div at bounding box center [377, 311] width 159 height 46
click at [368, 290] on div at bounding box center [377, 311] width 153 height 42
click at [368, 290] on div at bounding box center [377, 311] width 159 height 42
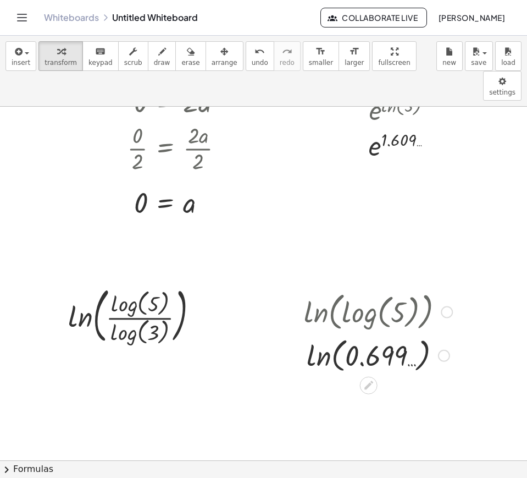
click at [321, 334] on div at bounding box center [377, 355] width 159 height 42
click at [321, 336] on div at bounding box center [377, 354] width 159 height 36
click at [324, 298] on div at bounding box center [377, 311] width 159 height 46
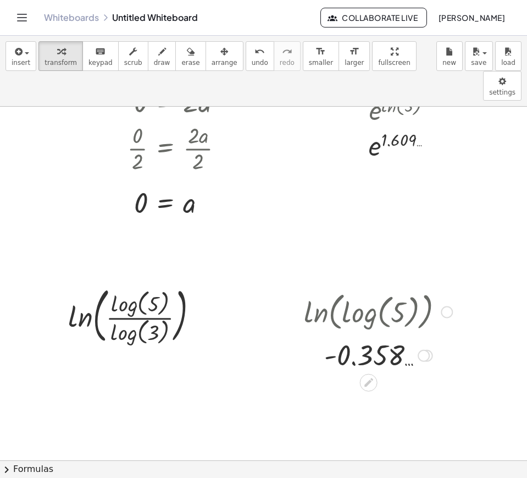
click at [324, 298] on div at bounding box center [377, 311] width 159 height 46
click at [151, 185] on div at bounding box center [191, 203] width 263 height 36
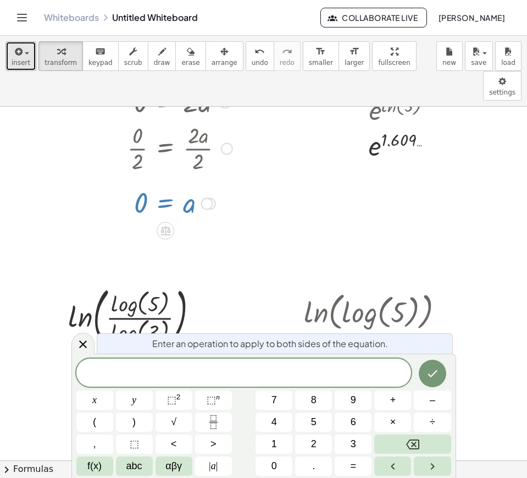
click at [21, 63] on span "insert" at bounding box center [21, 63] width 19 height 8
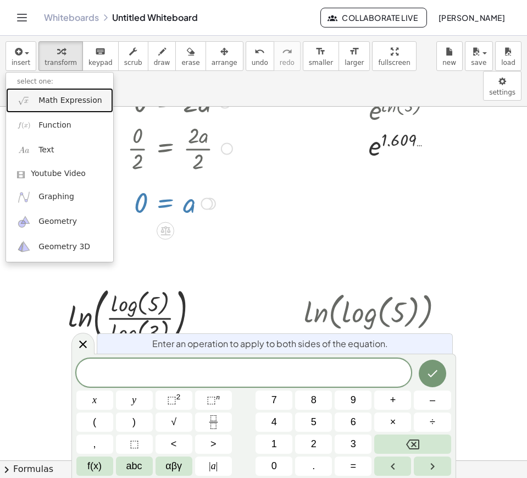
click at [40, 95] on span "Math Expression" at bounding box center [69, 100] width 63 height 11
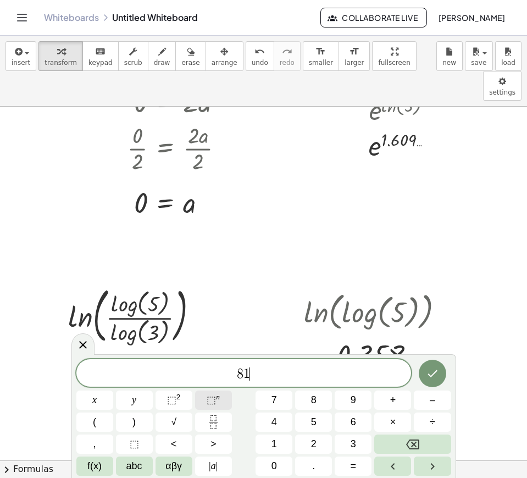
click at [215, 402] on span "⬚" at bounding box center [211, 399] width 9 height 11
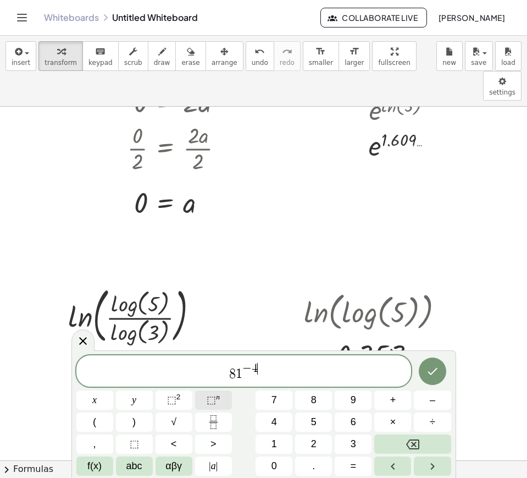
click at [220, 402] on button "⬚ n" at bounding box center [213, 399] width 37 height 19
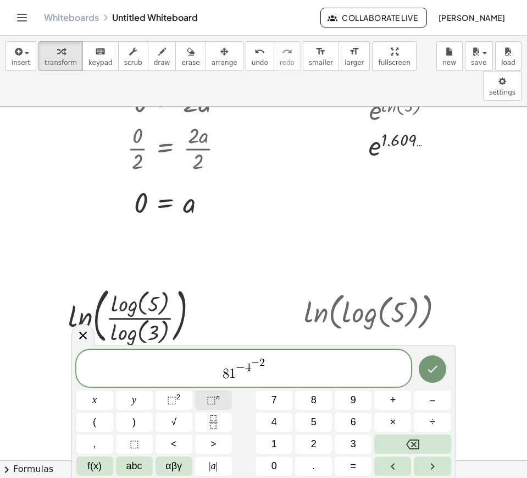
click at [220, 404] on button "⬚ n" at bounding box center [213, 399] width 37 height 19
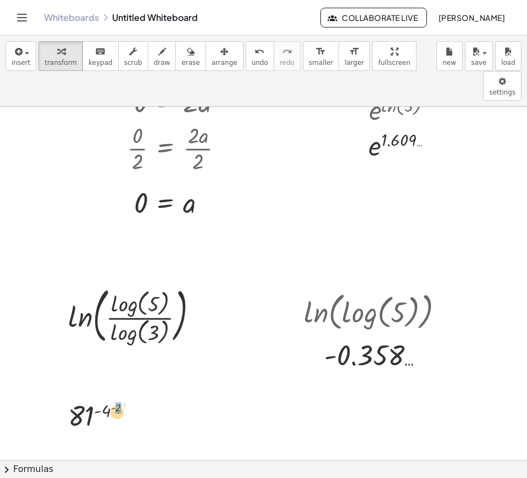
drag, startPoint x: 123, startPoint y: 375, endPoint x: 118, endPoint y: 381, distance: 7.8
drag, startPoint x: 122, startPoint y: 411, endPoint x: 102, endPoint y: 419, distance: 21.9
click at [102, 433] on div at bounding box center [107, 451] width 90 height 36
drag, startPoint x: 119, startPoint y: 414, endPoint x: 93, endPoint y: 422, distance: 27.0
click at [93, 433] on div at bounding box center [107, 451] width 90 height 36
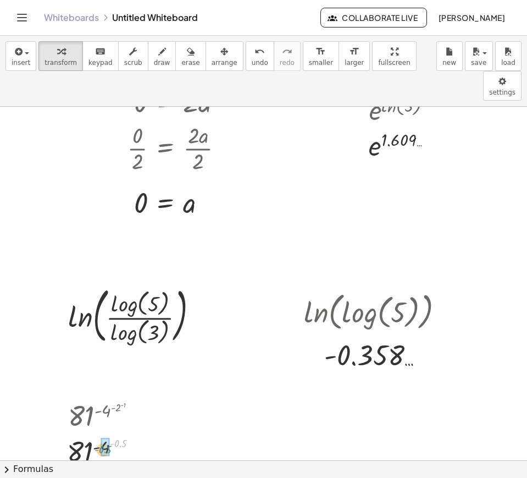
drag, startPoint x: 120, startPoint y: 407, endPoint x: 107, endPoint y: 412, distance: 14.6
drag, startPoint x: 112, startPoint y: 417, endPoint x: 74, endPoint y: 414, distance: 38.6
click at [114, 397] on div at bounding box center [107, 415] width 88 height 36
click at [123, 397] on div at bounding box center [107, 415] width 88 height 36
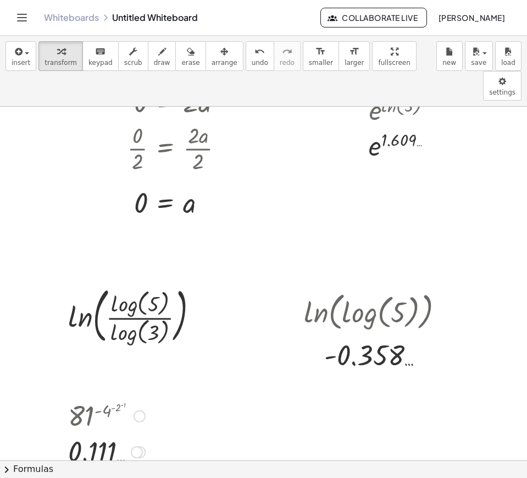
drag, startPoint x: 123, startPoint y: 379, endPoint x: 104, endPoint y: 378, distance: 18.7
click at [104, 397] on div at bounding box center [107, 415] width 88 height 36
